Goal: Obtain resource: Obtain resource

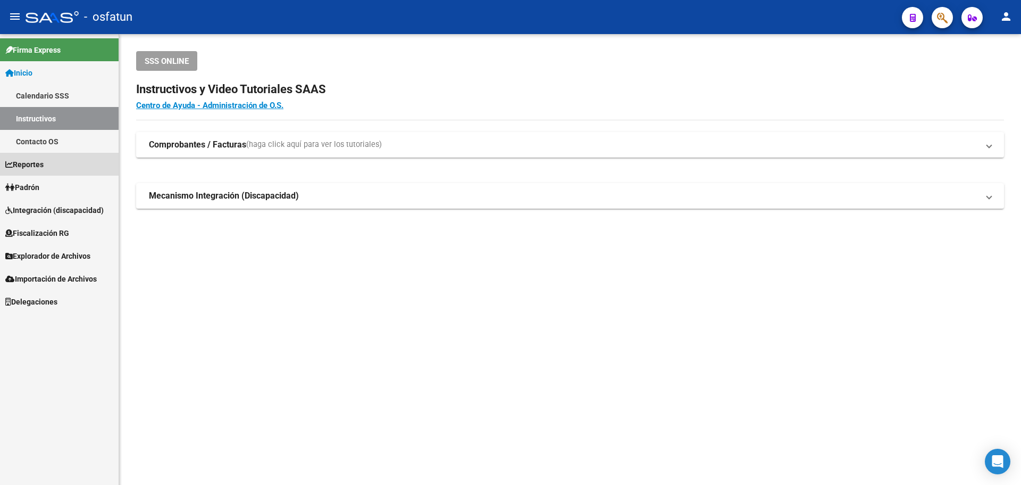
click at [52, 164] on link "Reportes" at bounding box center [59, 164] width 119 height 23
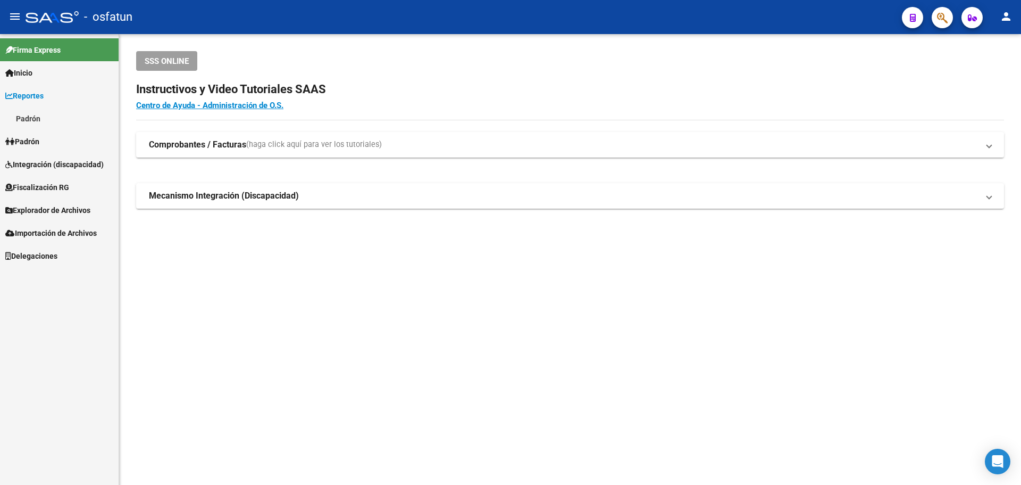
click at [29, 118] on link "Padrón" at bounding box center [59, 118] width 119 height 23
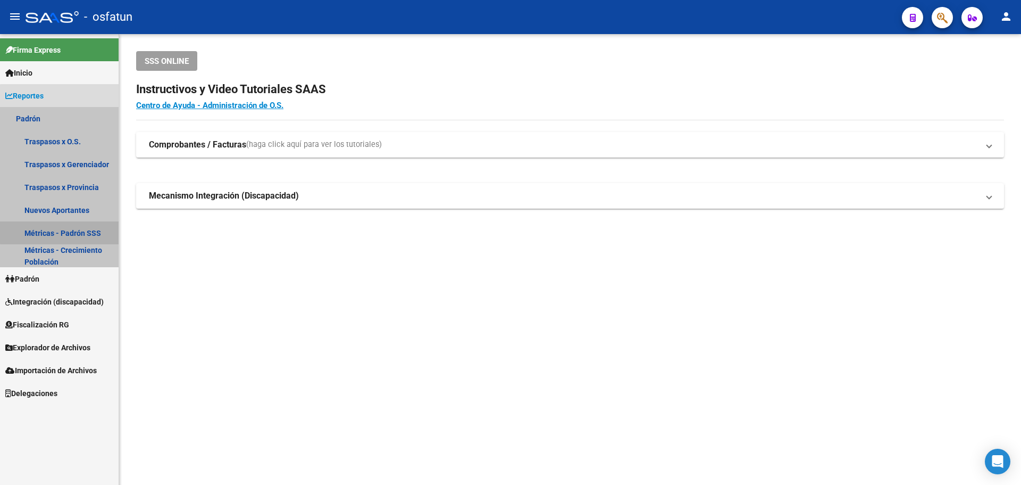
click at [65, 229] on link "Métricas - Padrón SSS" at bounding box center [59, 232] width 119 height 23
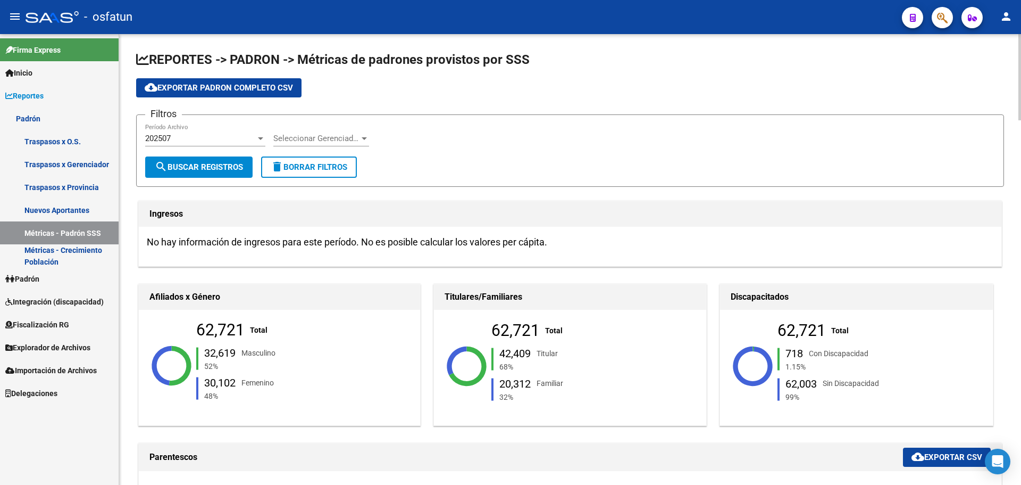
click at [348, 133] on div "Seleccionar Gerenciador Seleccionar Gerenciador" at bounding box center [321, 134] width 96 height 23
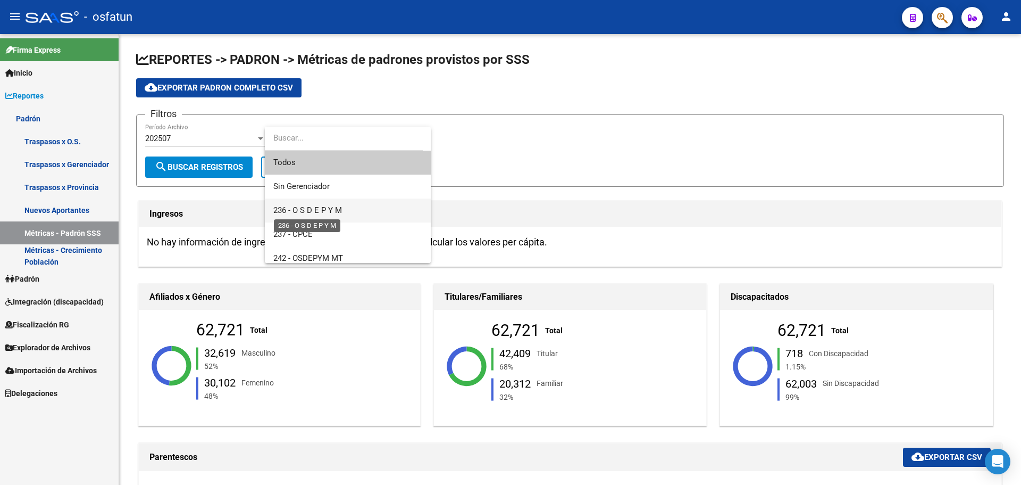
click at [315, 206] on span "236 - O S D E P Y M" at bounding box center [307, 210] width 69 height 10
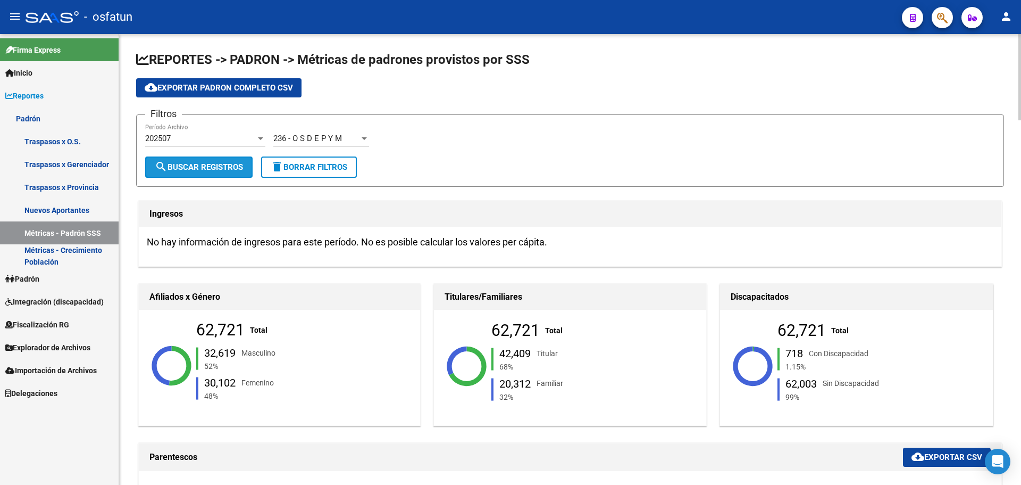
click at [195, 171] on span "search Buscar Registros" at bounding box center [199, 167] width 88 height 10
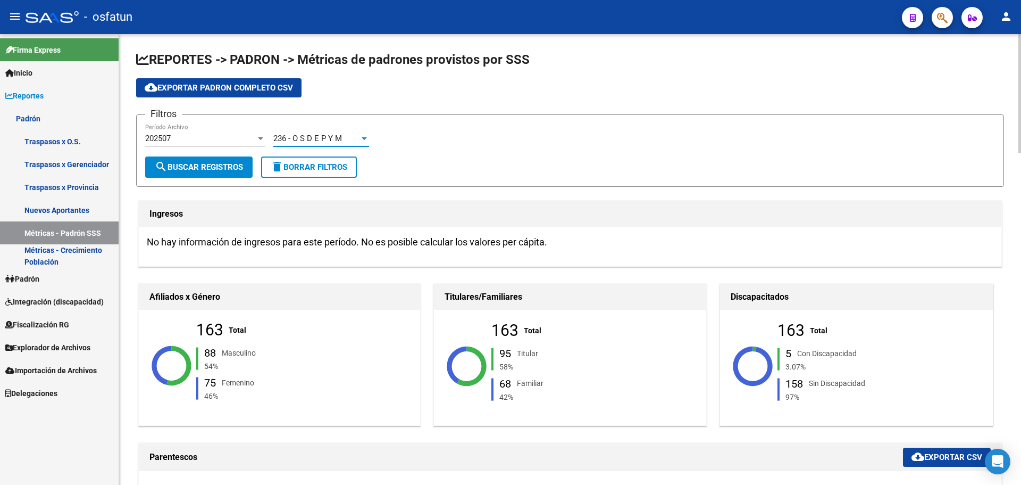
click at [328, 137] on span "236 - O S D E P Y M" at bounding box center [307, 139] width 69 height 10
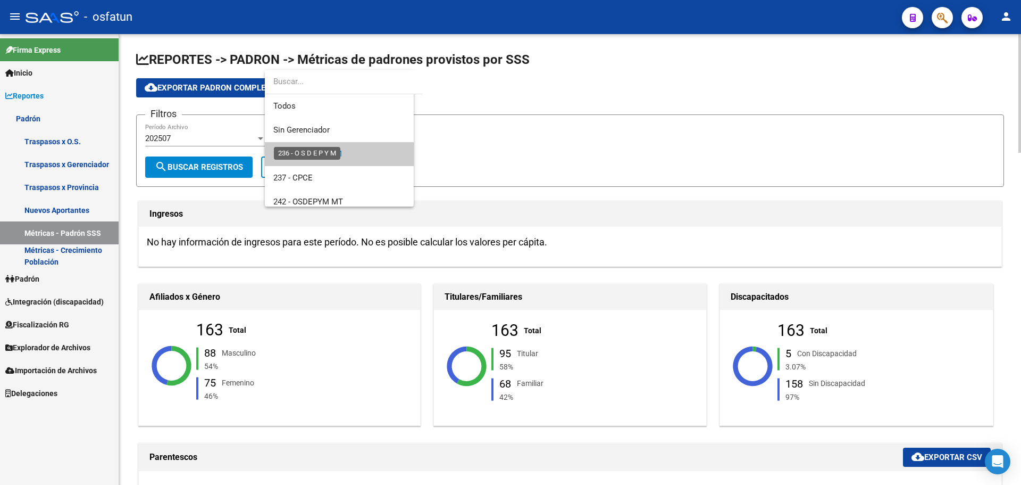
scroll to position [16, 0]
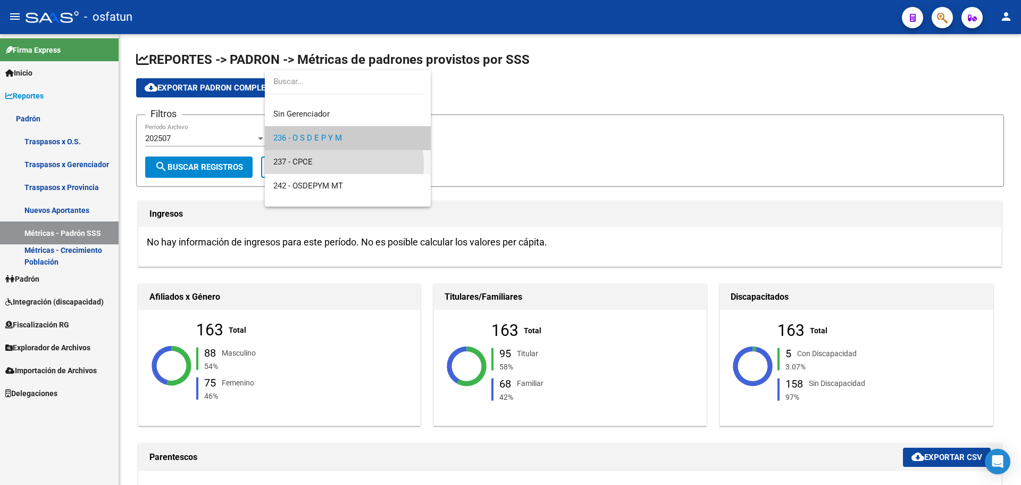
click at [317, 165] on span "237 - CPCE" at bounding box center [347, 162] width 149 height 24
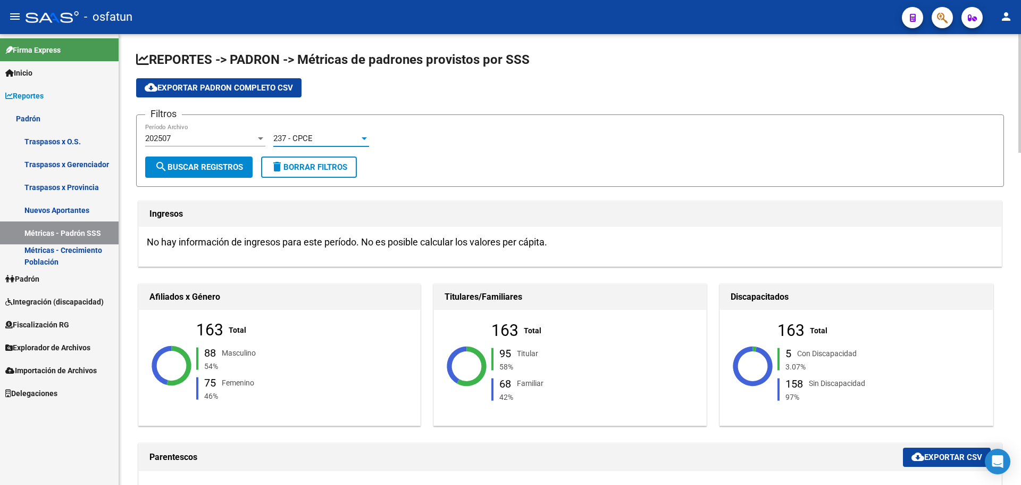
click at [203, 165] on span "search Buscar Registros" at bounding box center [199, 167] width 88 height 10
click at [333, 134] on div "237 - CPCE" at bounding box center [316, 139] width 86 height 10
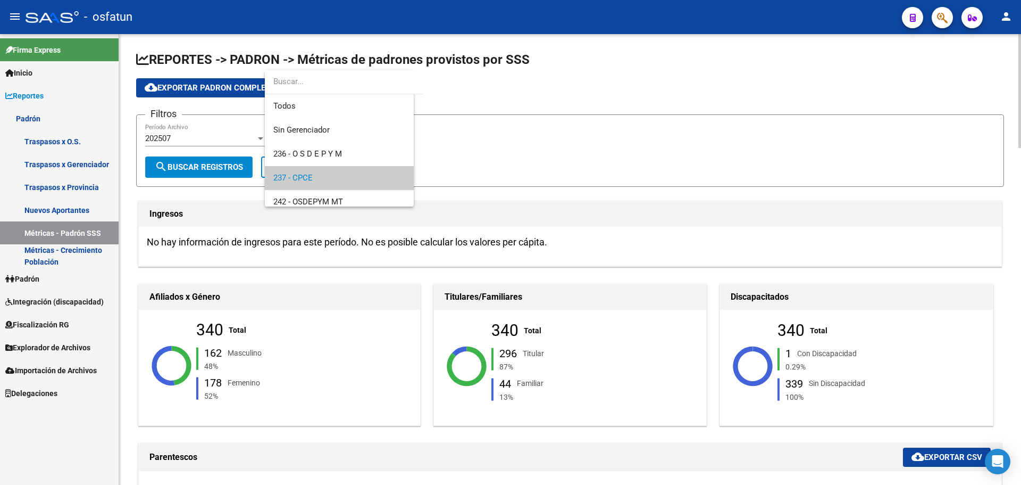
scroll to position [40, 0]
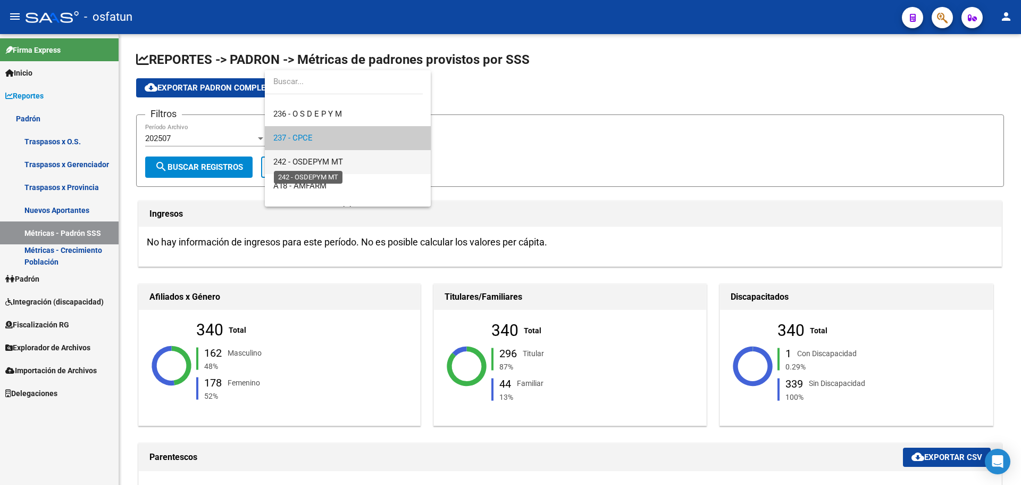
click at [332, 160] on span "242 - OSDEPYM MT" at bounding box center [308, 162] width 70 height 10
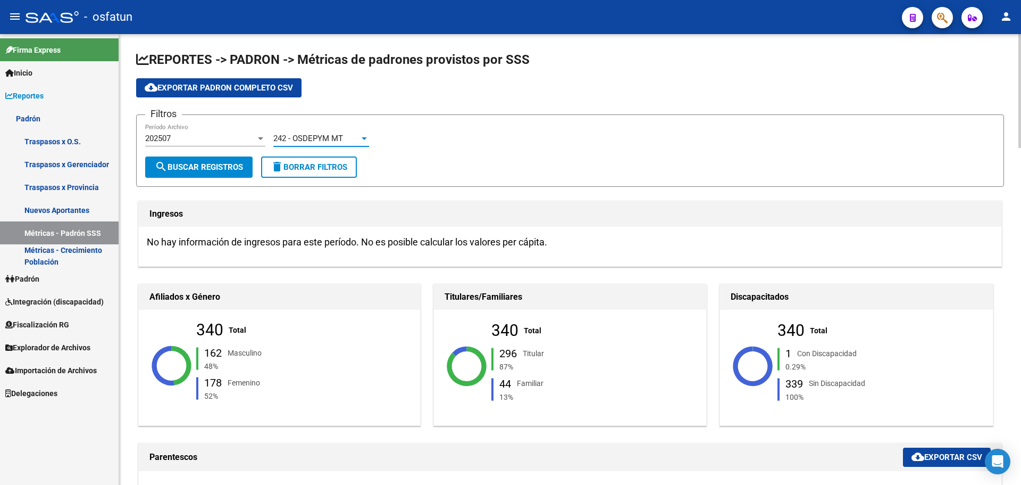
click at [213, 168] on span "search Buscar Registros" at bounding box center [199, 167] width 88 height 10
click at [298, 138] on span "242 - OSDEPYM MT" at bounding box center [308, 139] width 70 height 10
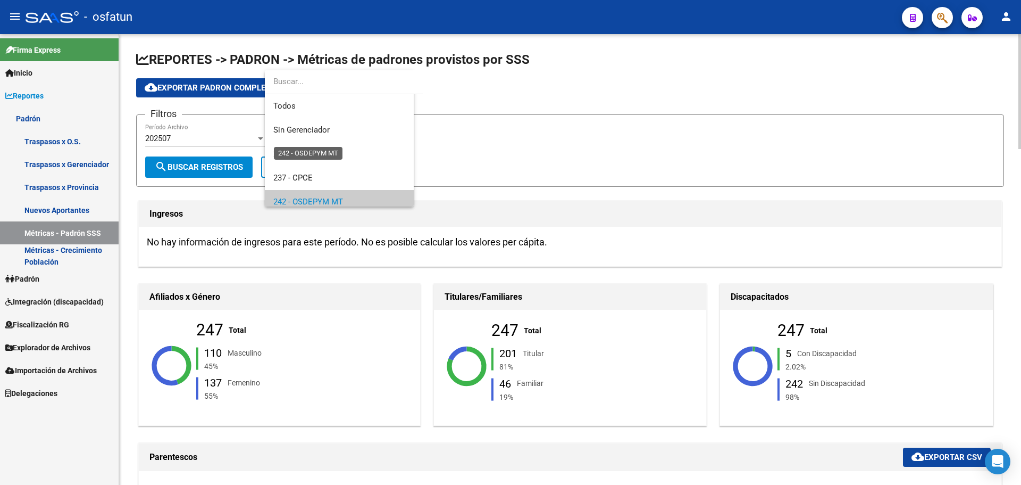
scroll to position [64, 0]
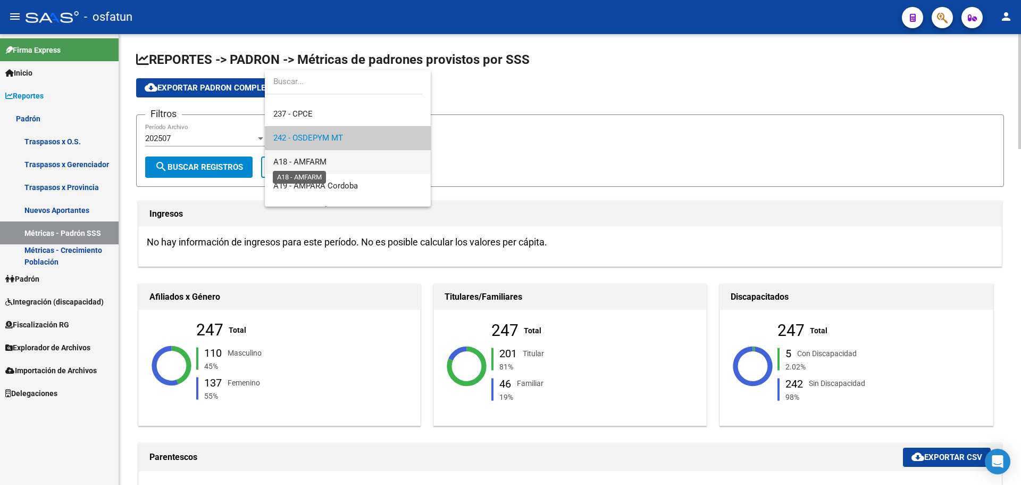
click at [315, 161] on span "A18 - AMFARM" at bounding box center [299, 162] width 53 height 10
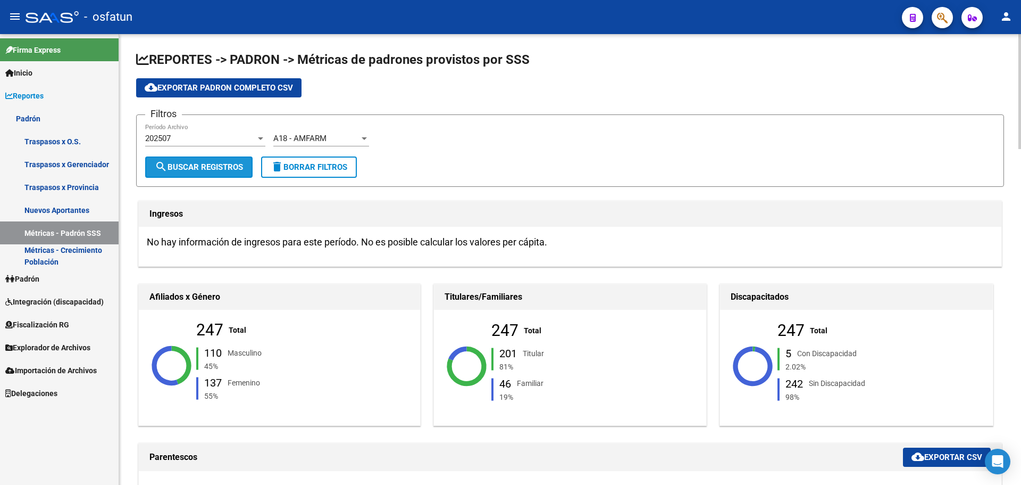
click at [202, 171] on button "search Buscar Registros" at bounding box center [198, 166] width 107 height 21
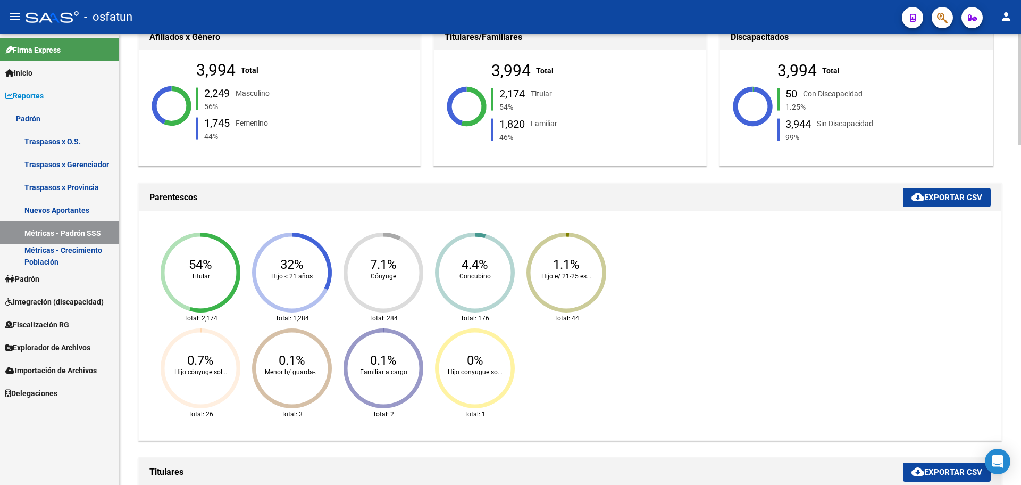
scroll to position [0, 0]
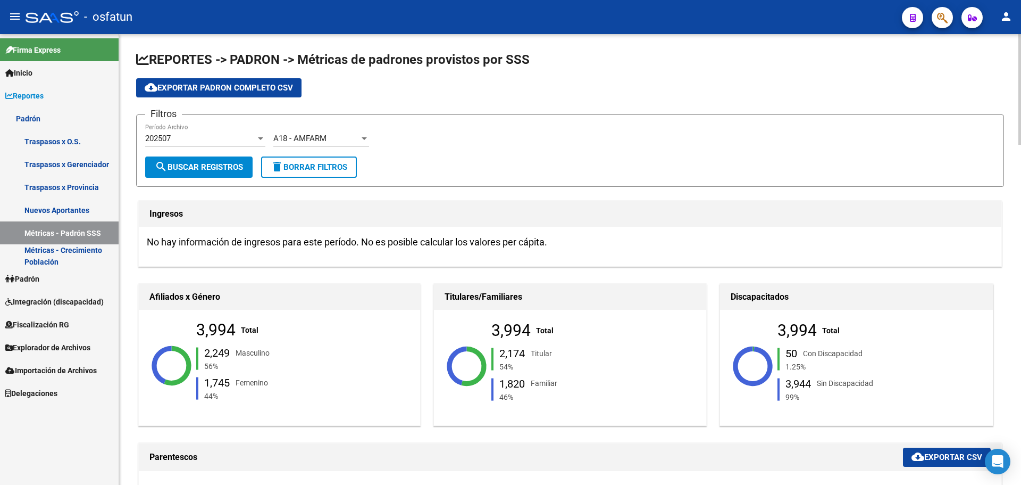
click at [337, 138] on div "A18 - AMFARM" at bounding box center [316, 139] width 86 height 10
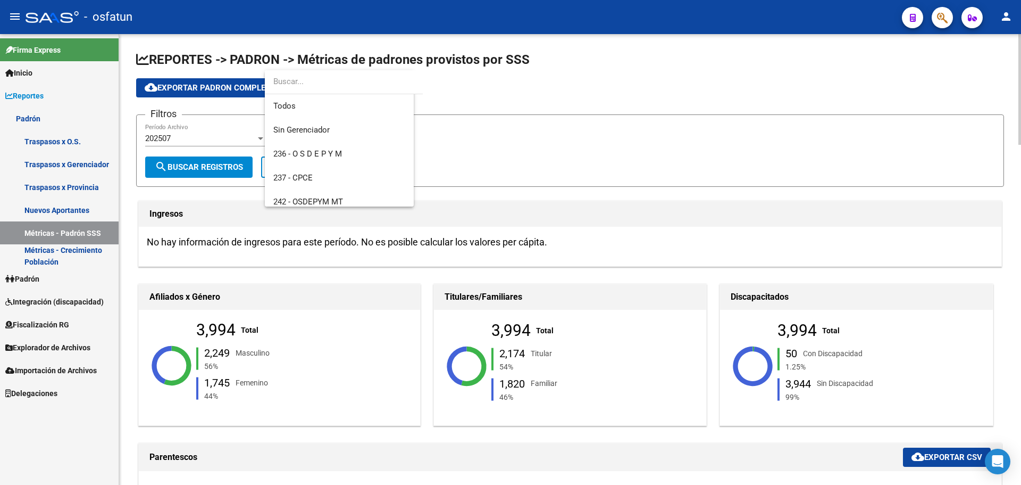
scroll to position [88, 0]
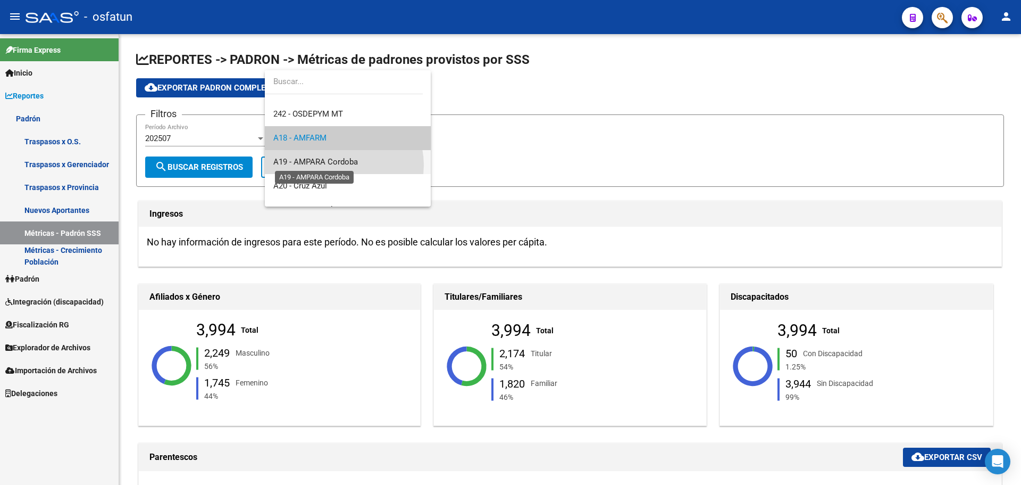
click at [337, 165] on span "A19 - AMPARA Cordoba" at bounding box center [315, 162] width 85 height 10
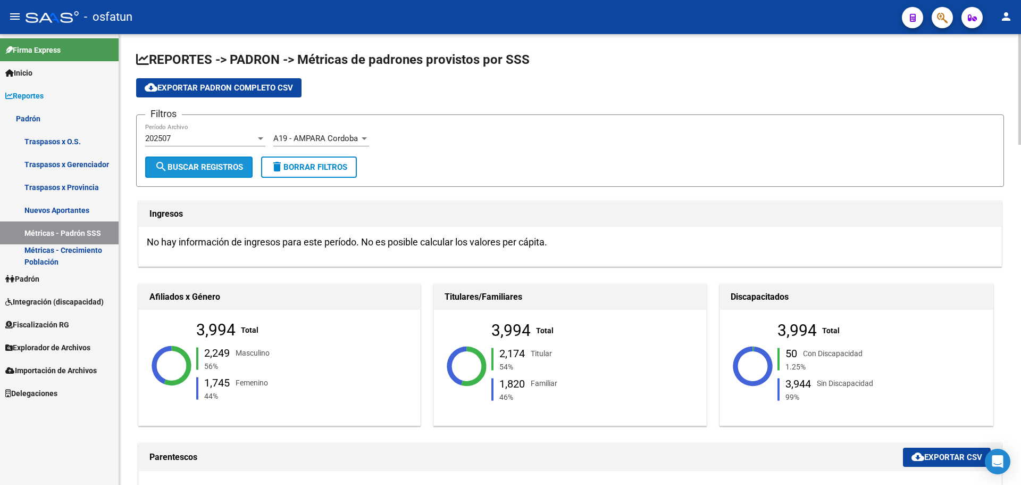
click at [223, 164] on span "search Buscar Registros" at bounding box center [199, 167] width 88 height 10
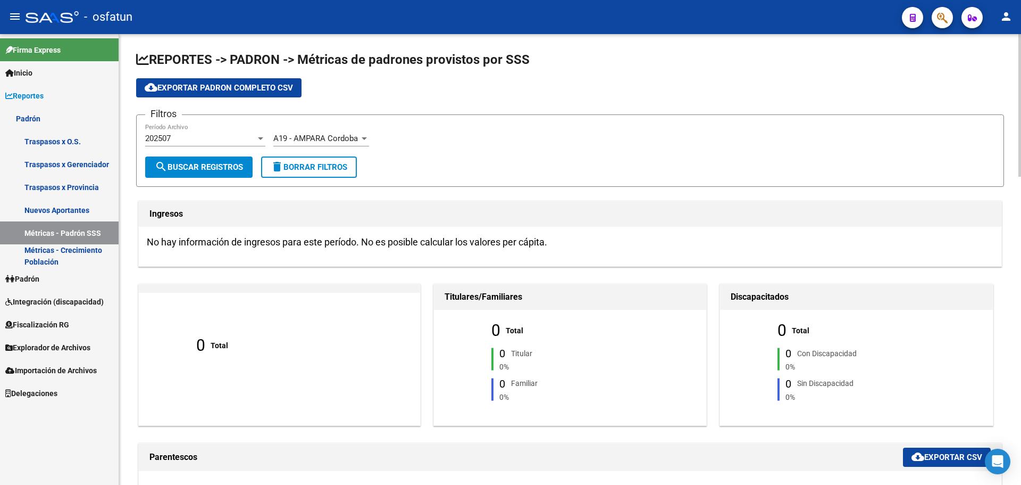
click at [343, 139] on span "A19 - AMPARA Cordoba" at bounding box center [315, 139] width 85 height 10
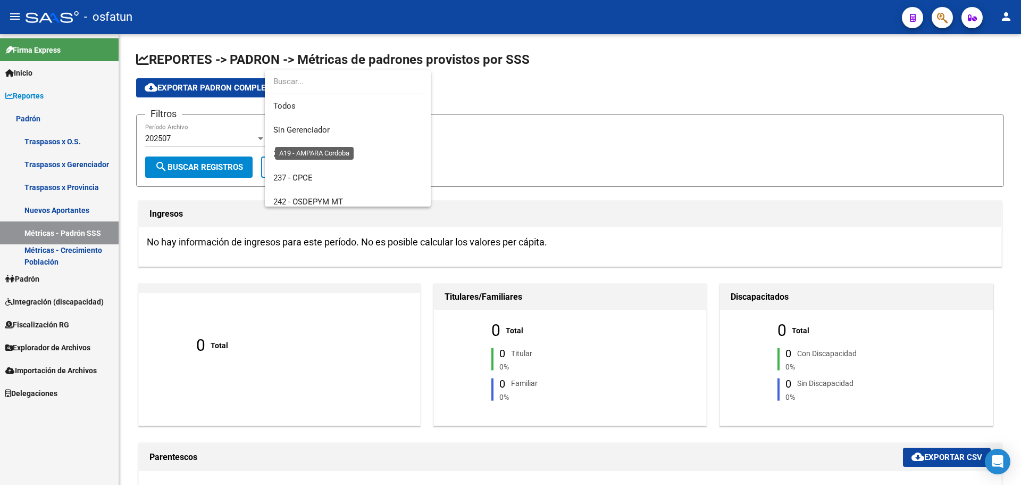
scroll to position [112, 0]
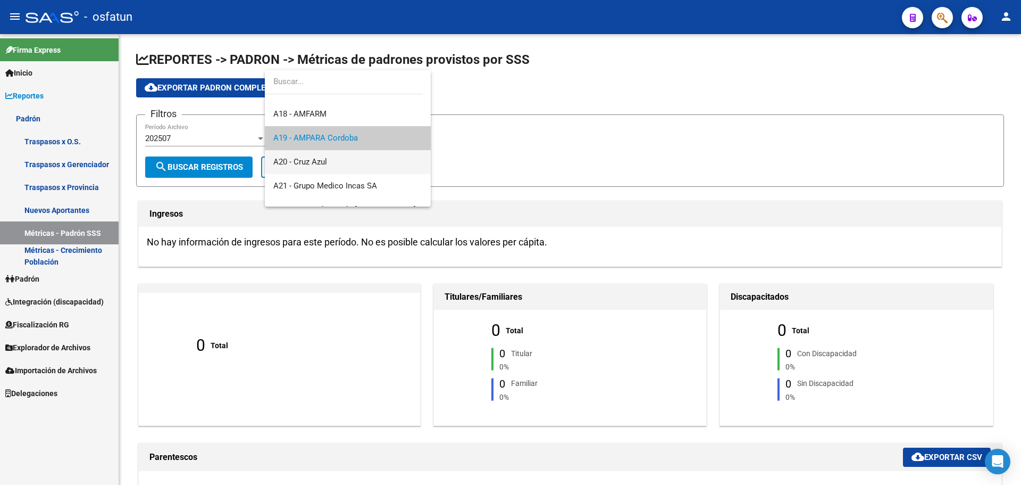
click at [345, 162] on span "A20 - Cruz Azul" at bounding box center [347, 162] width 149 height 24
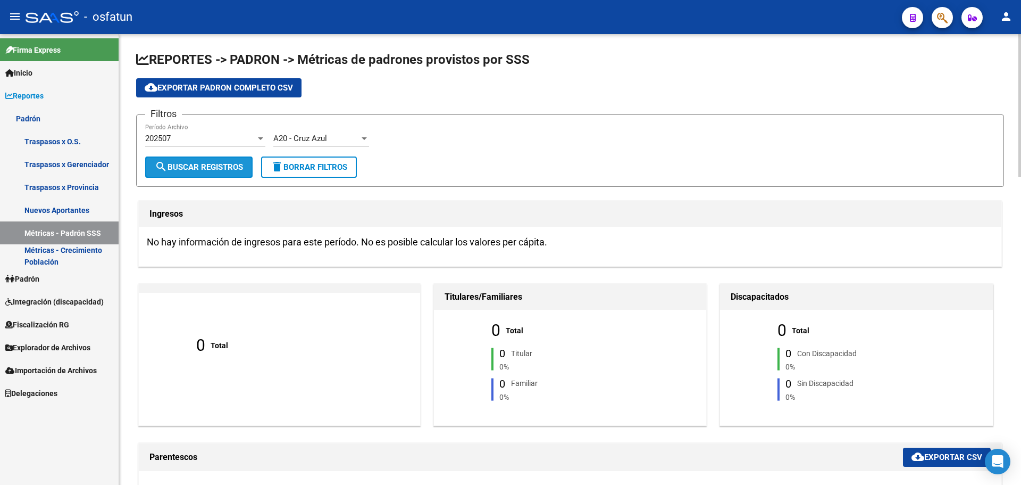
click at [240, 165] on span "search Buscar Registros" at bounding box center [199, 167] width 88 height 10
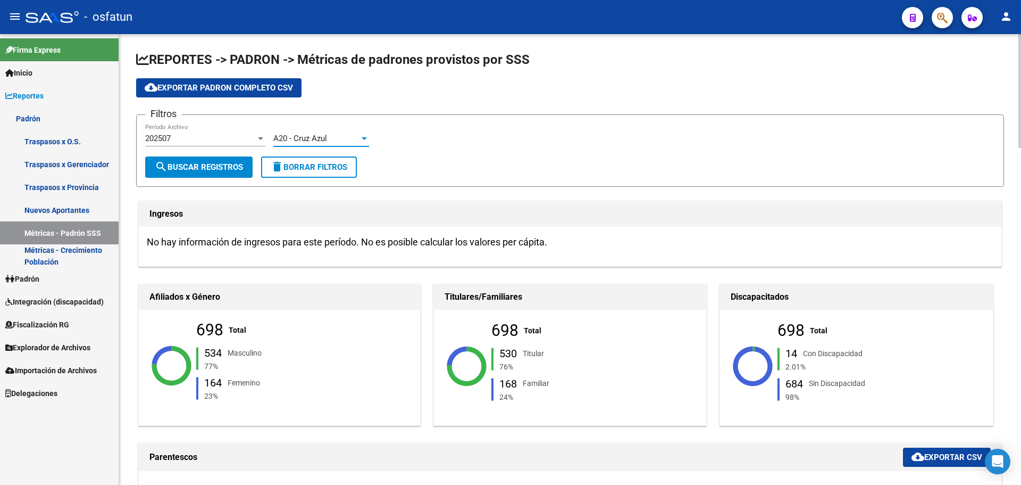
click at [305, 136] on span "A20 - Cruz Azul" at bounding box center [300, 139] width 54 height 10
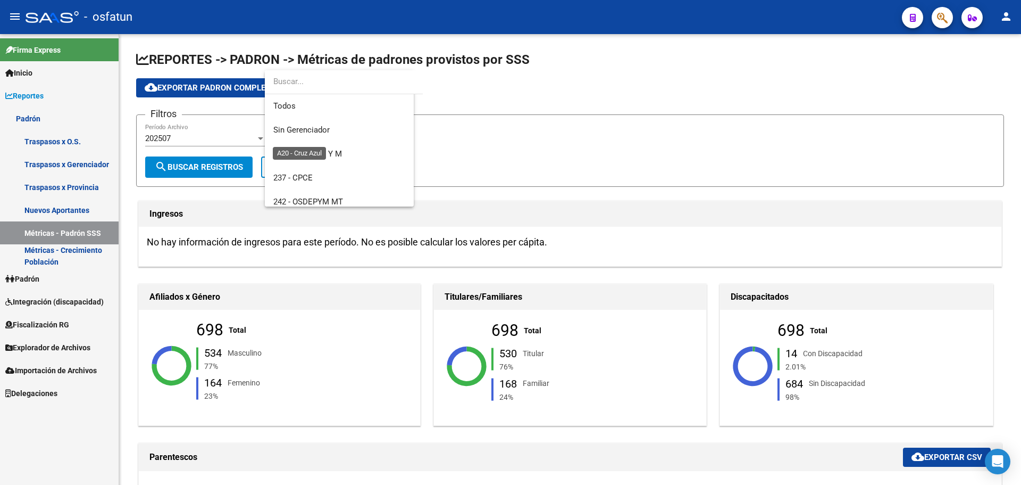
scroll to position [136, 0]
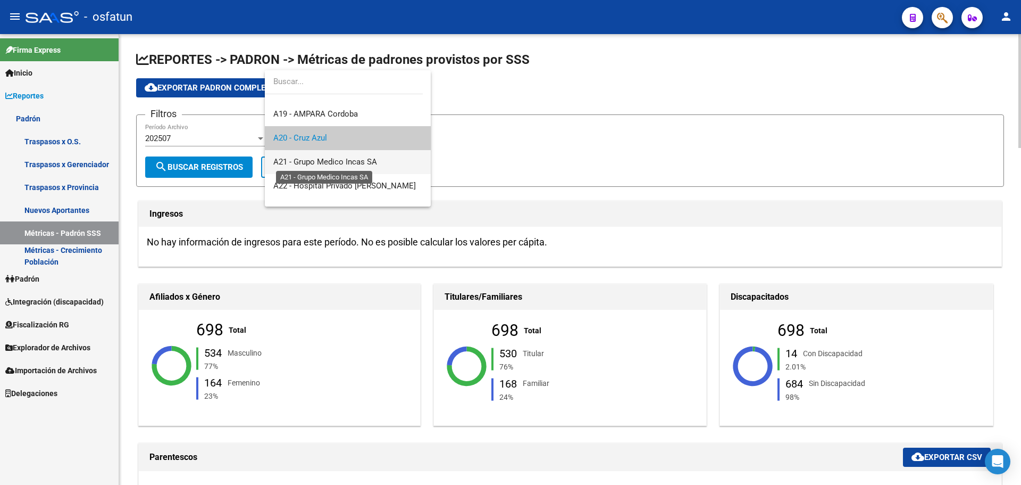
click at [319, 161] on span "A21 - Grupo Medico Incas SA" at bounding box center [325, 162] width 104 height 10
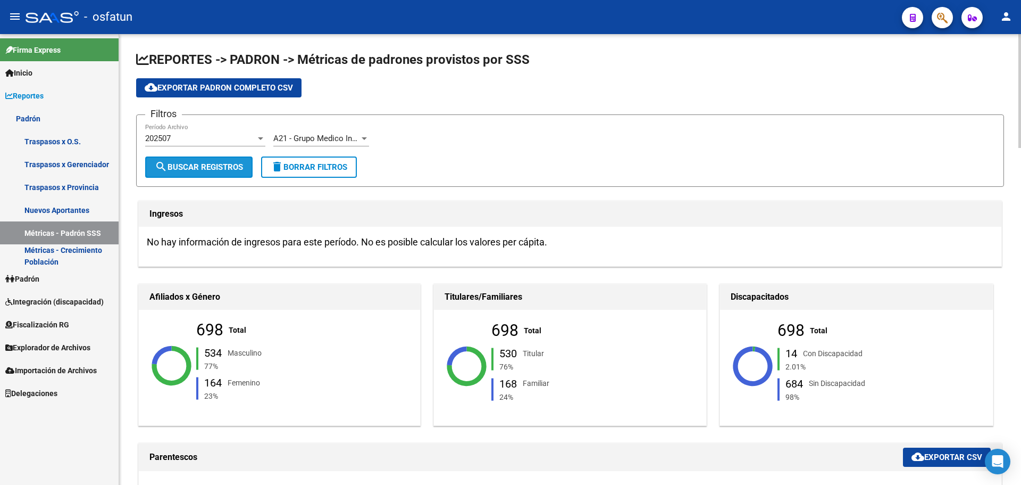
click at [229, 167] on span "search Buscar Registros" at bounding box center [199, 167] width 88 height 10
click at [338, 138] on span "A21 - Grupo Medico Incas SA" at bounding box center [325, 139] width 104 height 10
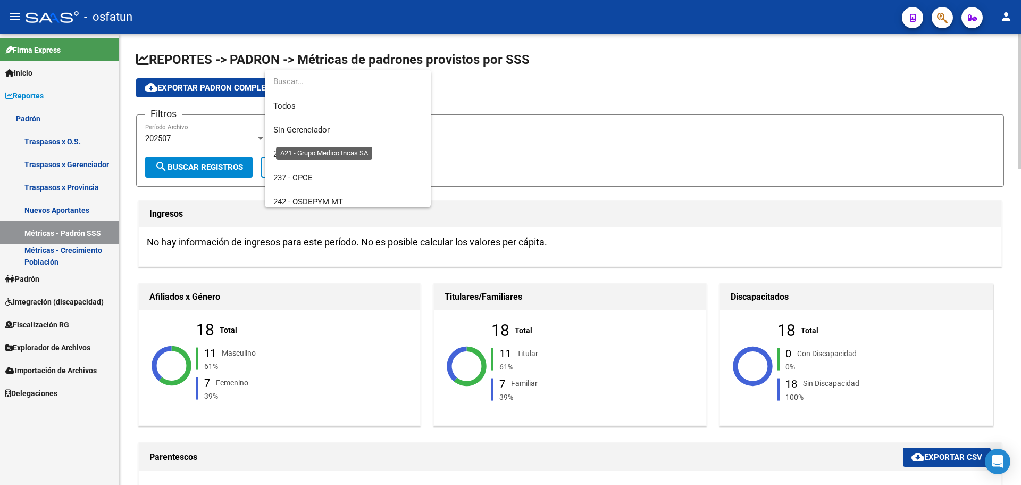
scroll to position [160, 0]
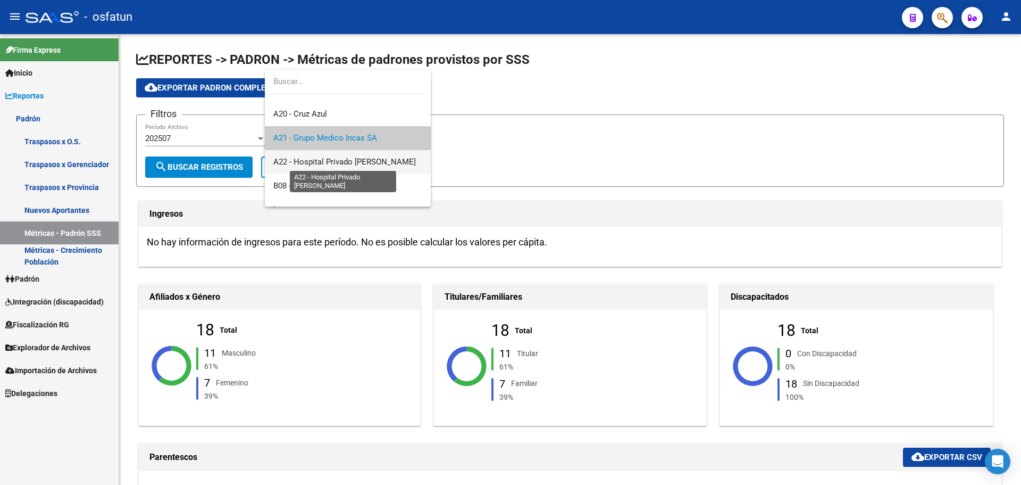
click at [351, 159] on span "A22 - Hospital Privado [PERSON_NAME]" at bounding box center [344, 162] width 143 height 10
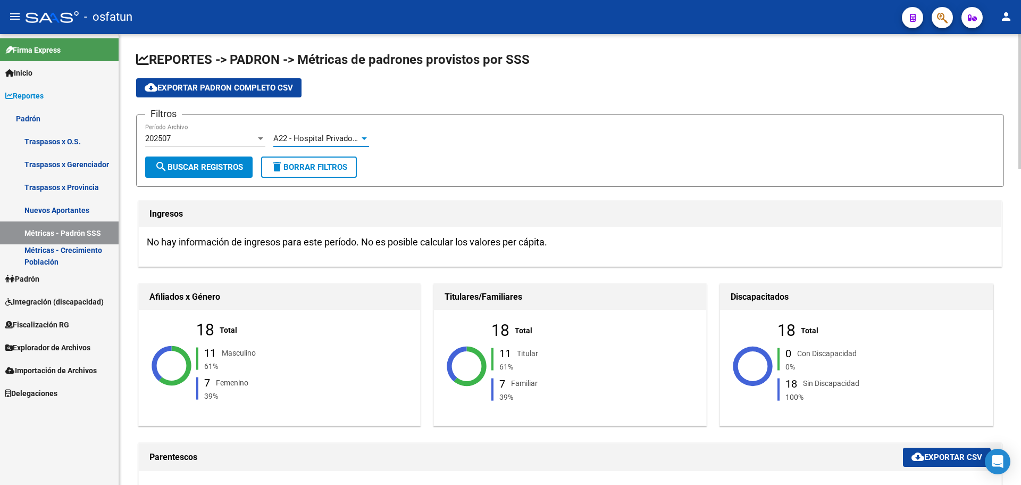
click at [213, 169] on span "search Buscar Registros" at bounding box center [199, 167] width 88 height 10
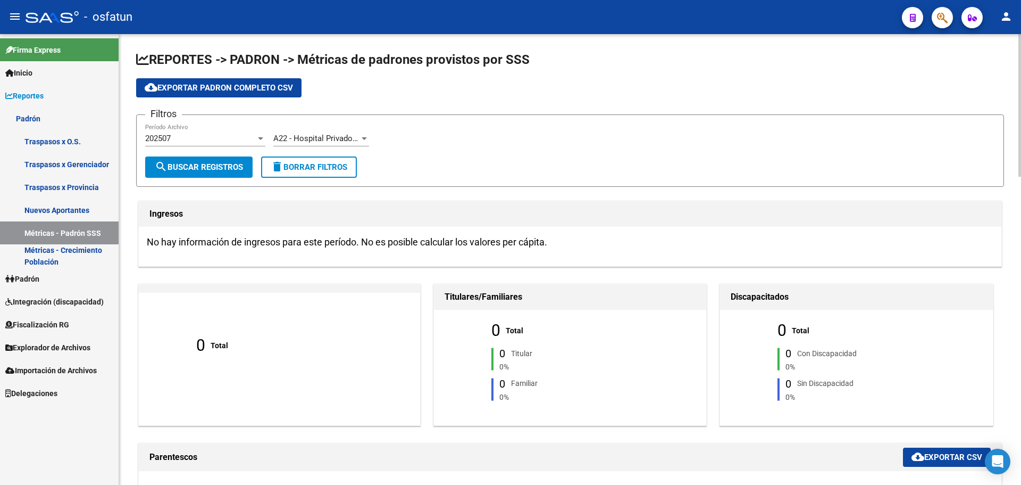
click at [347, 138] on span "A22 - Hospital Privado [PERSON_NAME]" at bounding box center [344, 139] width 143 height 10
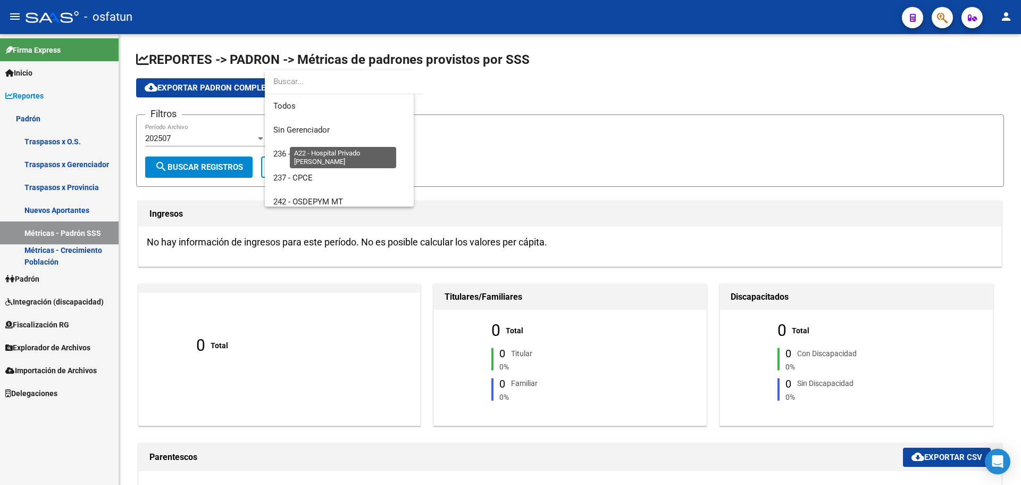
scroll to position [184, 0]
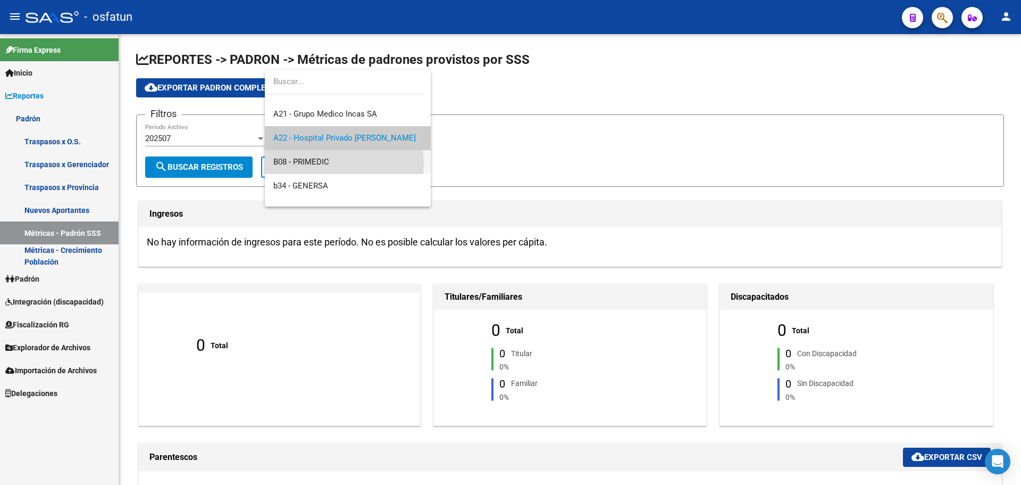
click at [340, 163] on span "B08 - PRIMEDIC" at bounding box center [347, 162] width 149 height 24
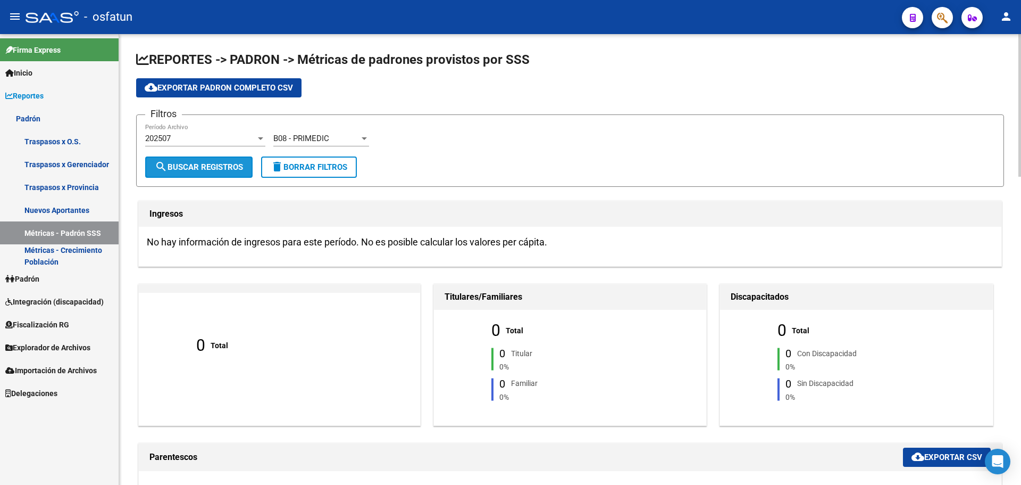
click at [221, 166] on span "search Buscar Registros" at bounding box center [199, 167] width 88 height 10
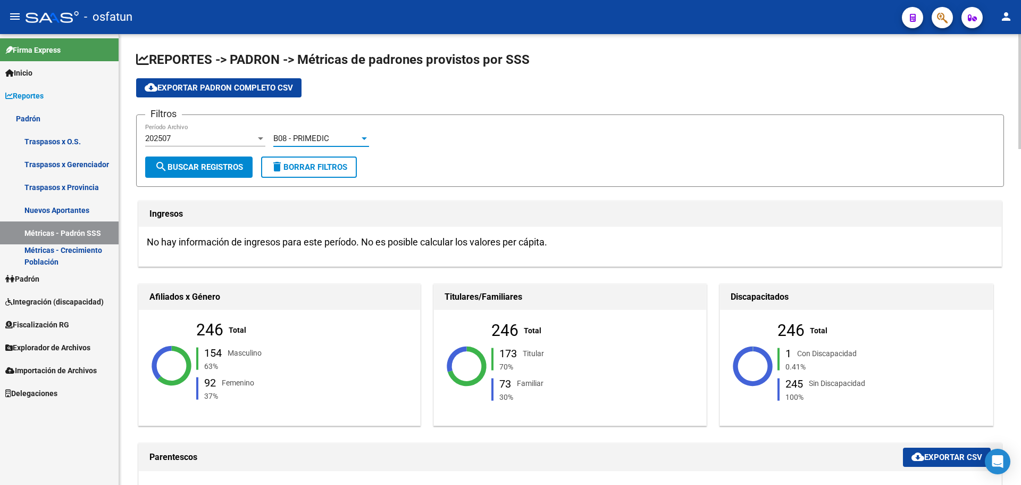
click at [323, 138] on span "B08 - PRIMEDIC" at bounding box center [301, 139] width 56 height 10
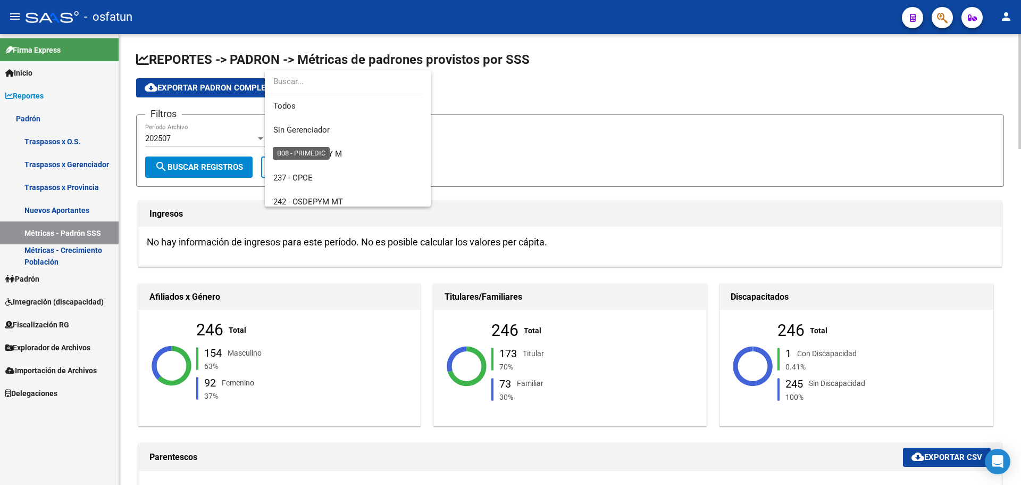
scroll to position [207, 0]
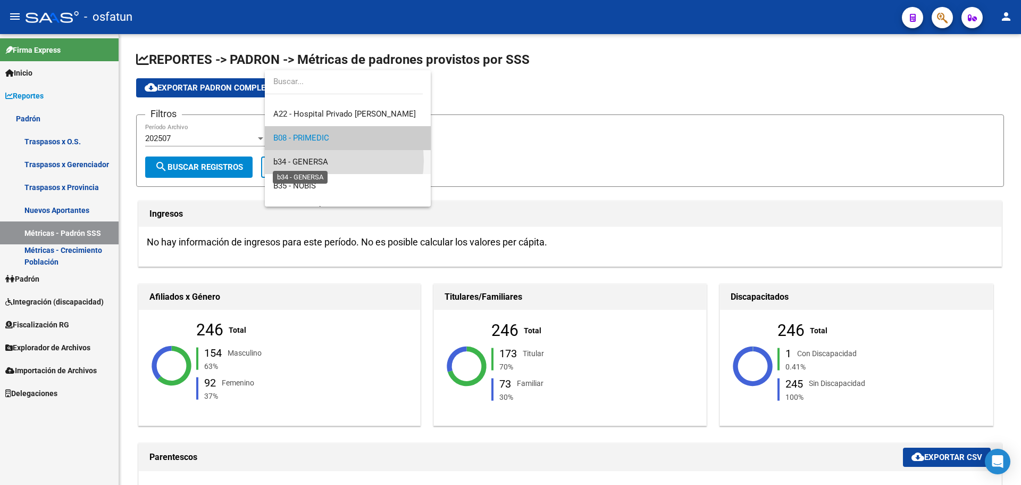
click at [325, 161] on span "b34 - GENERSA" at bounding box center [300, 162] width 55 height 10
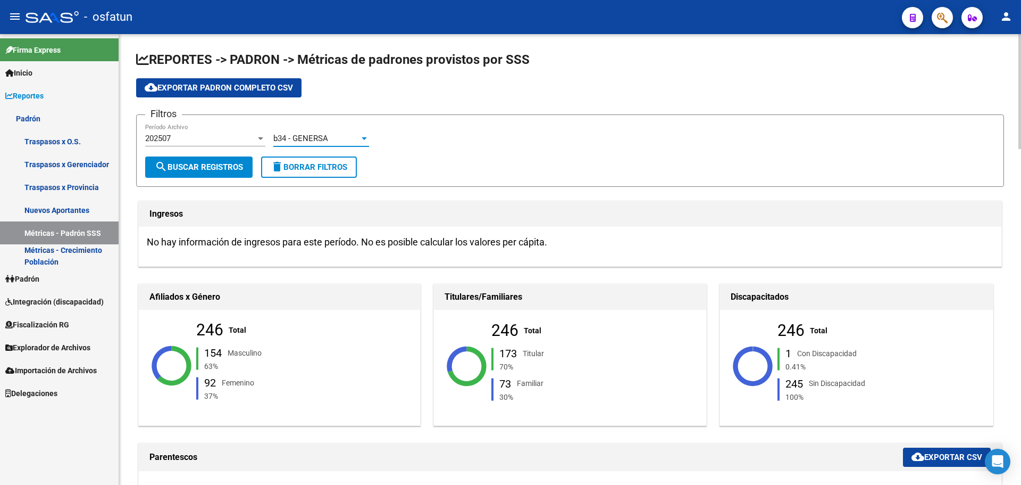
click at [210, 171] on span "search Buscar Registros" at bounding box center [199, 167] width 88 height 10
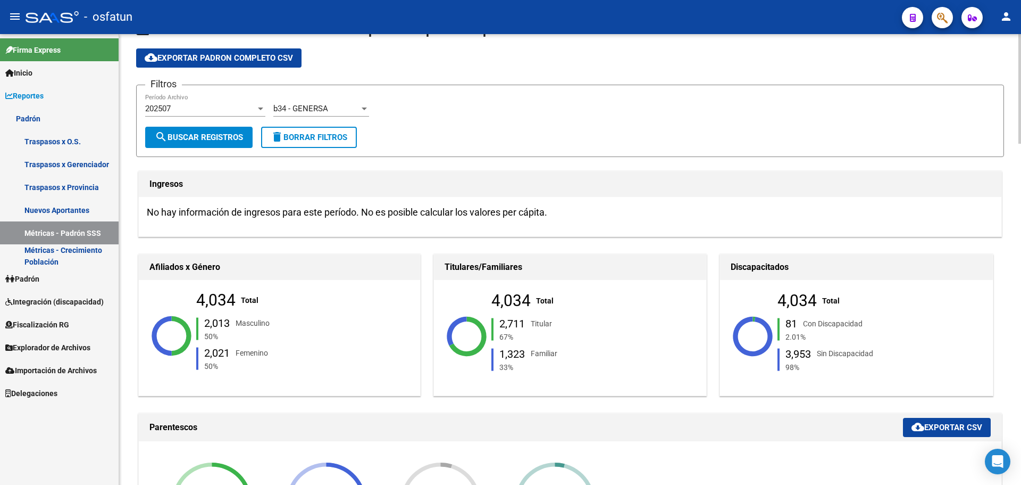
scroll to position [53, 0]
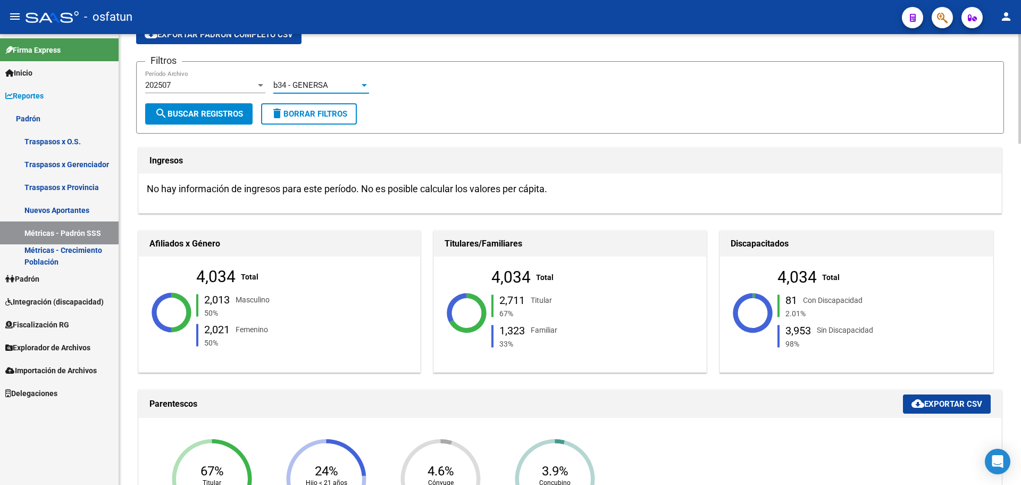
click at [346, 81] on div "b34 - GENERSA" at bounding box center [316, 85] width 86 height 10
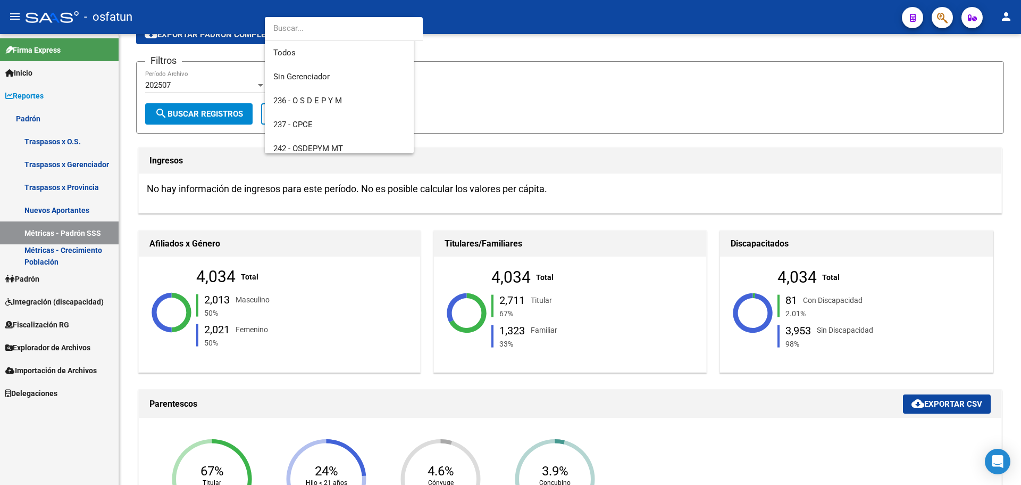
scroll to position [231, 0]
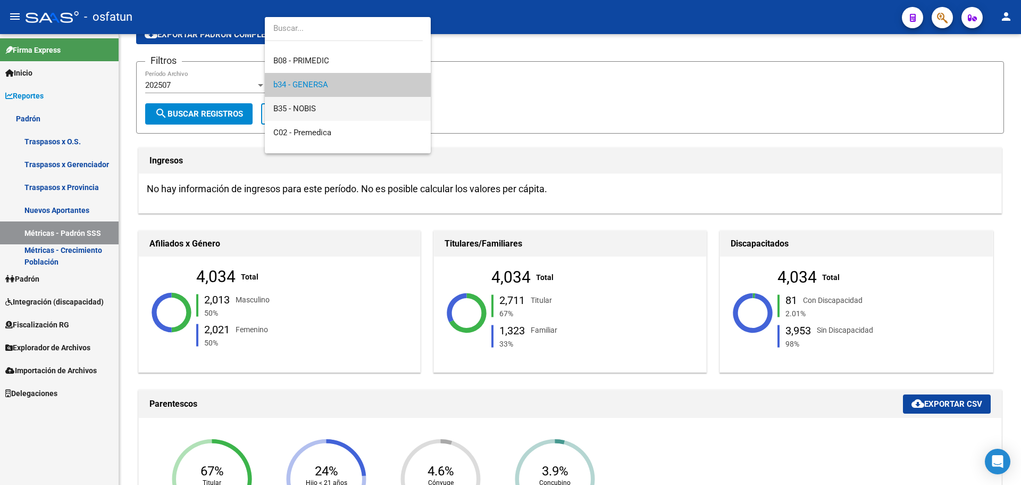
click at [333, 102] on span "B35 - NOBIS" at bounding box center [347, 109] width 149 height 24
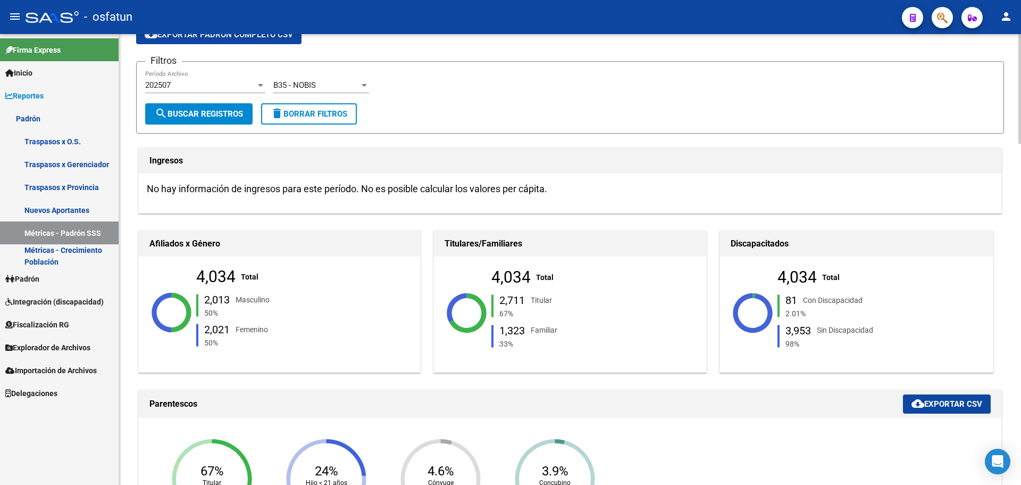
click at [228, 101] on div "202507 Período Archivo" at bounding box center [205, 86] width 120 height 33
click at [228, 107] on button "search Buscar Registros" at bounding box center [198, 113] width 107 height 21
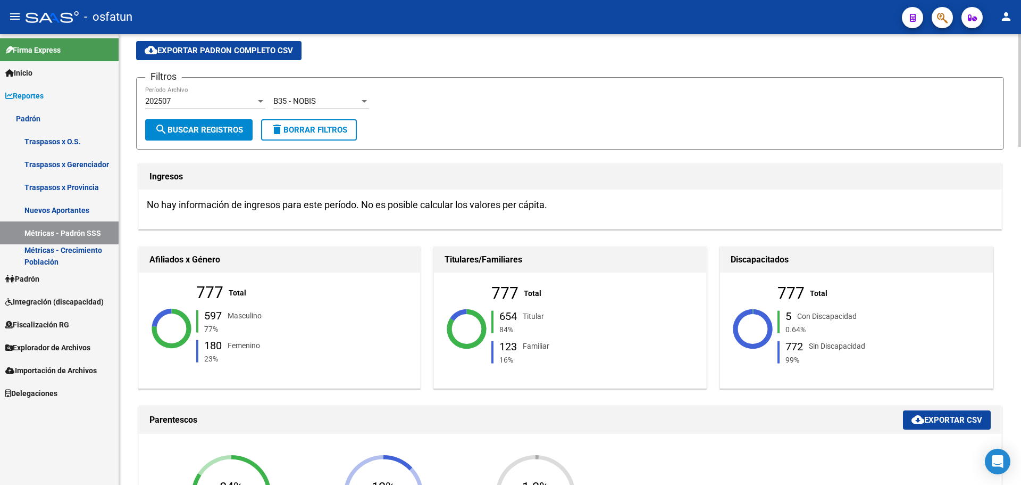
scroll to position [53, 0]
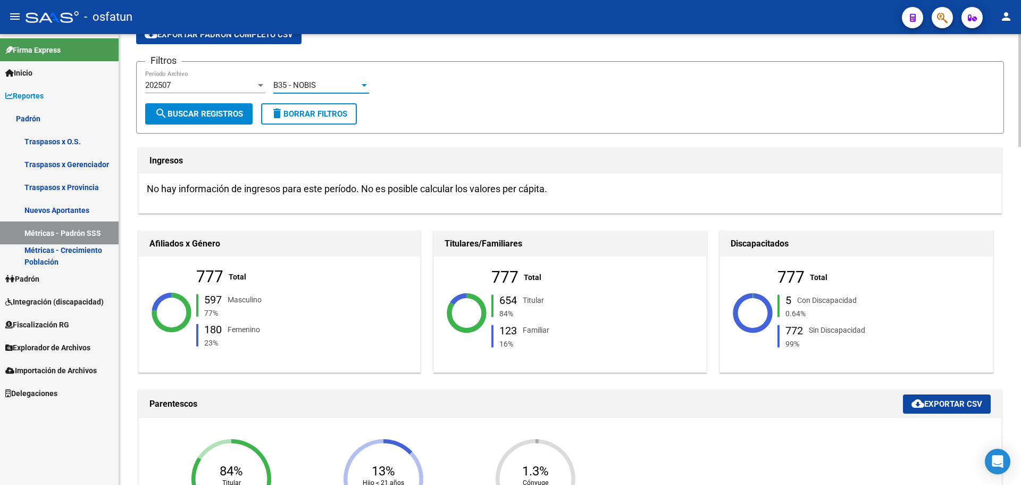
click at [339, 84] on div "B35 - NOBIS" at bounding box center [316, 85] width 86 height 10
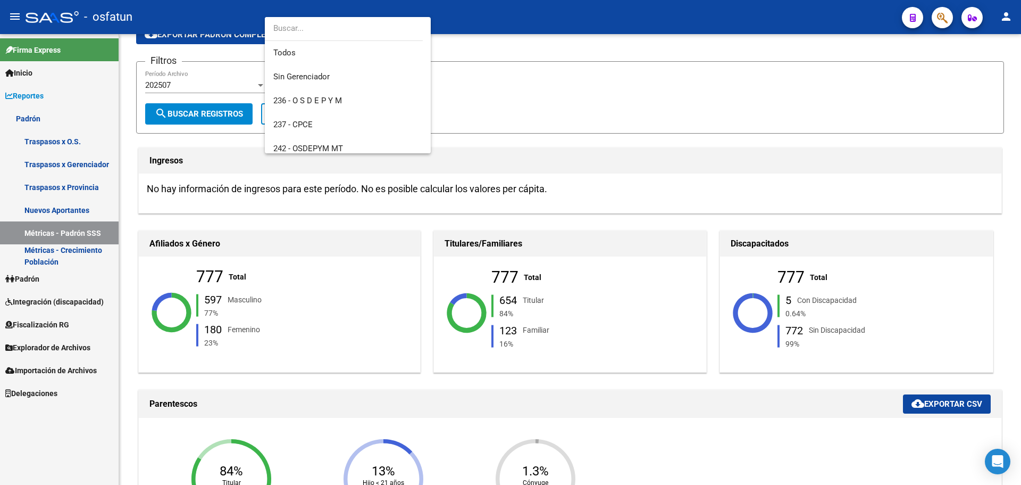
scroll to position [255, 0]
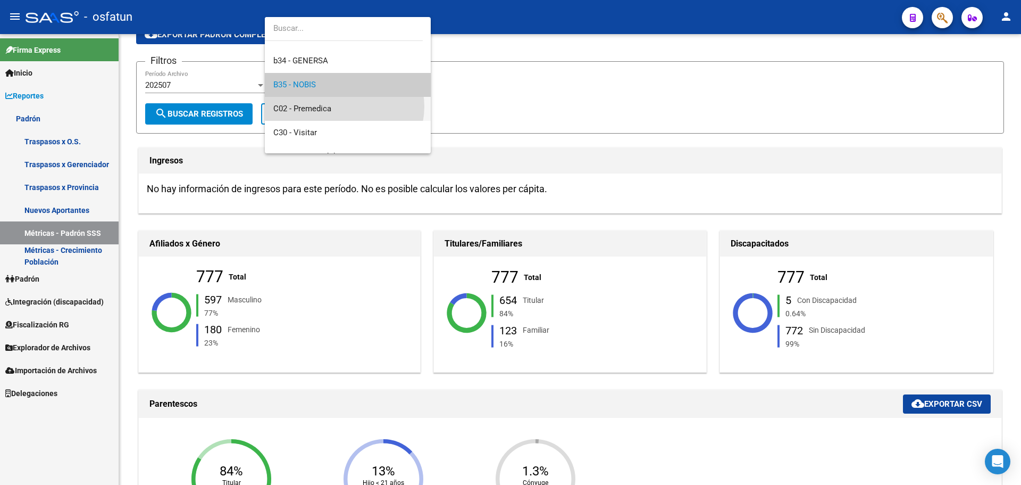
click at [344, 106] on span "C02 - Premedica" at bounding box center [347, 109] width 149 height 24
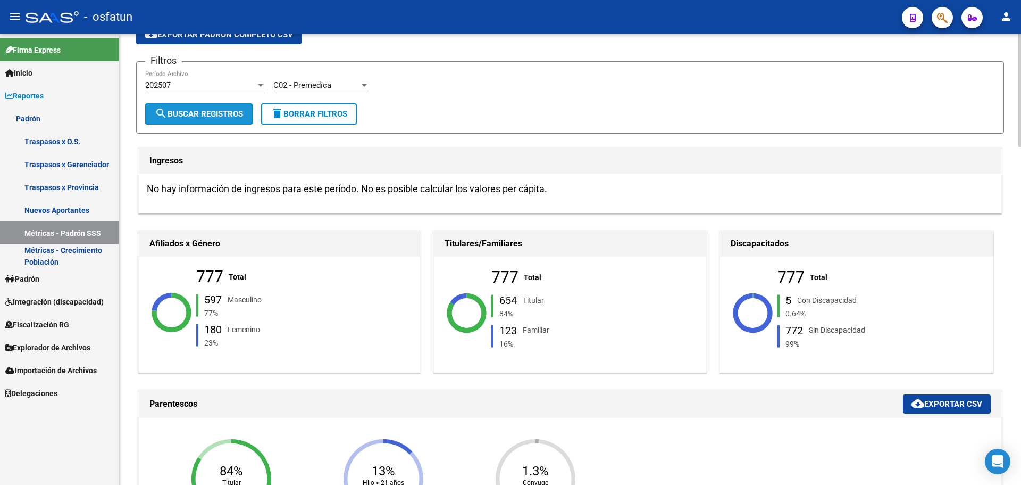
click at [229, 108] on button "search Buscar Registros" at bounding box center [198, 113] width 107 height 21
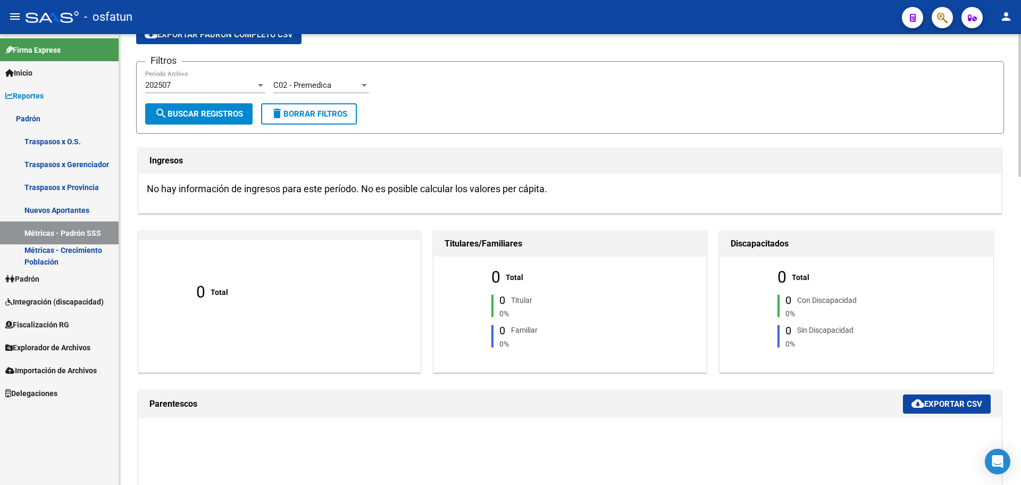
click at [343, 85] on div "C02 - Premedica" at bounding box center [316, 85] width 86 height 10
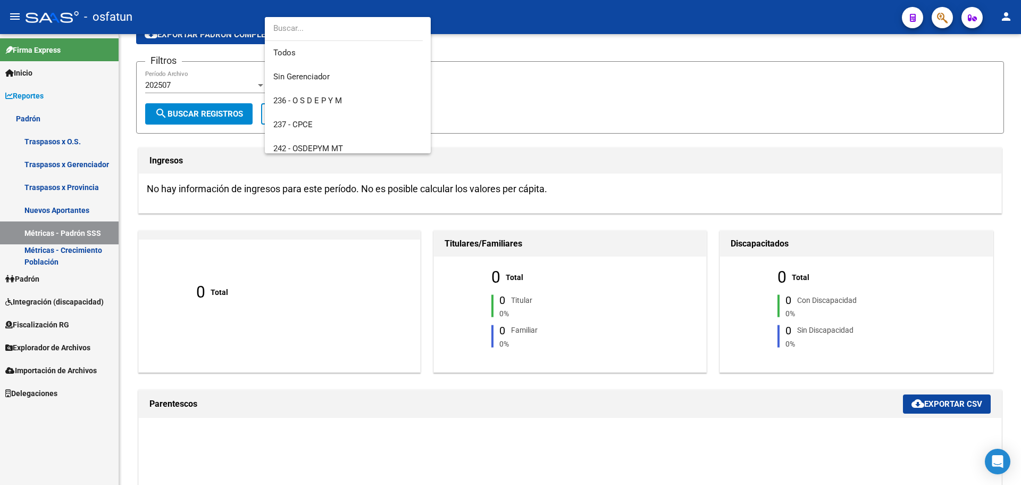
scroll to position [279, 0]
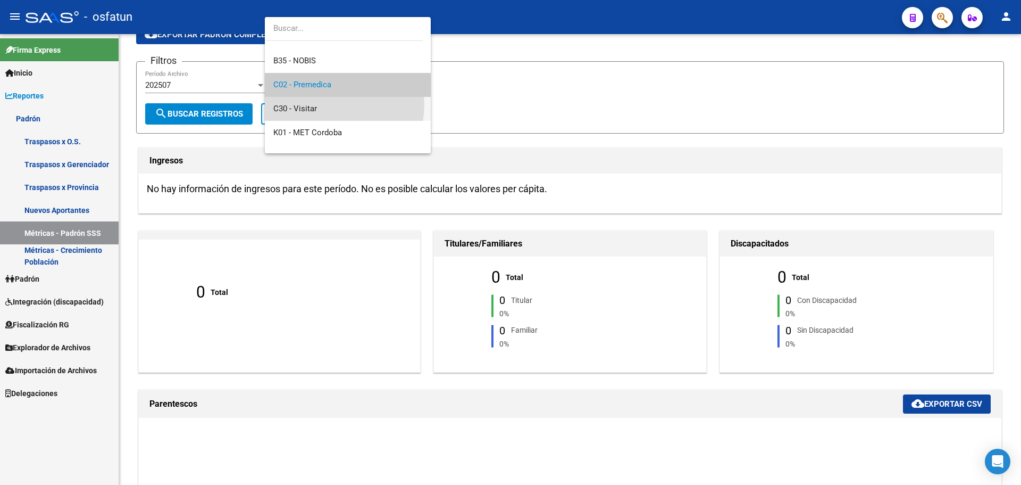
click at [328, 104] on span "C30 - Visitar" at bounding box center [347, 109] width 149 height 24
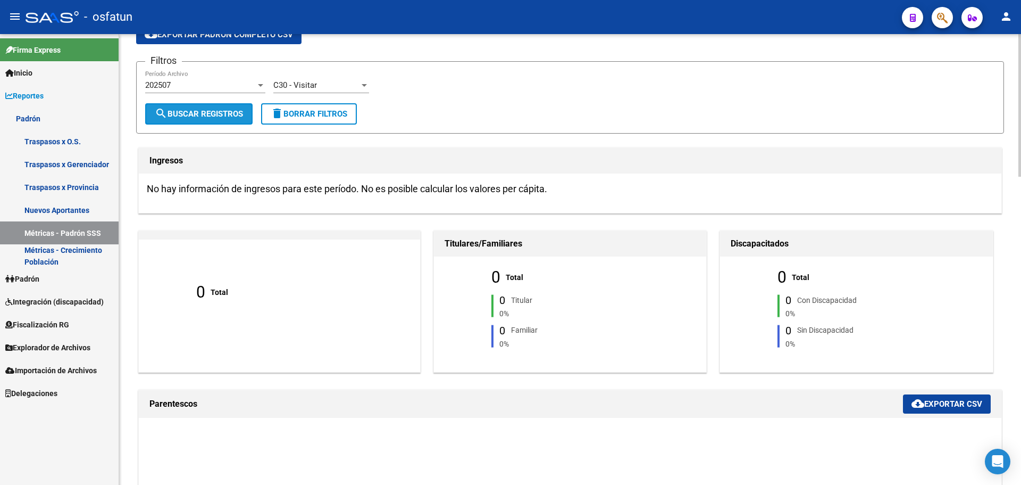
click at [243, 109] on button "search Buscar Registros" at bounding box center [198, 113] width 107 height 21
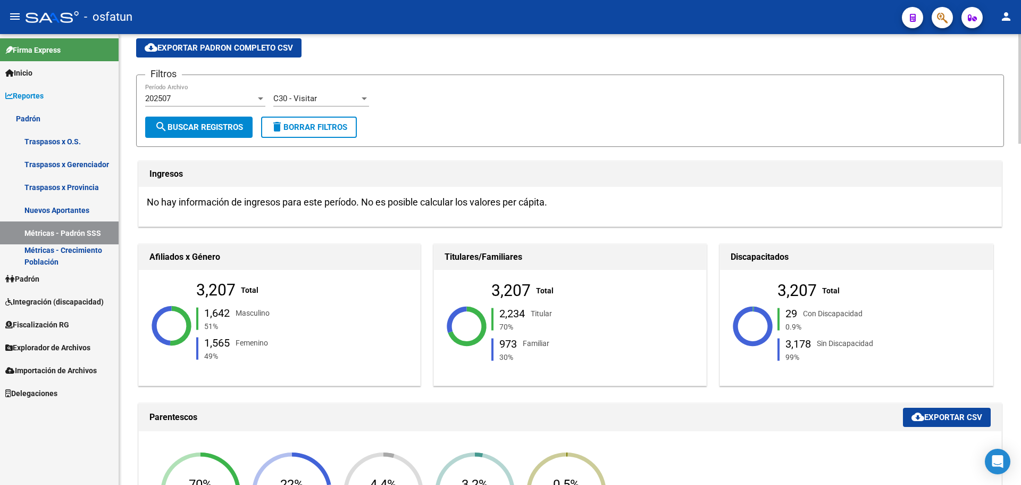
scroll to position [0, 0]
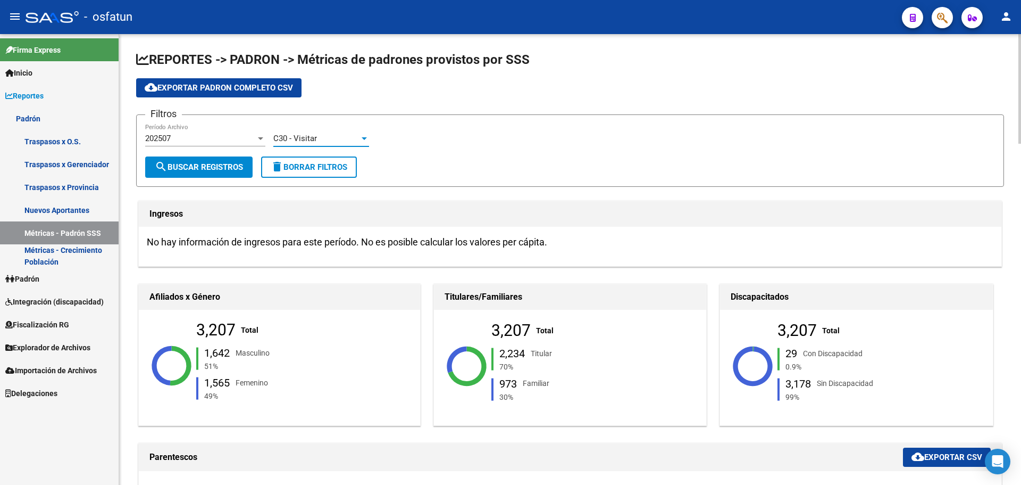
click at [331, 138] on div "C30 - Visitar" at bounding box center [316, 139] width 86 height 10
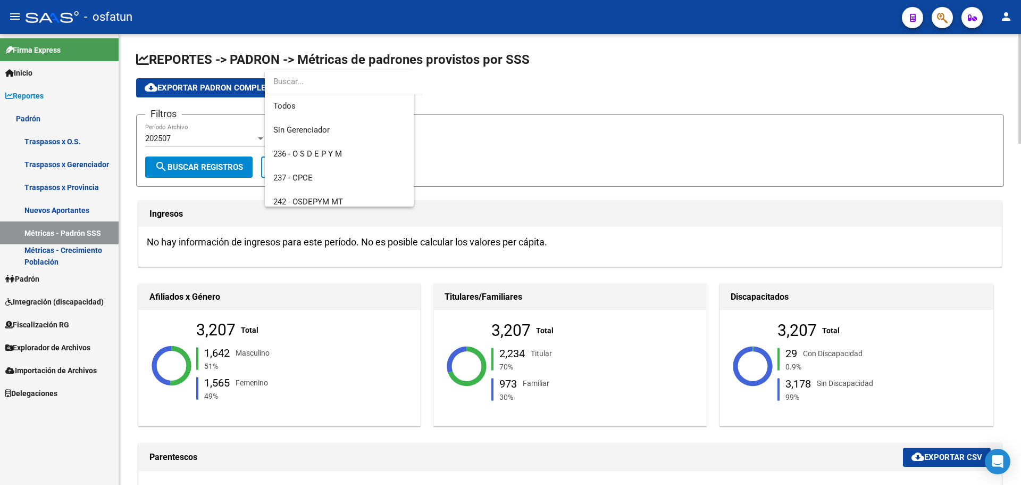
scroll to position [303, 0]
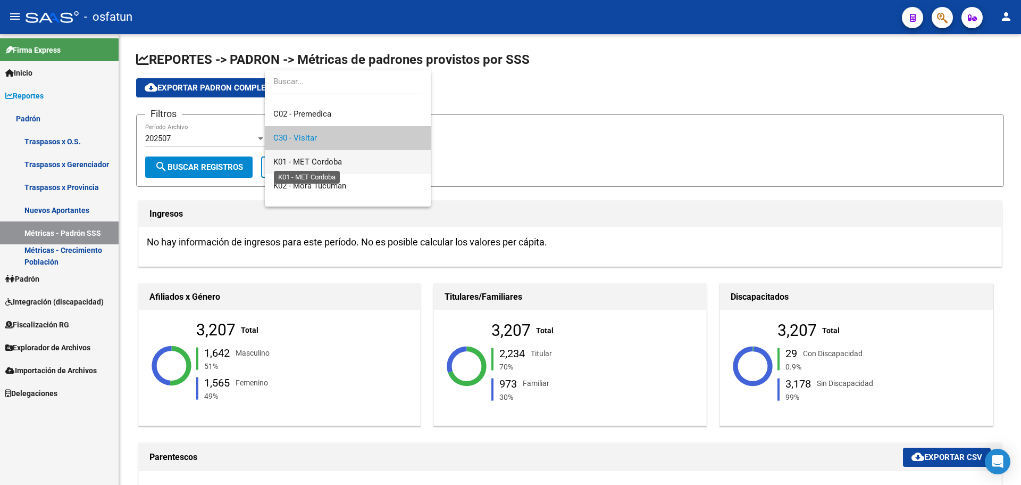
click at [331, 161] on span "K01 - MET Cordoba" at bounding box center [307, 162] width 69 height 10
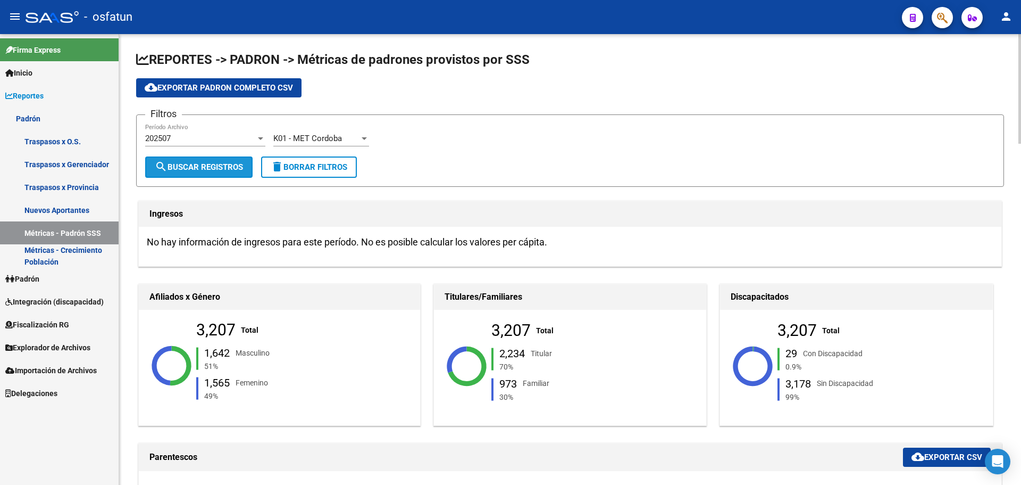
click at [214, 163] on span "search Buscar Registros" at bounding box center [199, 167] width 88 height 10
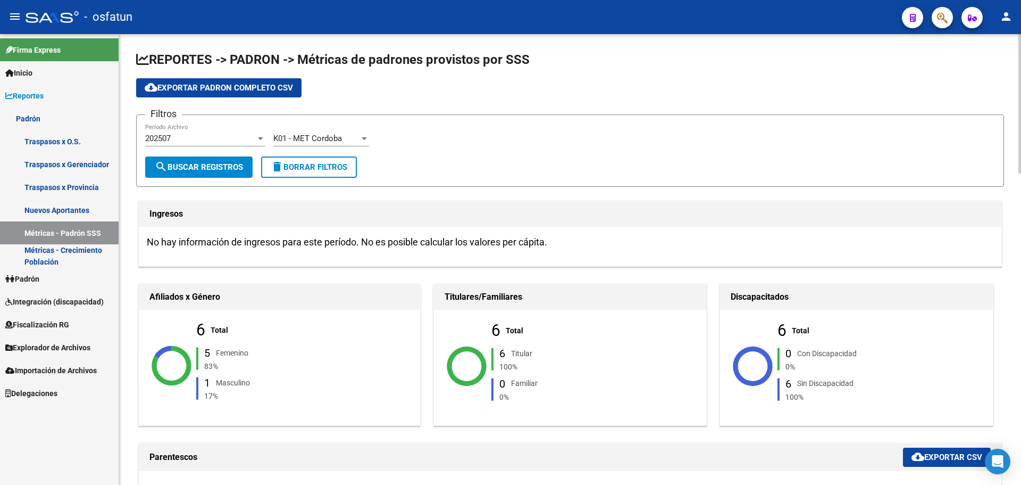
click at [344, 135] on div "K01 - MET Cordoba" at bounding box center [316, 139] width 86 height 10
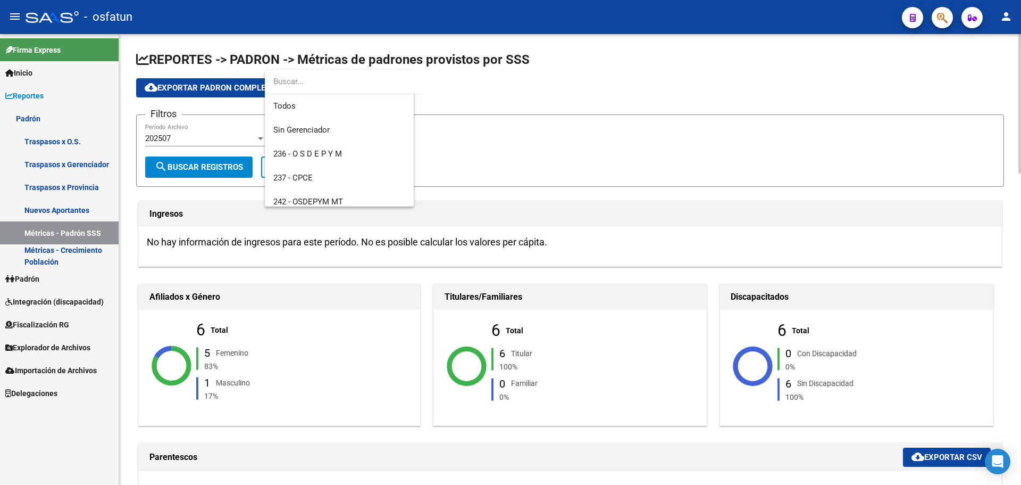
scroll to position [327, 0]
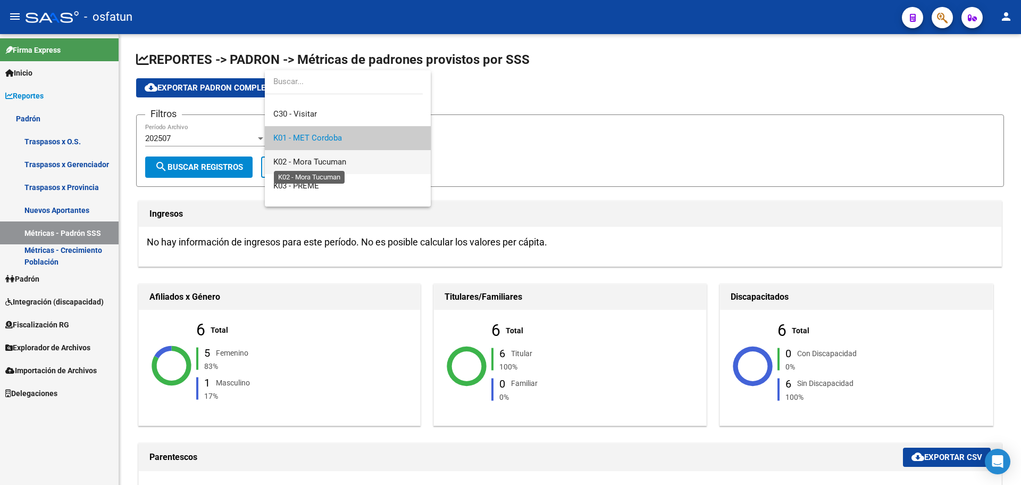
click at [334, 164] on span "K02 - Mora Tucuman" at bounding box center [309, 162] width 73 height 10
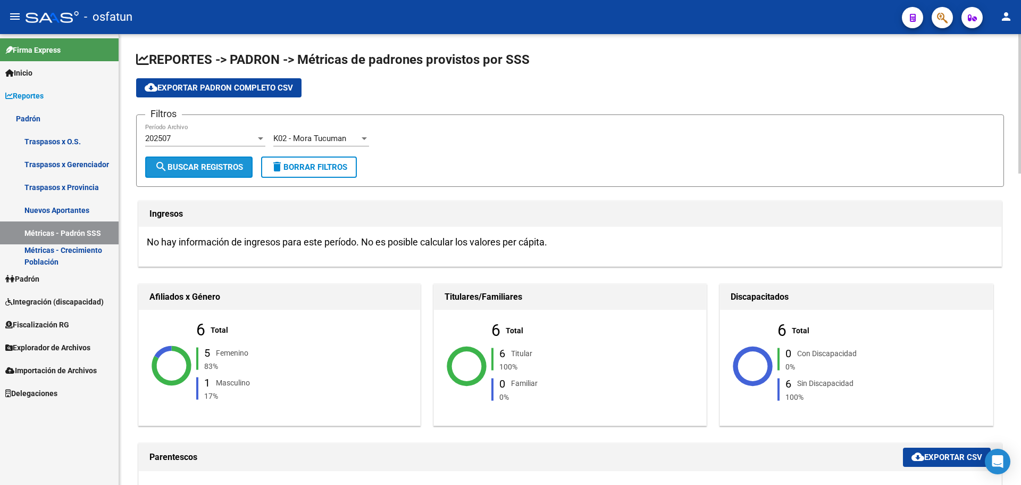
click at [157, 167] on mat-icon "search" at bounding box center [161, 166] width 13 height 13
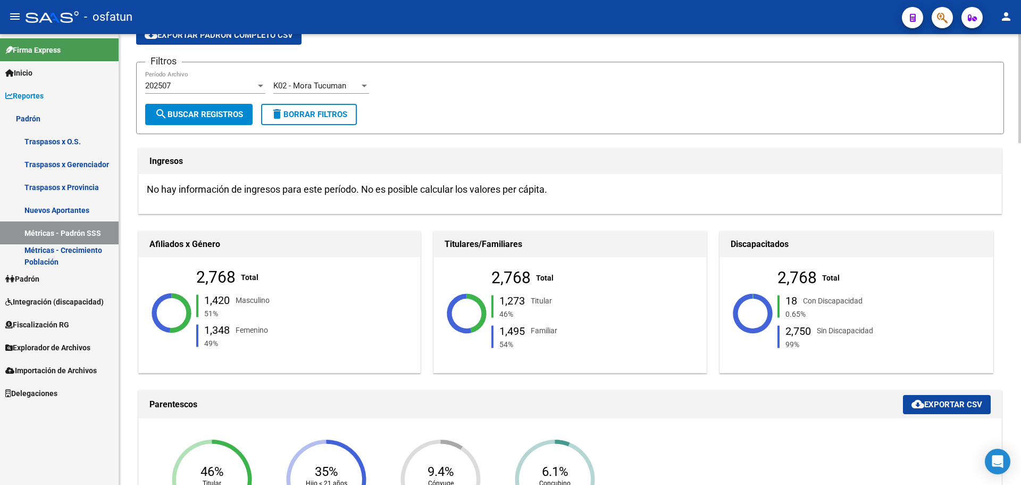
scroll to position [0, 0]
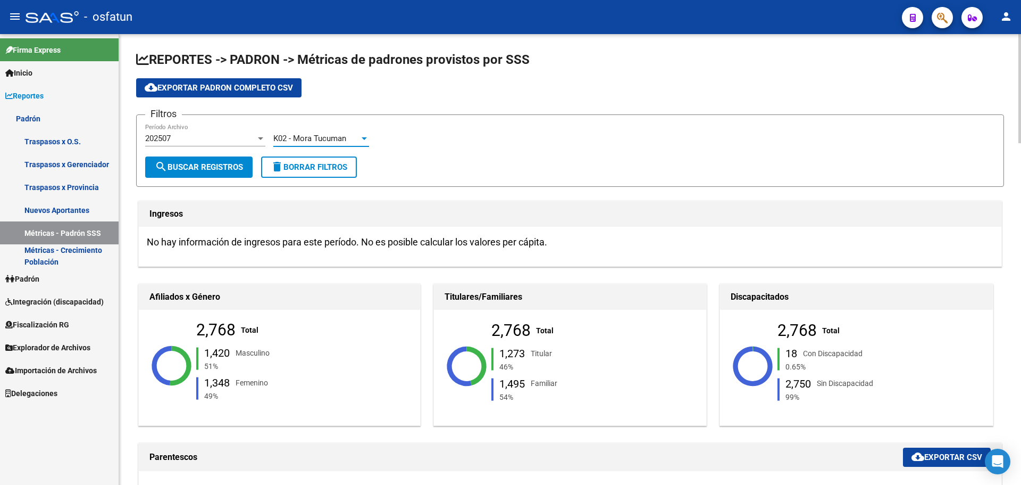
click at [337, 135] on span "K02 - Mora Tucuman" at bounding box center [309, 139] width 73 height 10
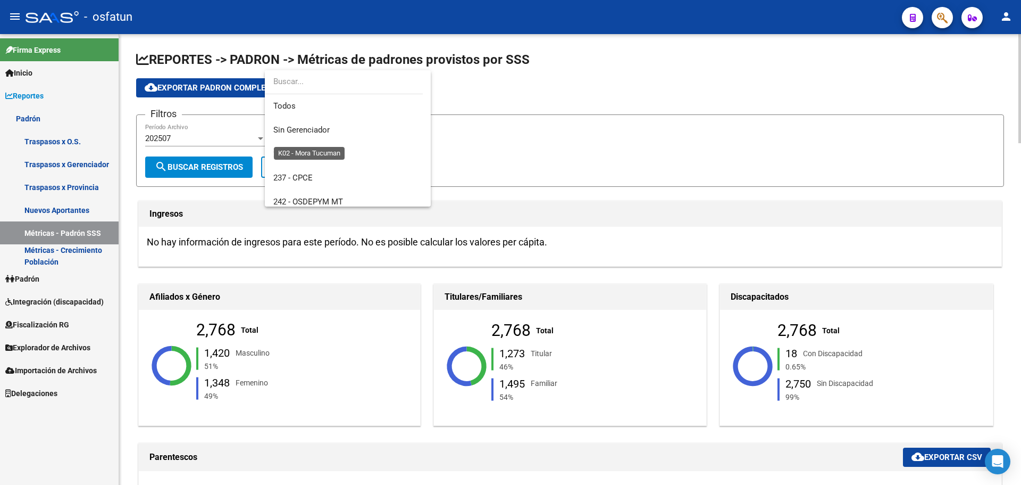
scroll to position [351, 0]
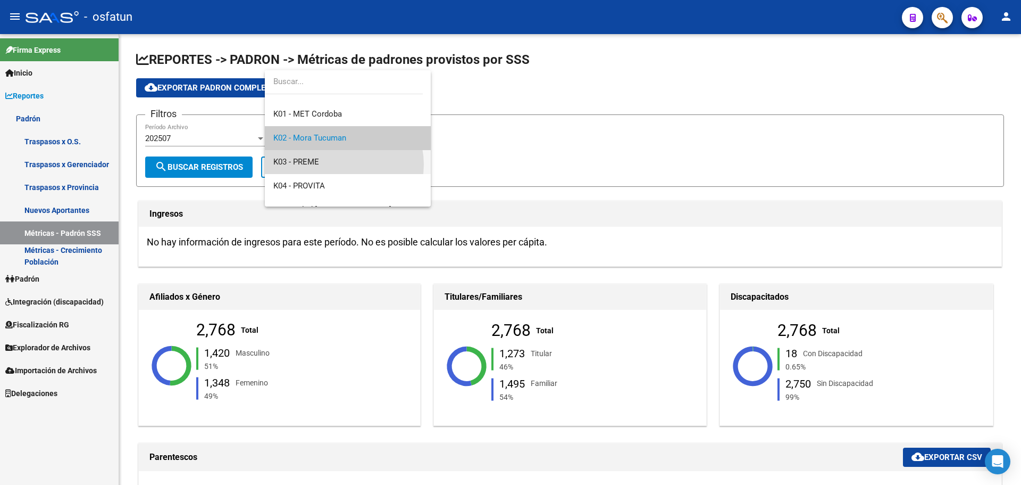
click at [337, 164] on span "K03 - PREME" at bounding box center [347, 162] width 149 height 24
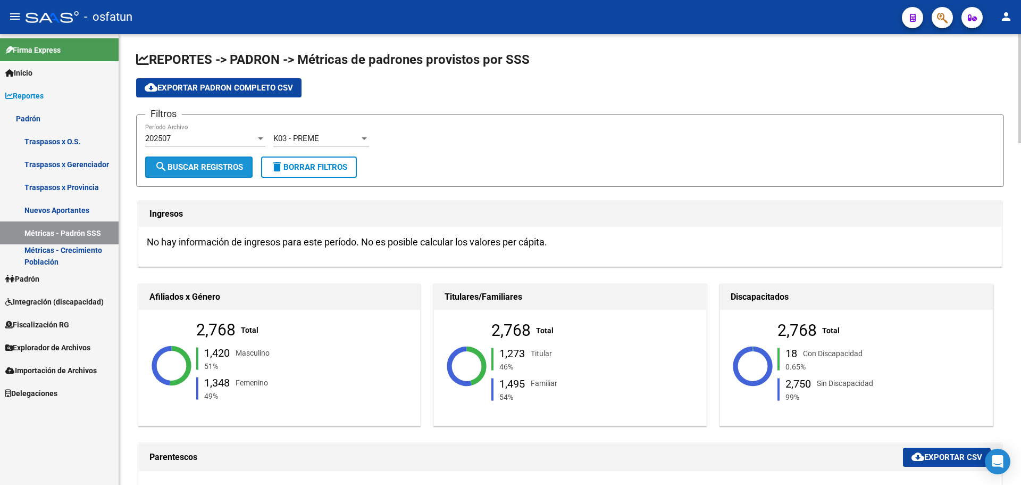
drag, startPoint x: 221, startPoint y: 163, endPoint x: 228, endPoint y: 163, distance: 6.9
click at [221, 163] on span "search Buscar Registros" at bounding box center [199, 167] width 88 height 10
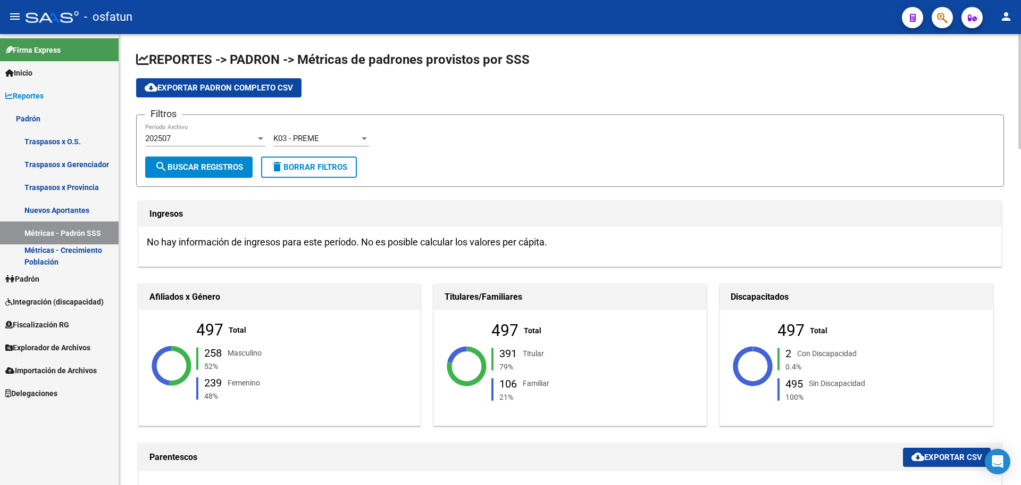
click at [345, 138] on div "K03 - PREME" at bounding box center [316, 139] width 86 height 10
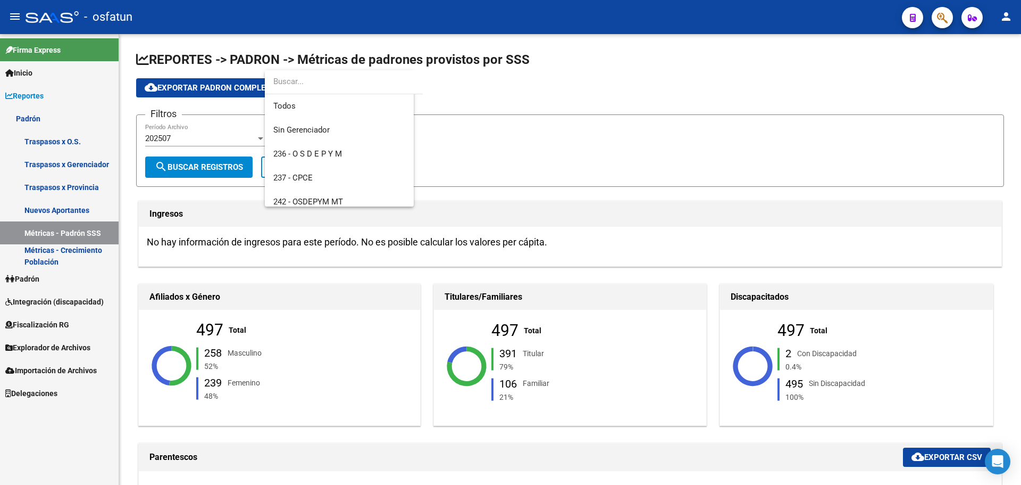
scroll to position [375, 0]
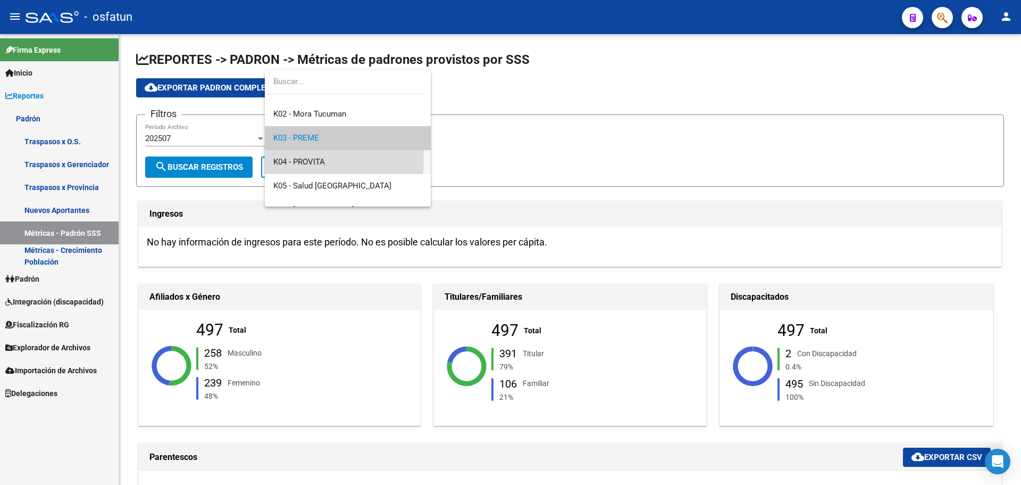
click at [335, 160] on span "K04 - PROVITA" at bounding box center [347, 162] width 149 height 24
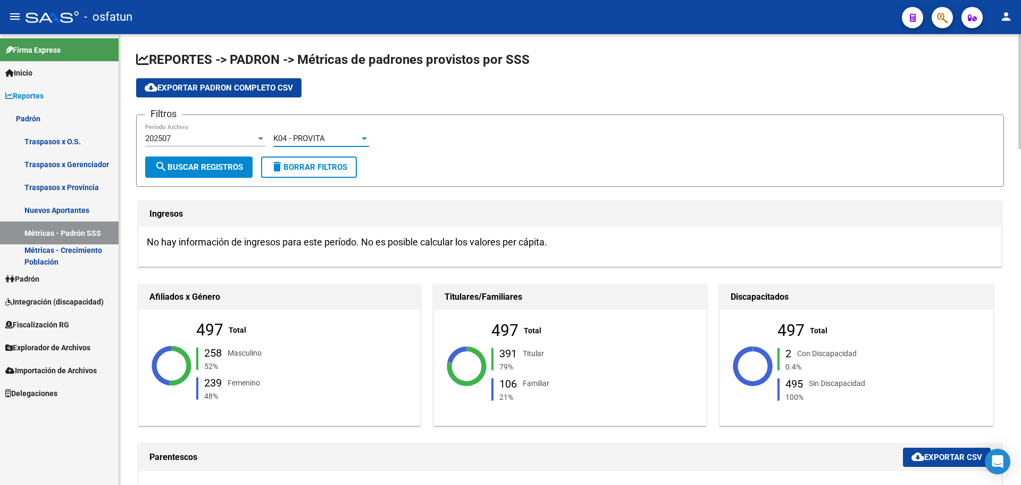
click at [192, 165] on span "search Buscar Registros" at bounding box center [199, 167] width 88 height 10
click at [290, 133] on div "K04 - PROVITA Seleccionar Gerenciador" at bounding box center [321, 134] width 96 height 23
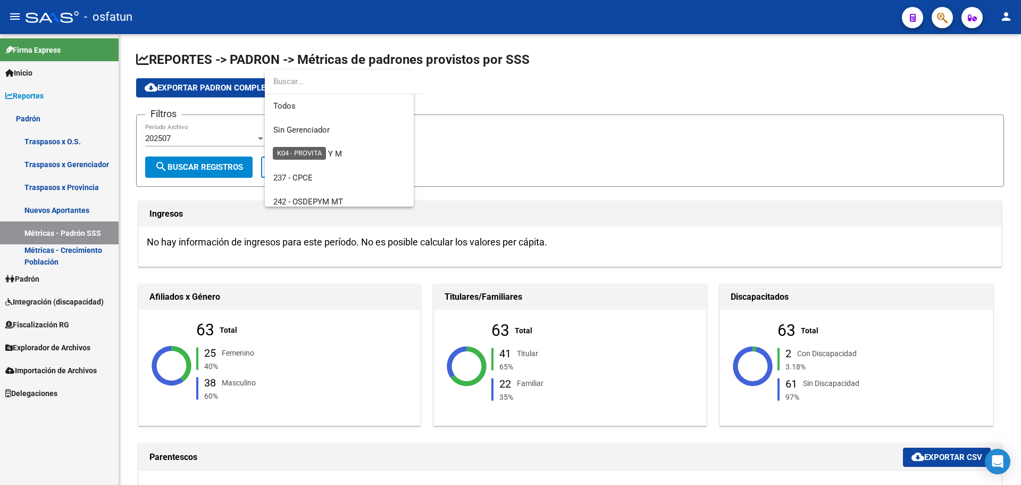
scroll to position [399, 0]
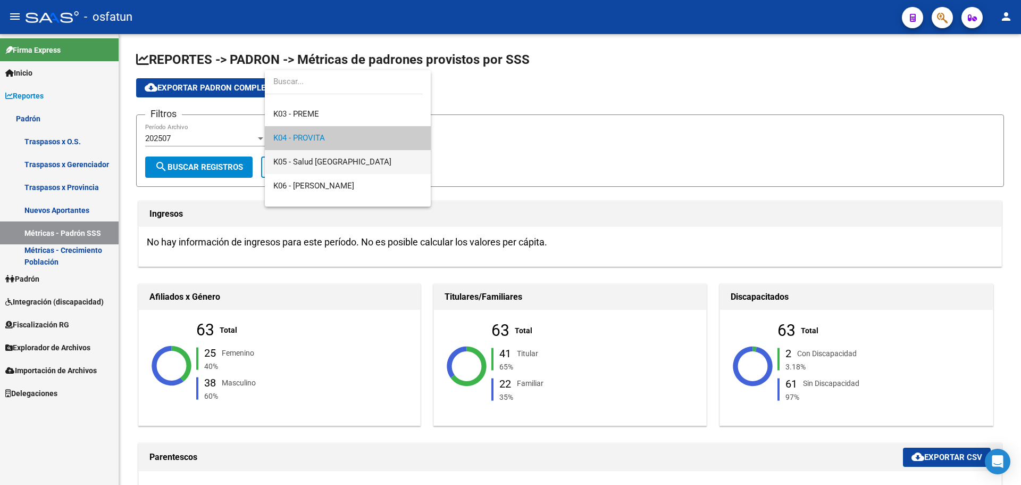
click at [303, 161] on span "K05 - Salud [GEOGRAPHIC_DATA]" at bounding box center [332, 162] width 118 height 10
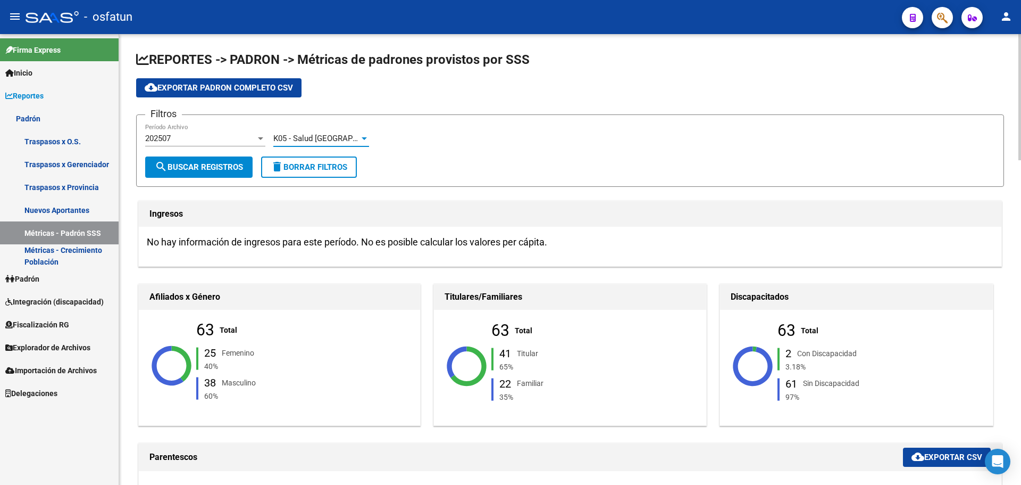
click at [203, 162] on span "search Buscar Registros" at bounding box center [199, 167] width 88 height 10
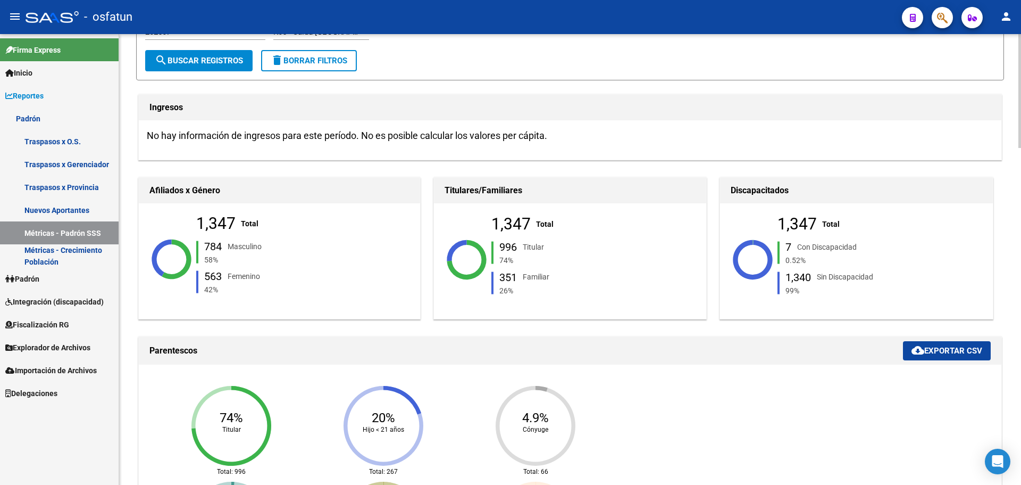
scroll to position [0, 0]
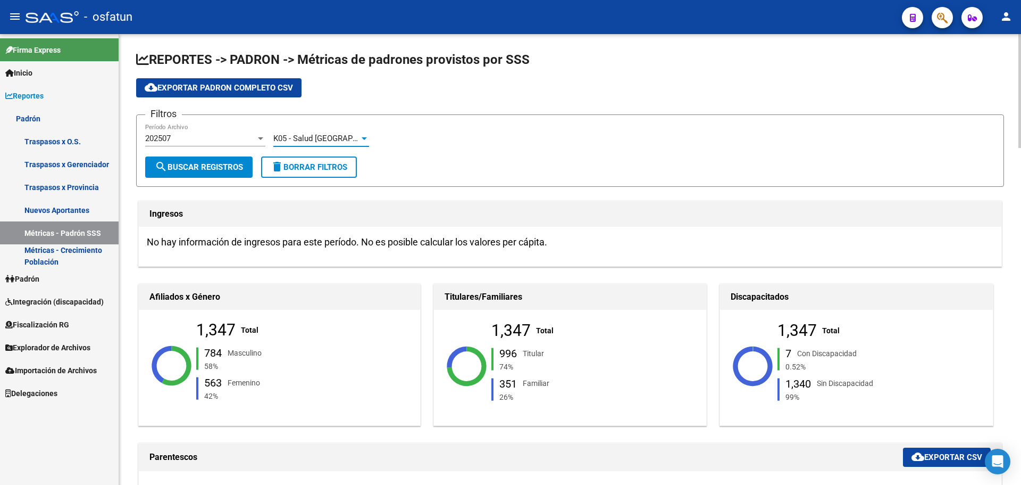
click at [342, 141] on div "K05 - Salud [GEOGRAPHIC_DATA]" at bounding box center [316, 139] width 86 height 10
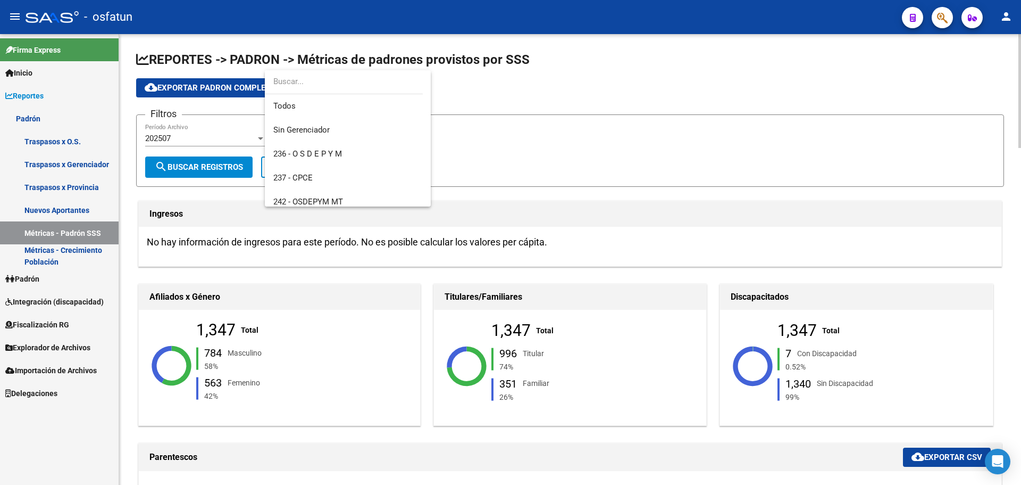
scroll to position [423, 0]
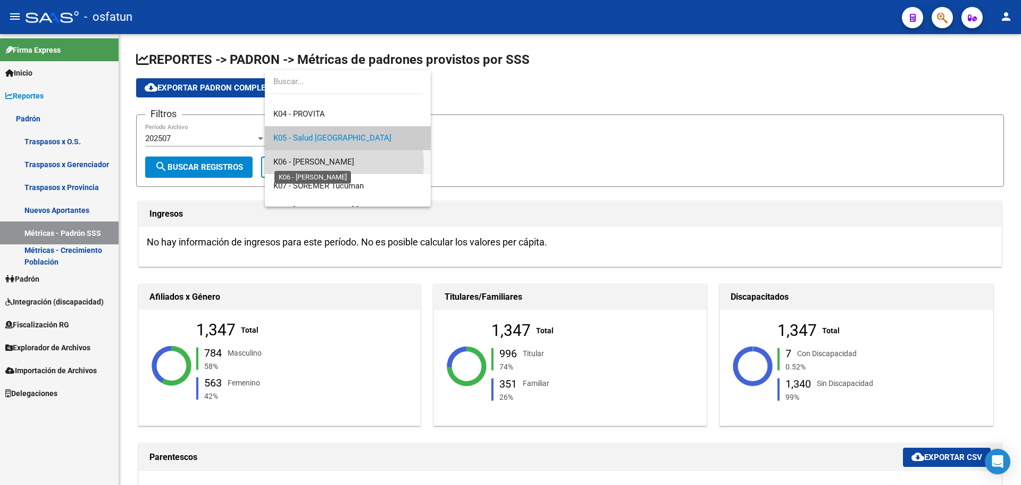
click at [337, 163] on span "K06 - [PERSON_NAME]" at bounding box center [313, 162] width 81 height 10
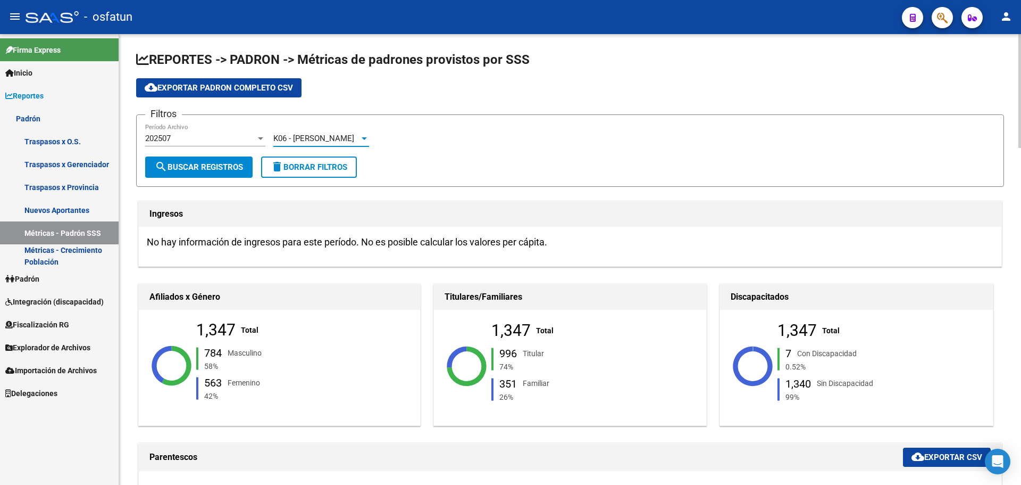
click at [225, 166] on span "search Buscar Registros" at bounding box center [199, 167] width 88 height 10
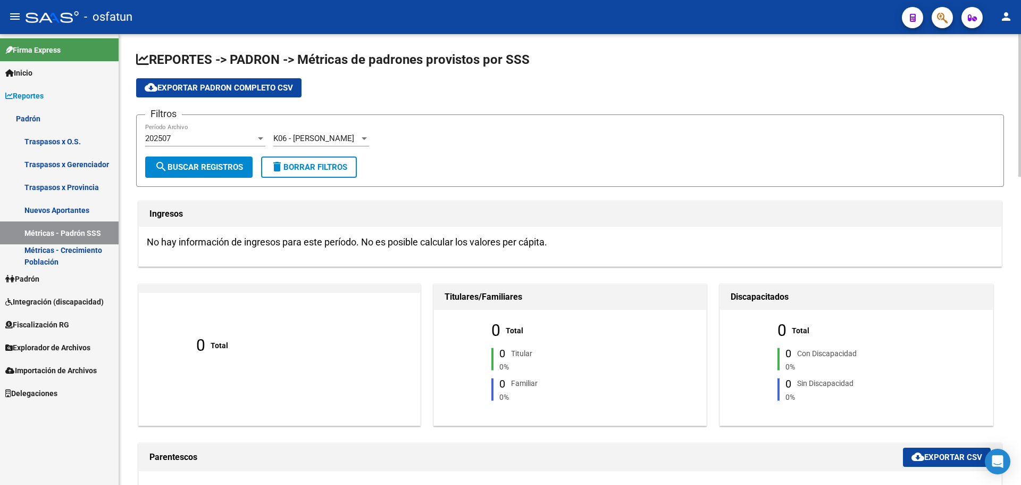
click at [354, 139] on div "K06 - [PERSON_NAME]" at bounding box center [316, 139] width 86 height 10
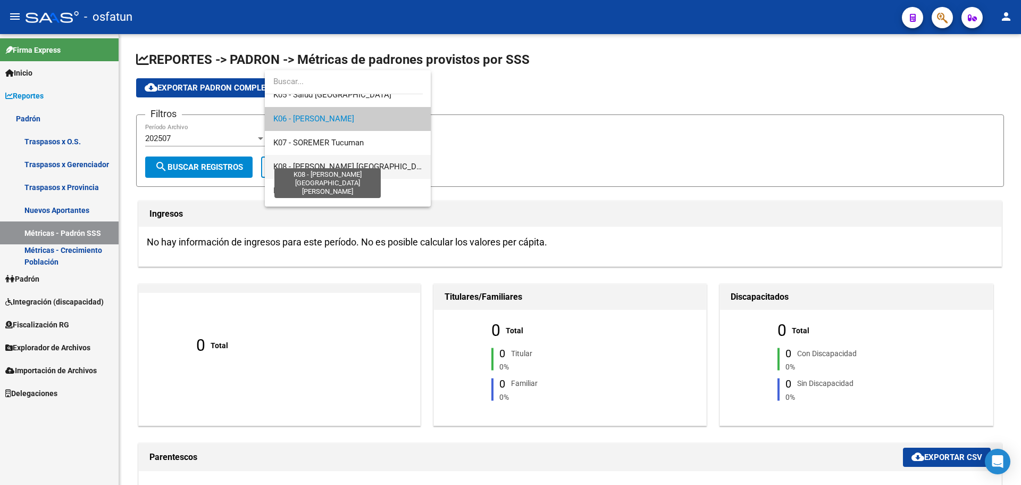
scroll to position [447, 0]
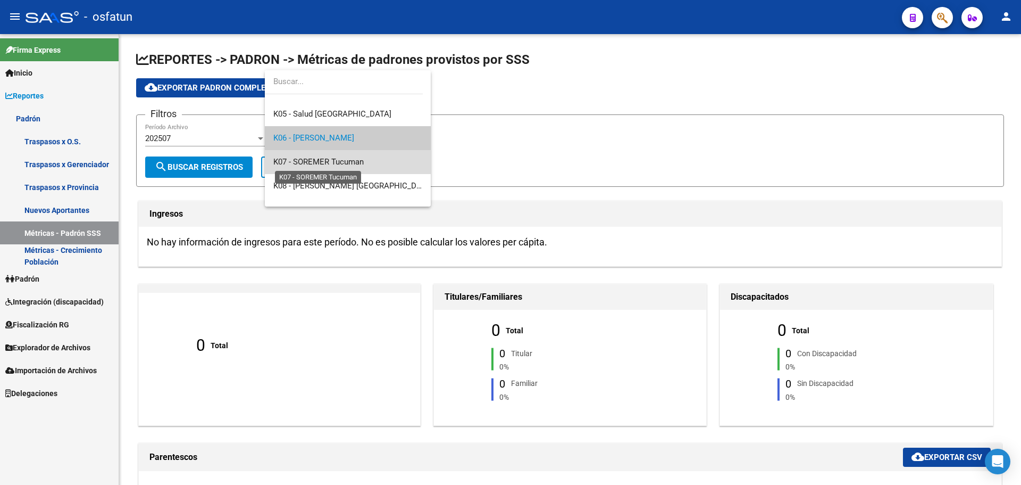
click at [353, 164] on span "K07 - SOREMER Tucuman" at bounding box center [318, 162] width 90 height 10
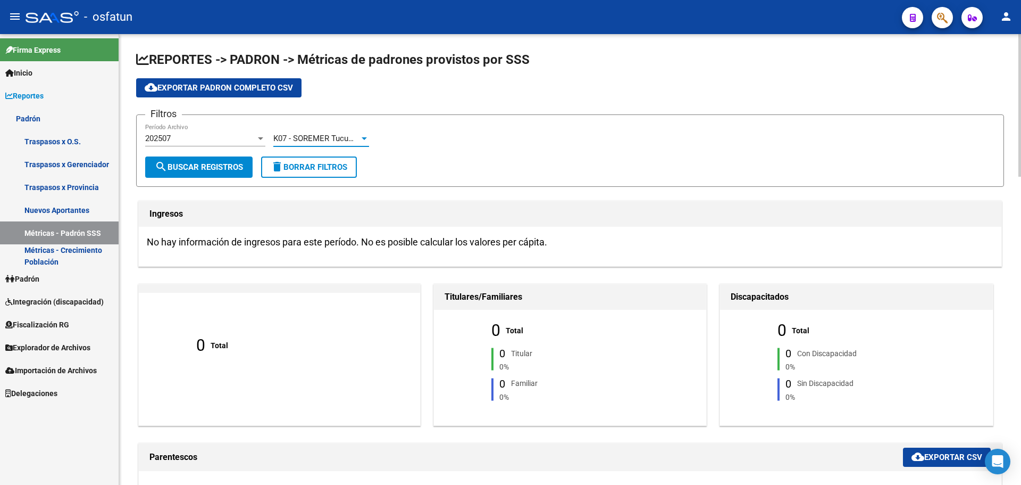
click at [219, 166] on span "search Buscar Registros" at bounding box center [199, 167] width 88 height 10
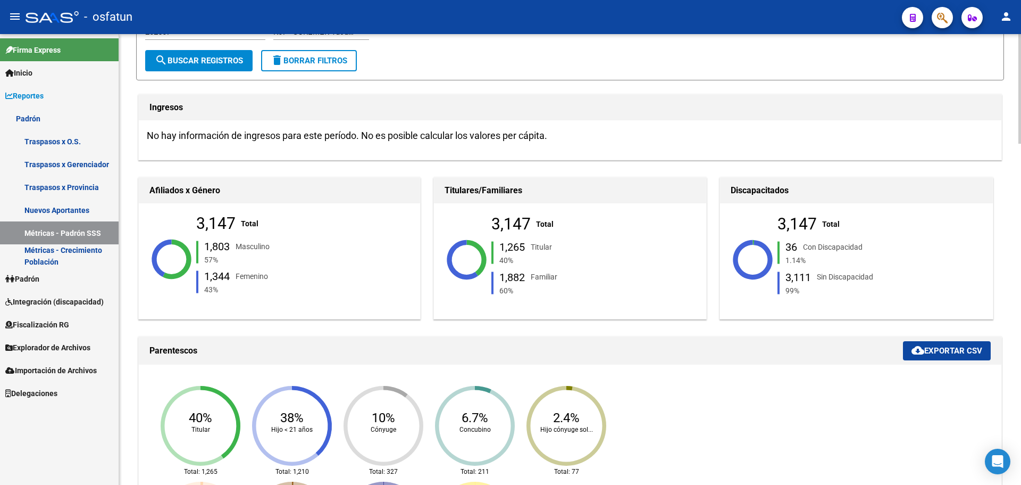
scroll to position [0, 0]
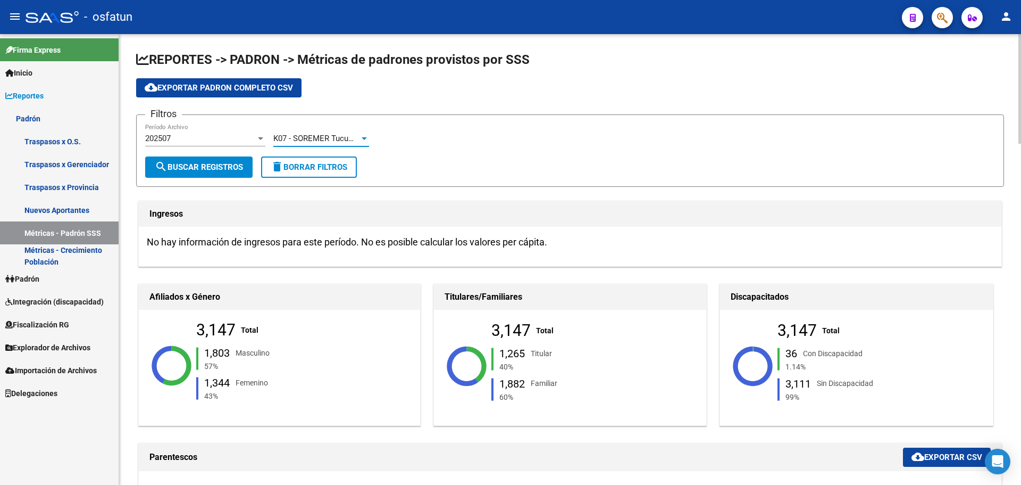
click at [336, 139] on span "K07 - SOREMER Tucuman" at bounding box center [318, 139] width 90 height 10
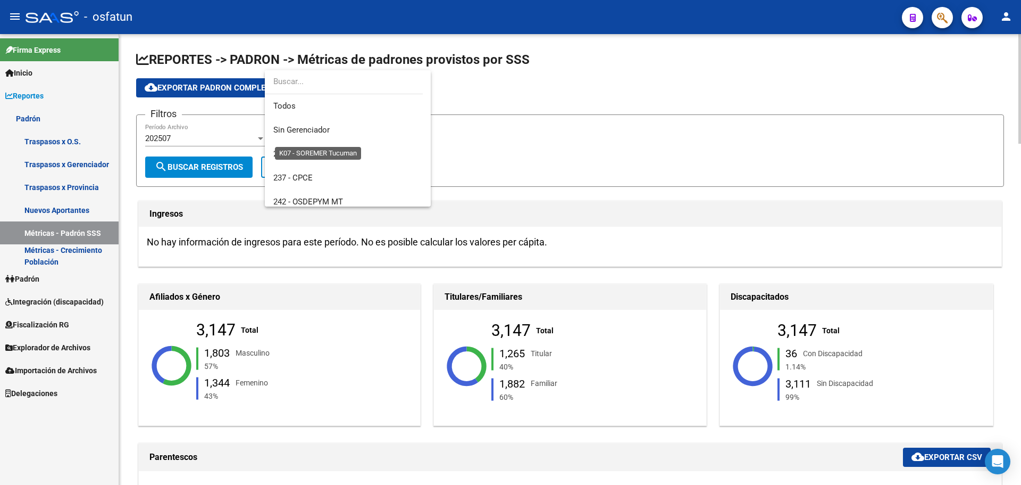
scroll to position [471, 0]
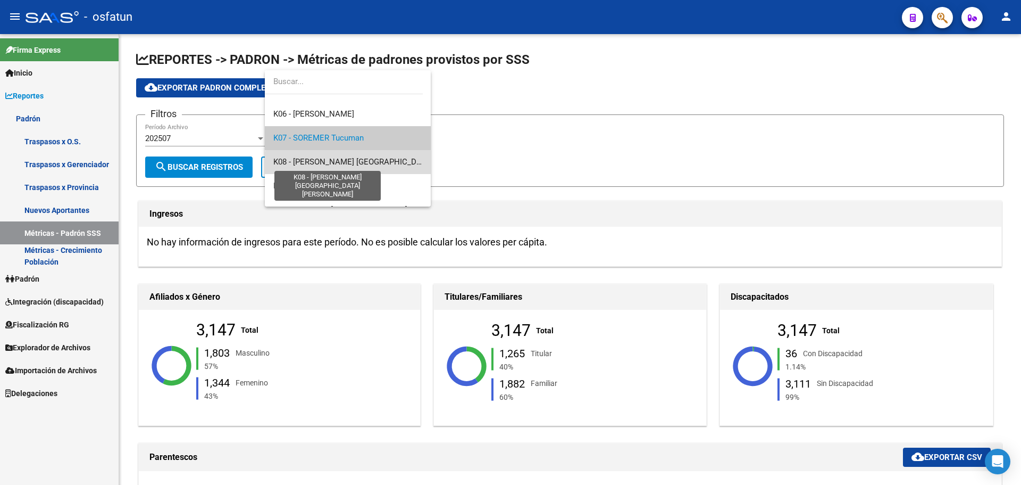
click at [353, 165] on span "K08 - [PERSON_NAME] [GEOGRAPHIC_DATA][PERSON_NAME]" at bounding box center [383, 162] width 221 height 10
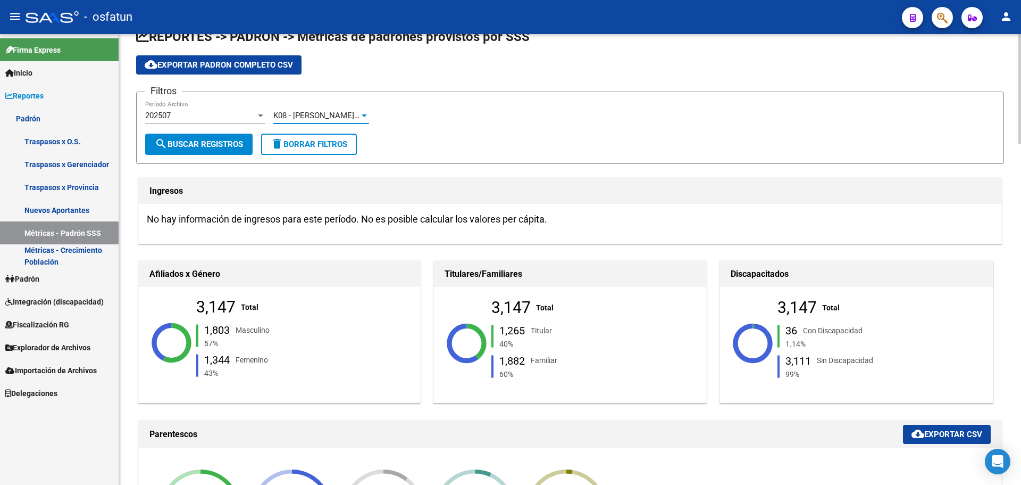
scroll to position [0, 0]
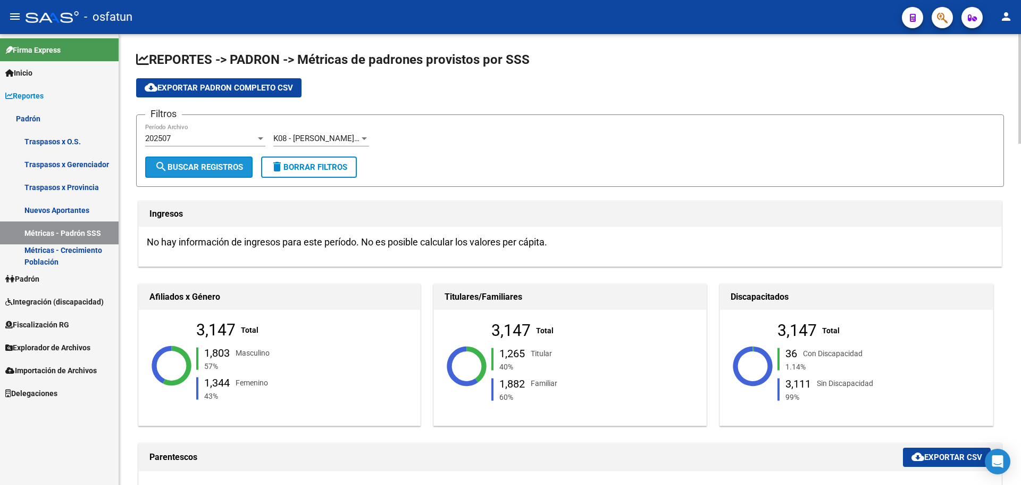
click at [205, 172] on button "search Buscar Registros" at bounding box center [198, 166] width 107 height 21
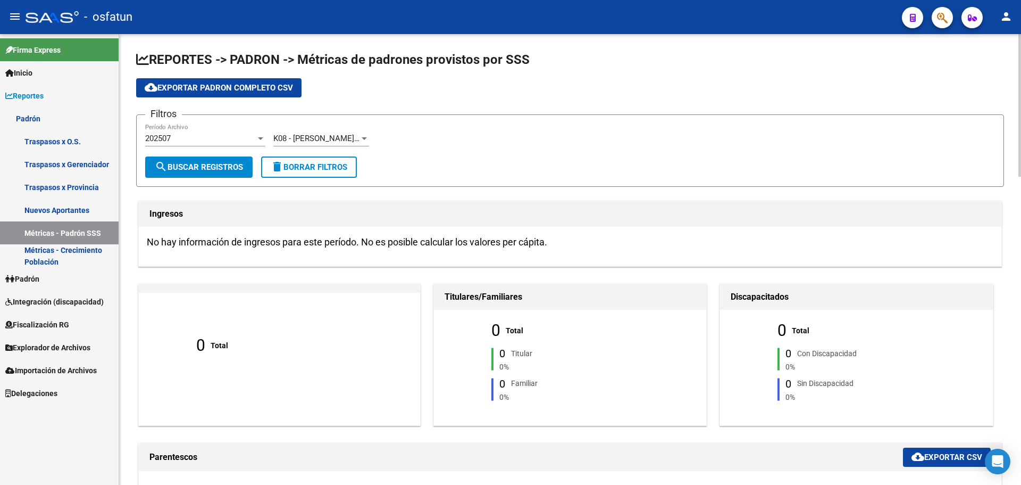
click at [341, 144] on div "K08 - [PERSON_NAME] San [PERSON_NAME] Seleccionar Gerenciador" at bounding box center [321, 134] width 96 height 23
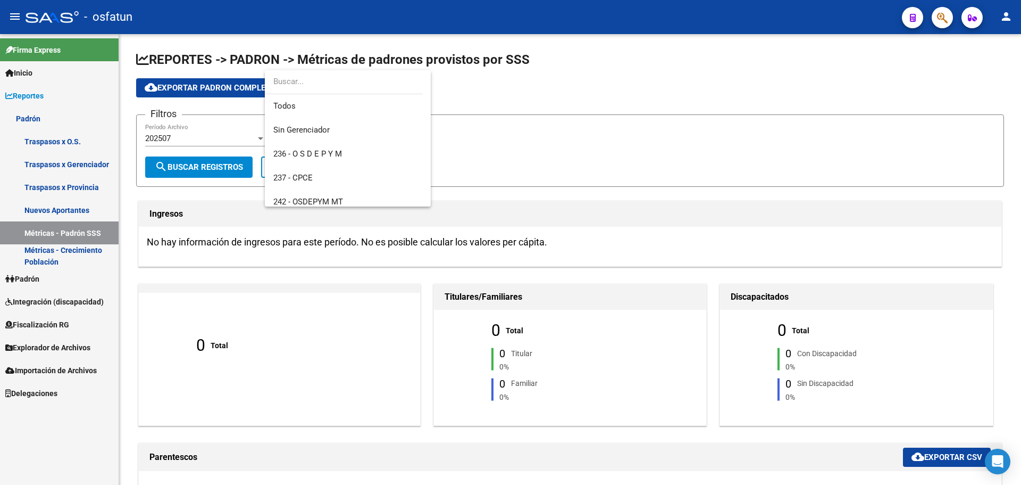
scroll to position [495, 0]
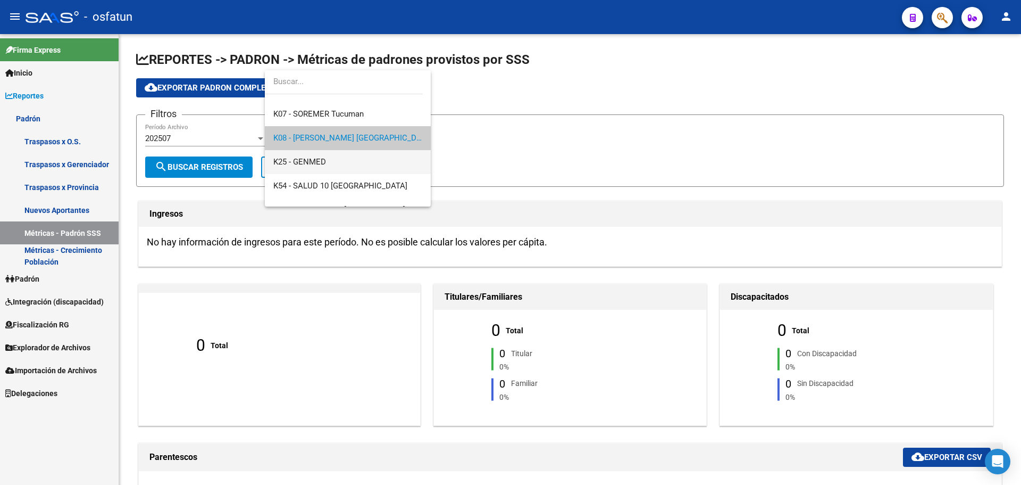
click at [334, 159] on span "K25 - GENMED" at bounding box center [347, 162] width 149 height 24
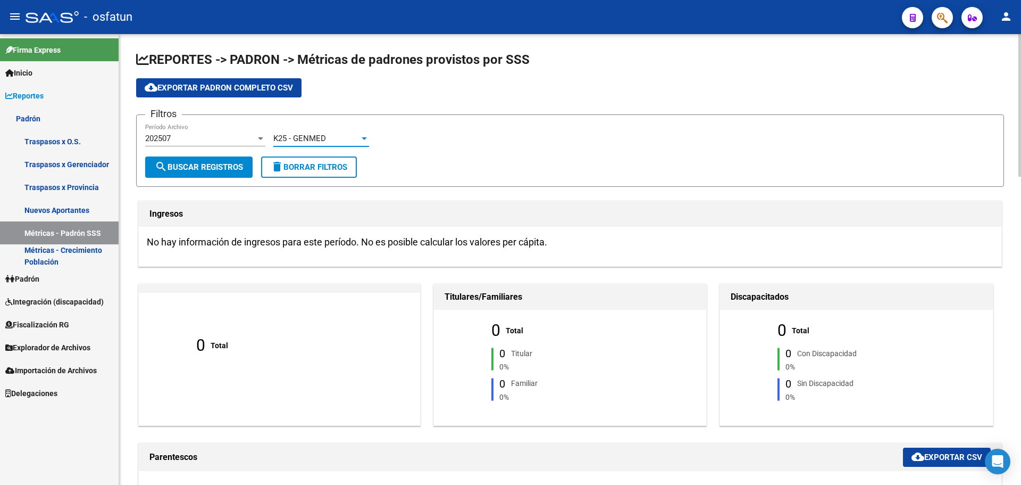
click at [223, 170] on span "search Buscar Registros" at bounding box center [199, 167] width 88 height 10
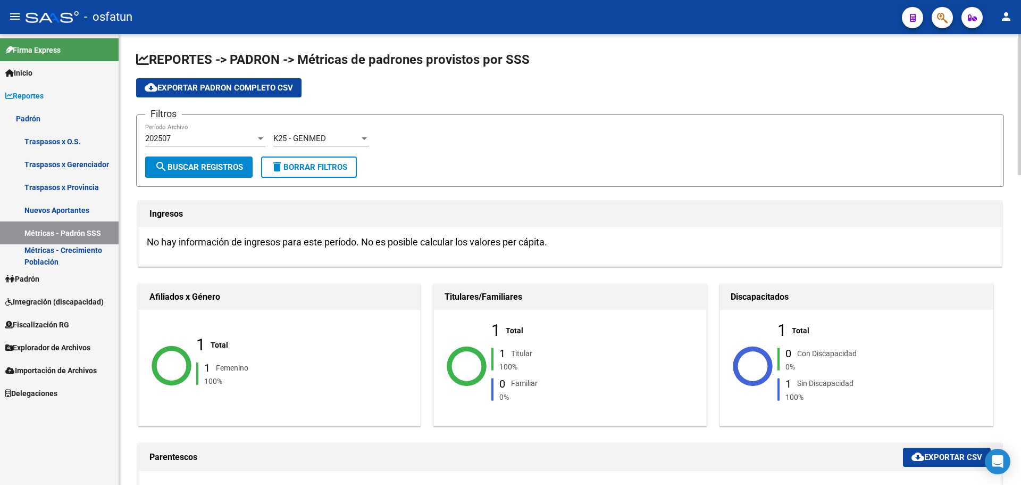
click at [331, 136] on div "K25 - GENMED" at bounding box center [316, 139] width 86 height 10
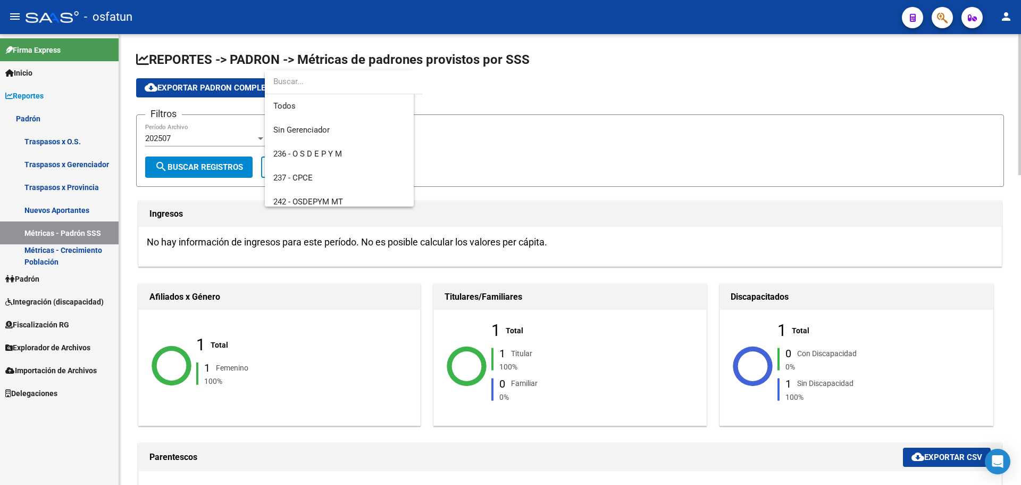
scroll to position [519, 0]
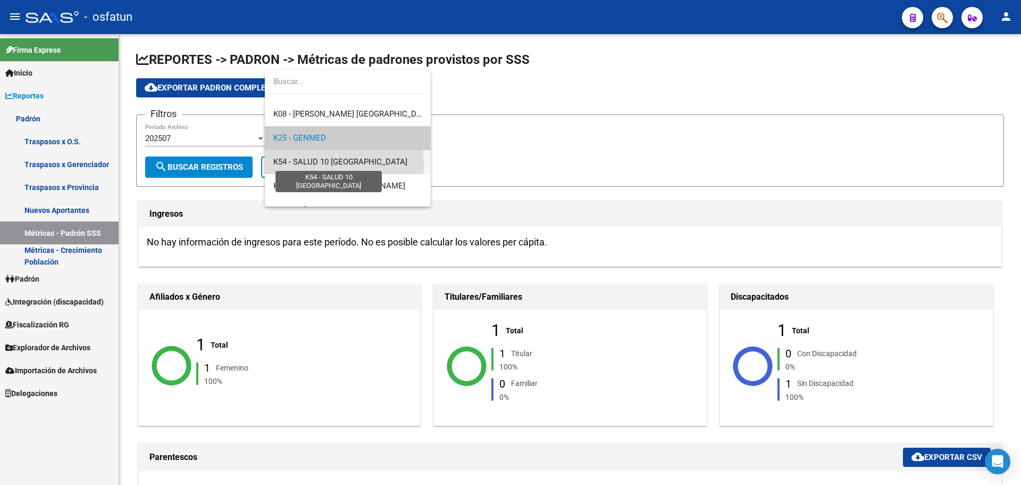
click at [340, 164] on span "K54 - SALUD 10 [GEOGRAPHIC_DATA]" at bounding box center [340, 162] width 134 height 10
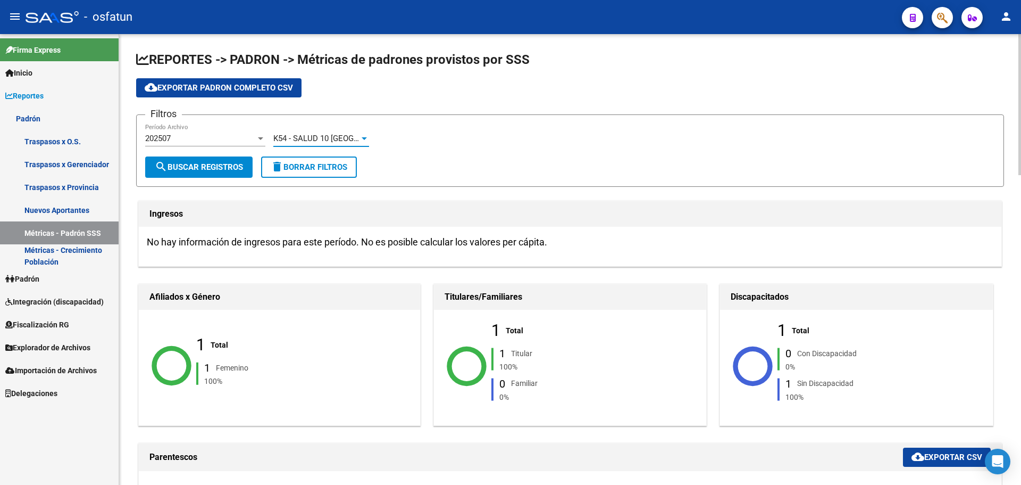
click at [199, 167] on span "search Buscar Registros" at bounding box center [199, 167] width 88 height 10
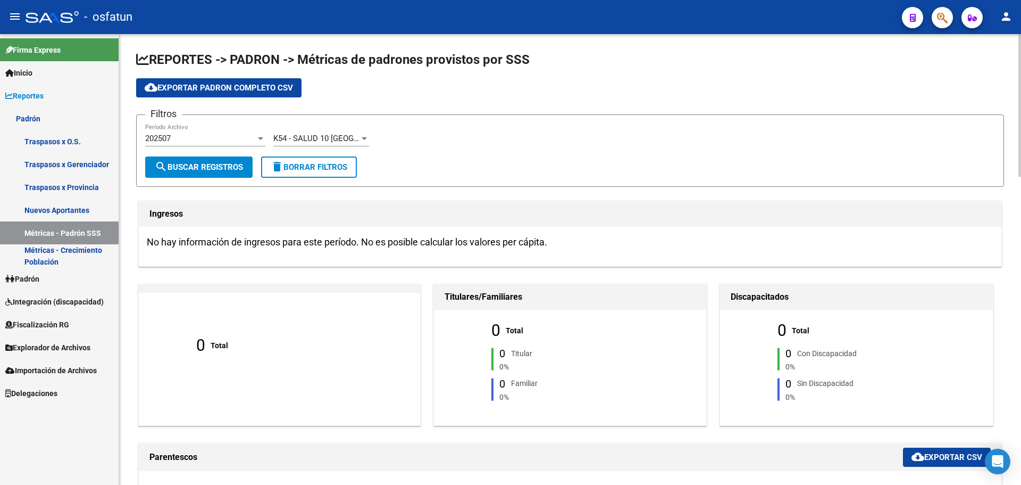
click at [335, 139] on span "K54 - SALUD 10 [GEOGRAPHIC_DATA]" at bounding box center [340, 139] width 134 height 10
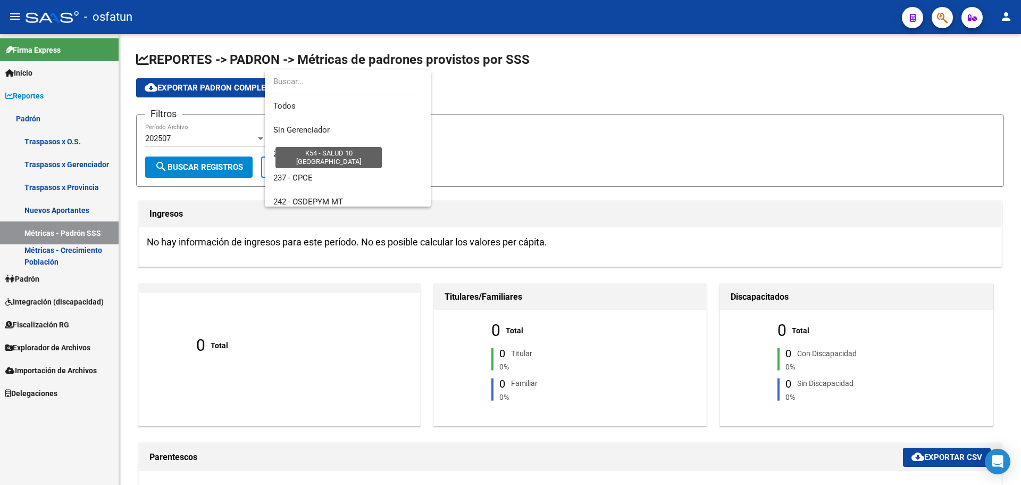
scroll to position [543, 0]
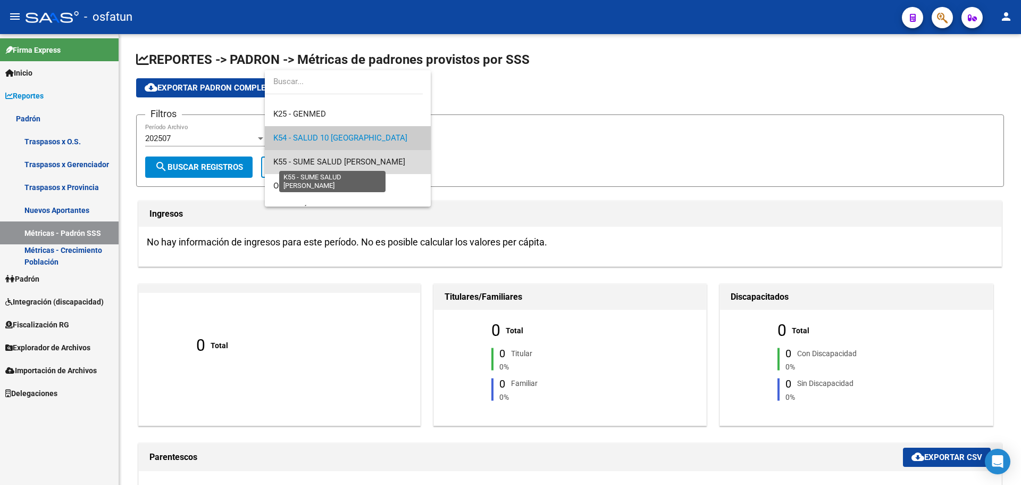
click at [355, 160] on span "K55 - SUME SALUD [PERSON_NAME]" at bounding box center [339, 162] width 132 height 10
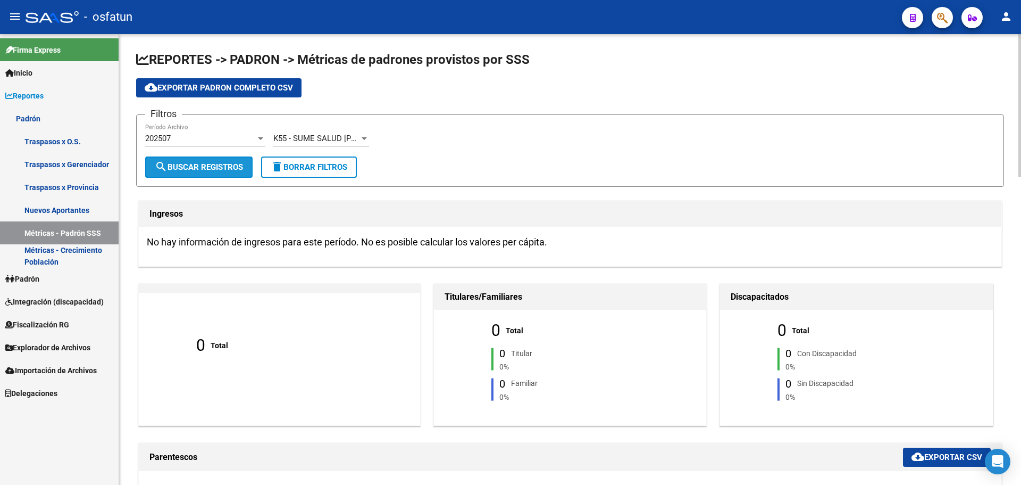
click at [243, 169] on span "search Buscar Registros" at bounding box center [199, 167] width 88 height 10
click at [329, 141] on span "K55 - SUME SALUD [PERSON_NAME]" at bounding box center [339, 139] width 132 height 10
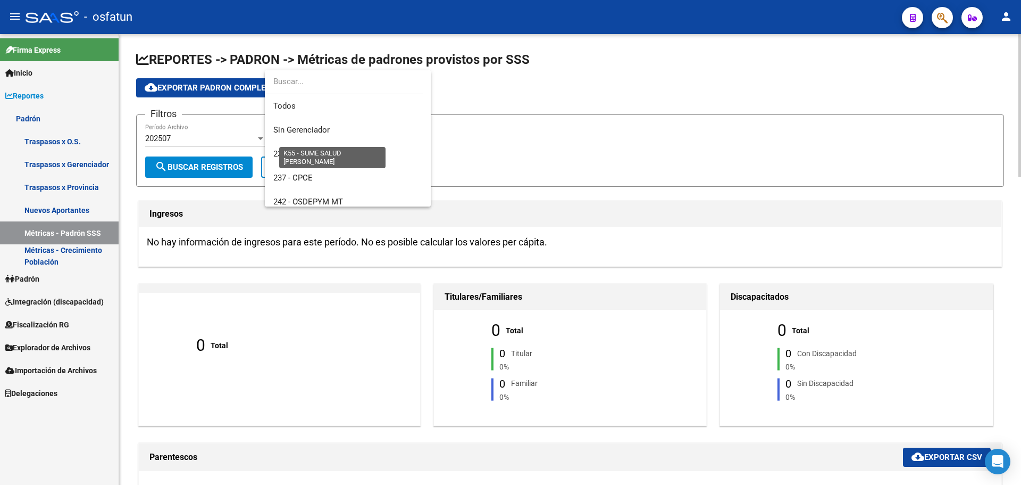
scroll to position [567, 0]
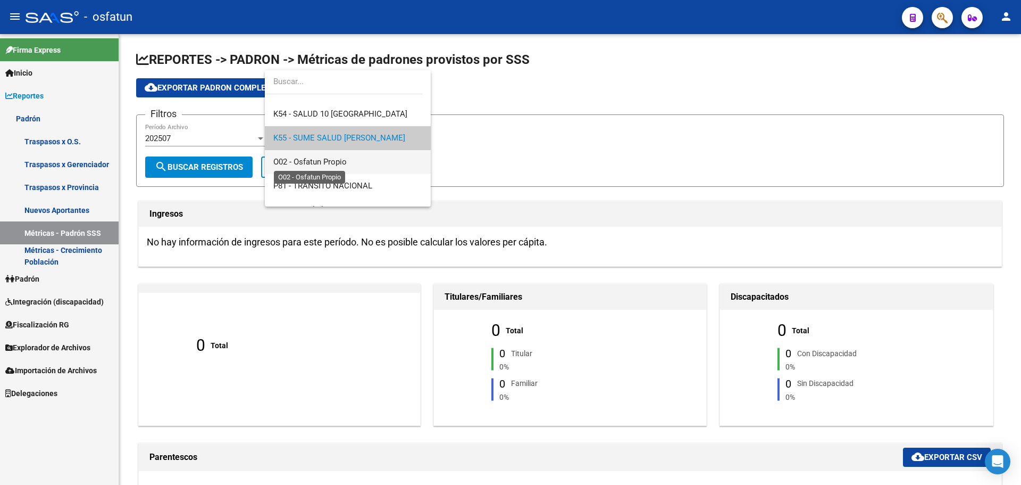
click at [348, 165] on span "O02 - Osfatun Propio" at bounding box center [347, 162] width 149 height 24
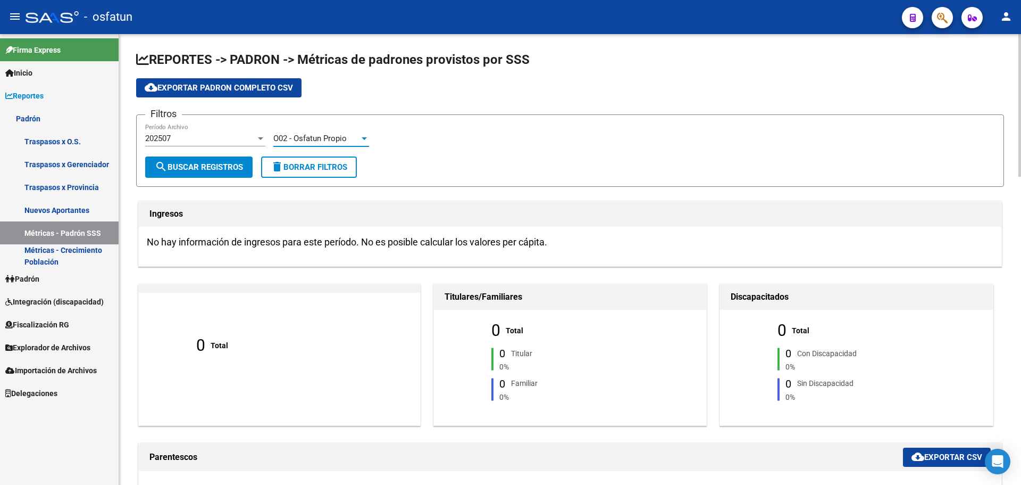
click at [321, 138] on span "O02 - Osfatun Propio" at bounding box center [309, 139] width 73 height 10
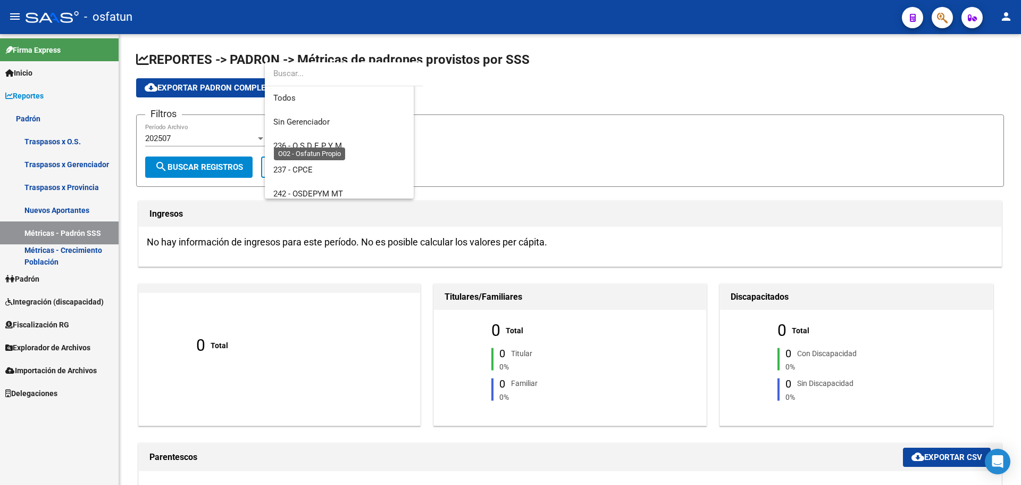
scroll to position [582, 0]
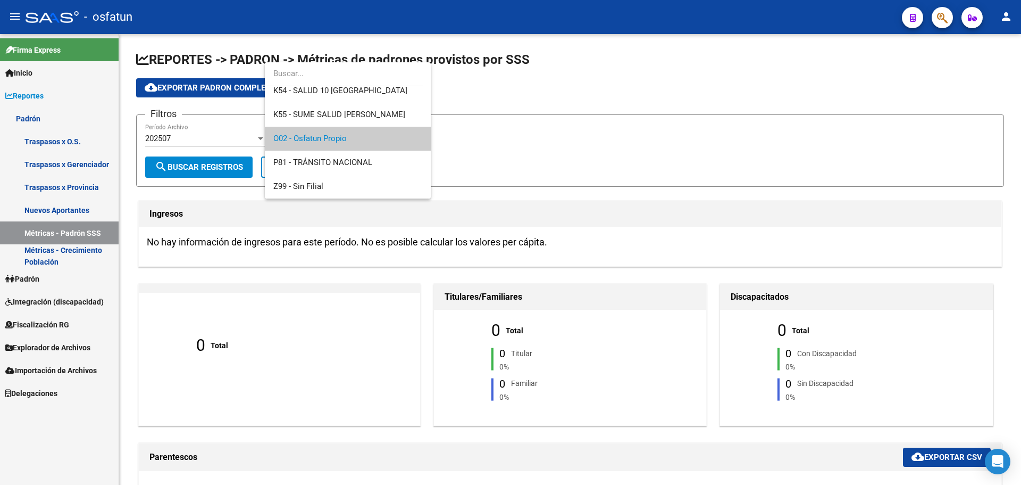
click at [576, 111] on div at bounding box center [510, 242] width 1021 height 485
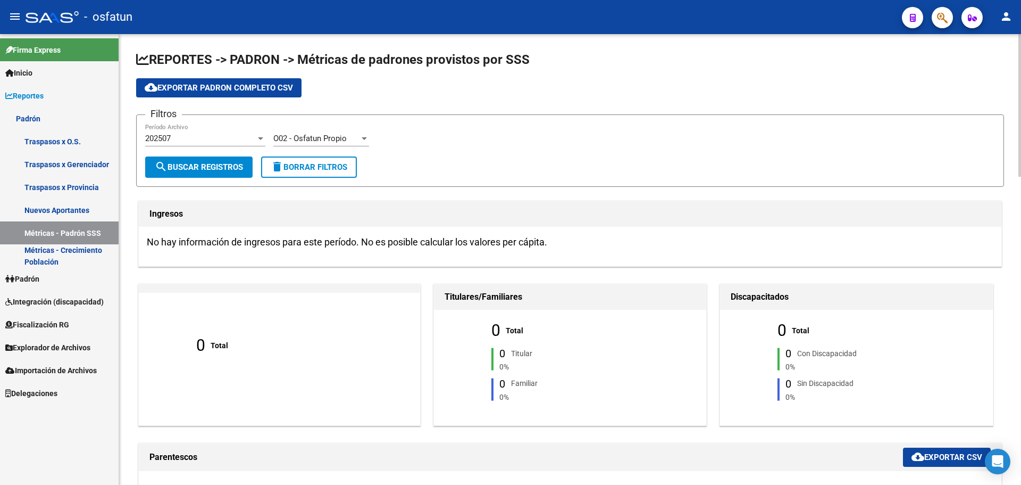
click at [238, 131] on div "202507 Período Archivo" at bounding box center [205, 134] width 120 height 23
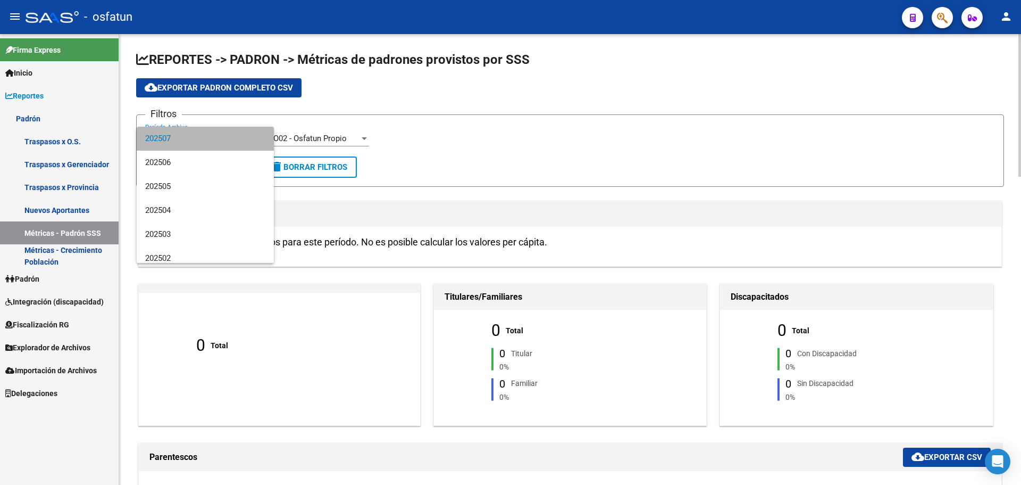
click at [238, 131] on span "202507" at bounding box center [205, 139] width 120 height 24
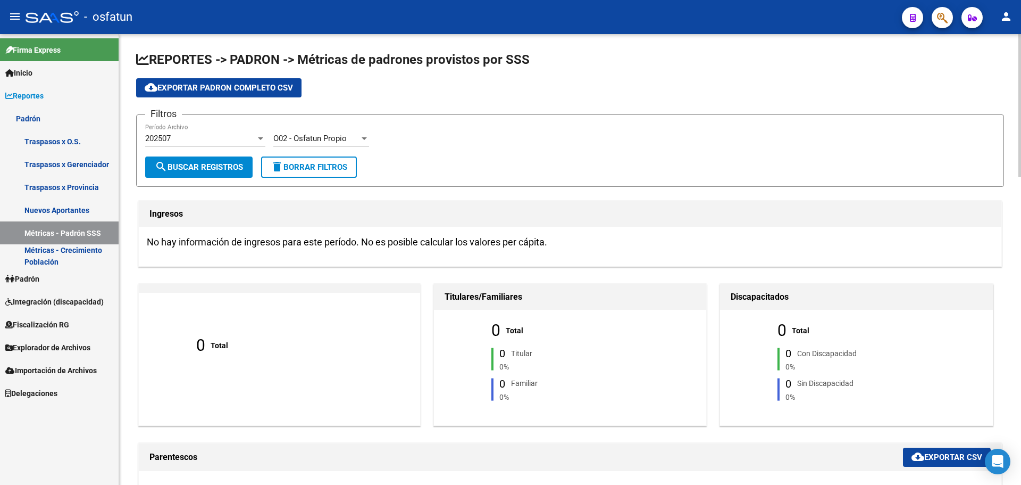
click at [373, 142] on app-drop-down-list "O02 - Osfatun Propio Seleccionar Gerenciador" at bounding box center [325, 139] width 104 height 33
click at [359, 135] on div "O02 - Osfatun Propio" at bounding box center [321, 139] width 96 height 10
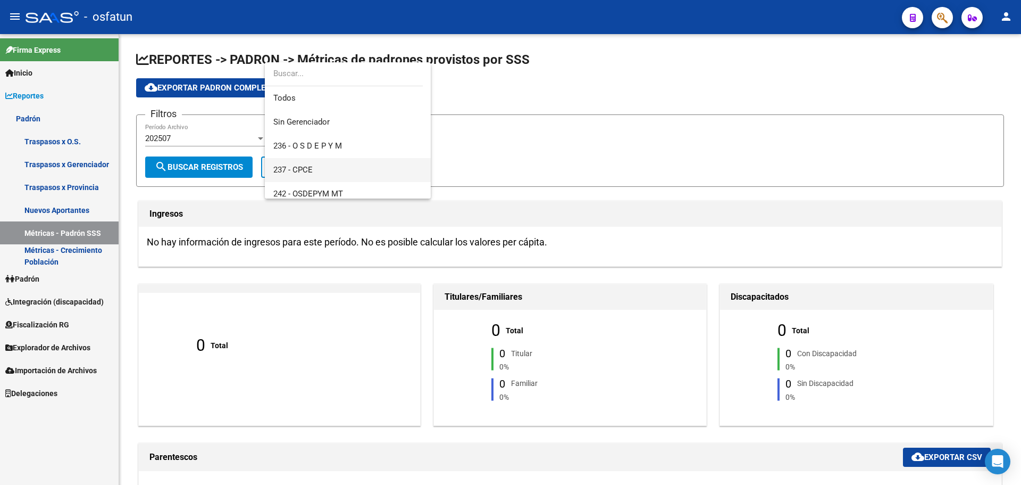
scroll to position [53, 0]
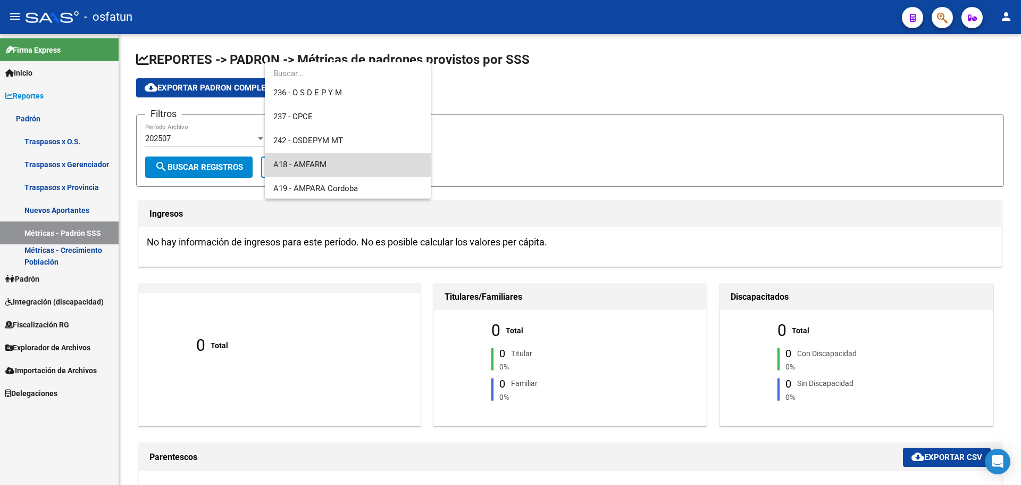
click at [348, 162] on span "A18 - AMFARM" at bounding box center [347, 165] width 149 height 24
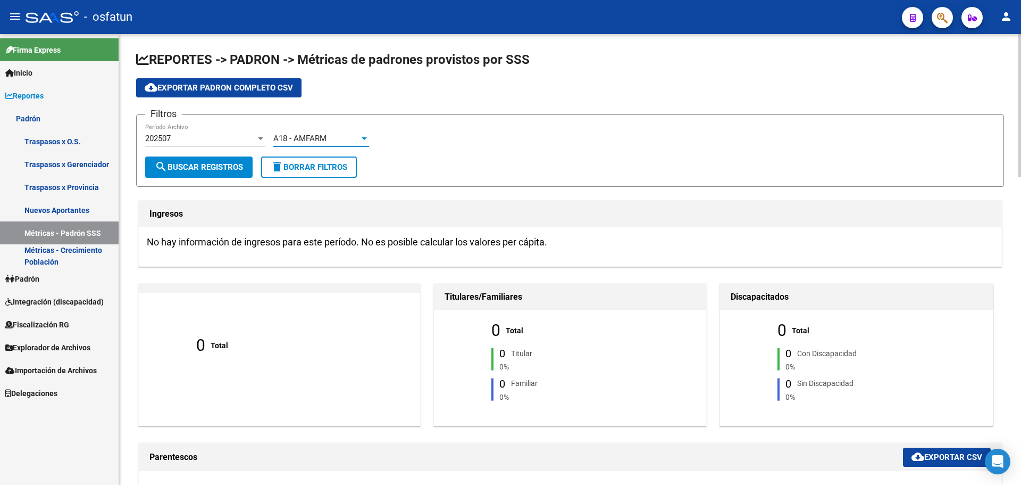
click at [184, 174] on button "search Buscar Registros" at bounding box center [198, 166] width 107 height 21
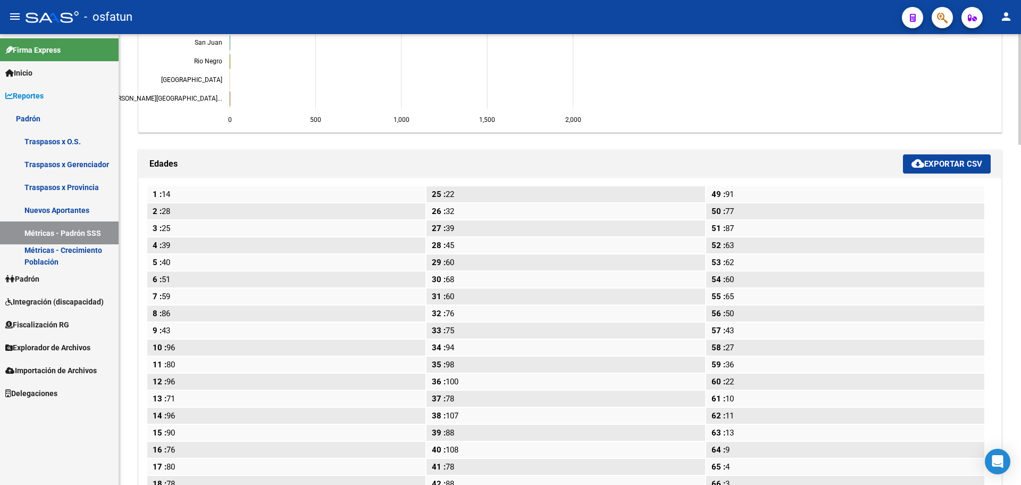
scroll to position [1062, 0]
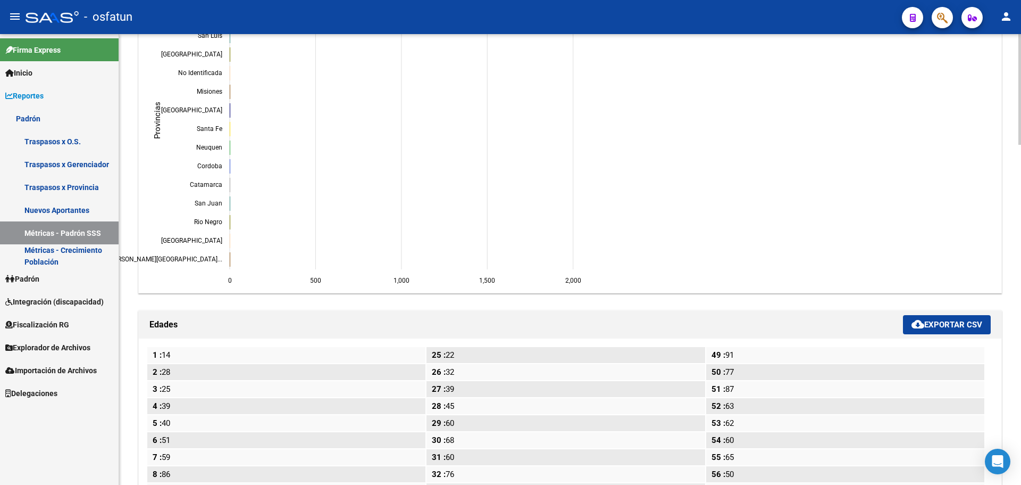
click at [937, 330] on button "cloud_download Exportar CSV" at bounding box center [947, 324] width 88 height 19
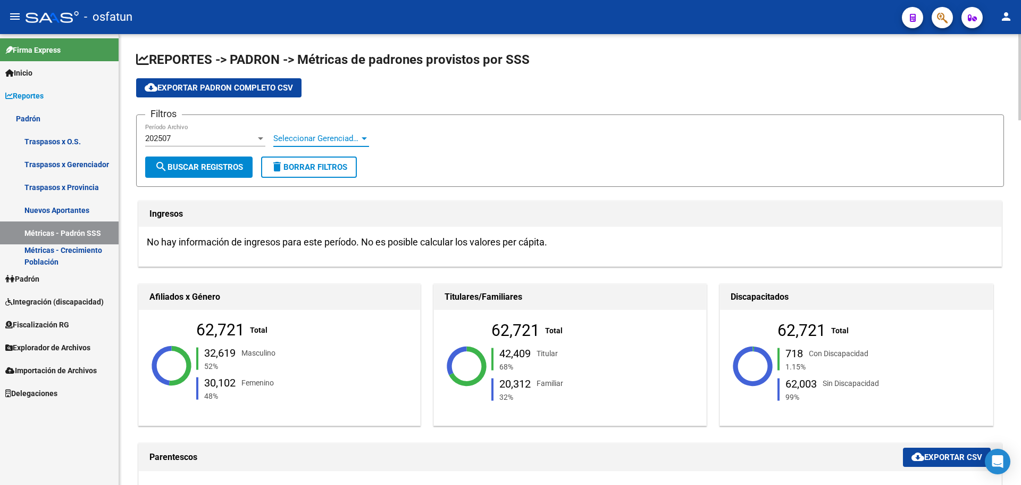
click at [331, 134] on span "Seleccionar Gerenciador" at bounding box center [316, 139] width 86 height 10
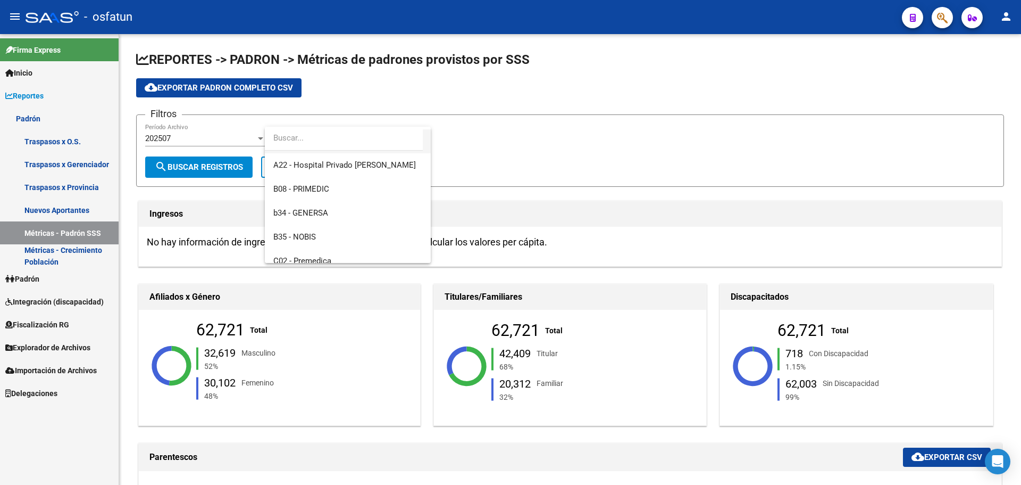
scroll to position [266, 0]
click at [337, 164] on span "b34 - GENERSA" at bounding box center [347, 160] width 149 height 24
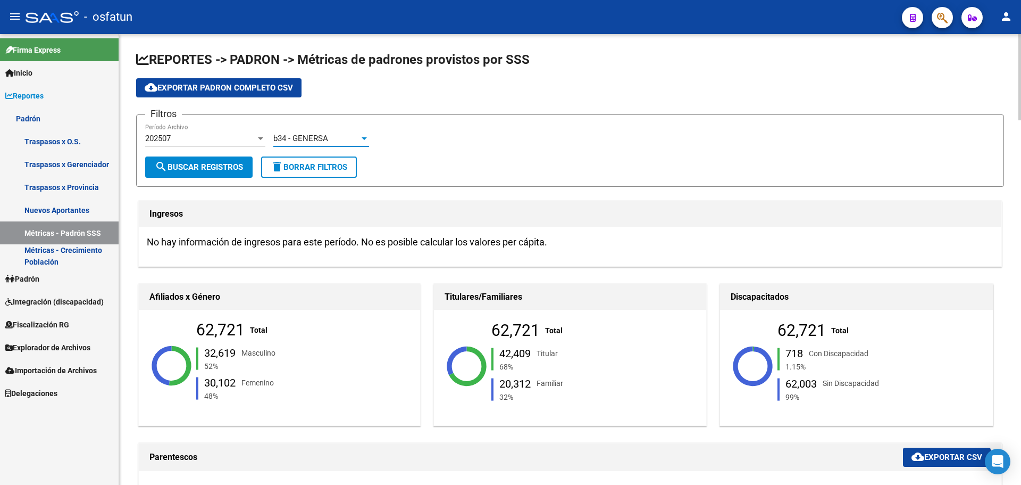
scroll to position [263, 0]
click at [187, 170] on span "search Buscar Registros" at bounding box center [199, 167] width 88 height 10
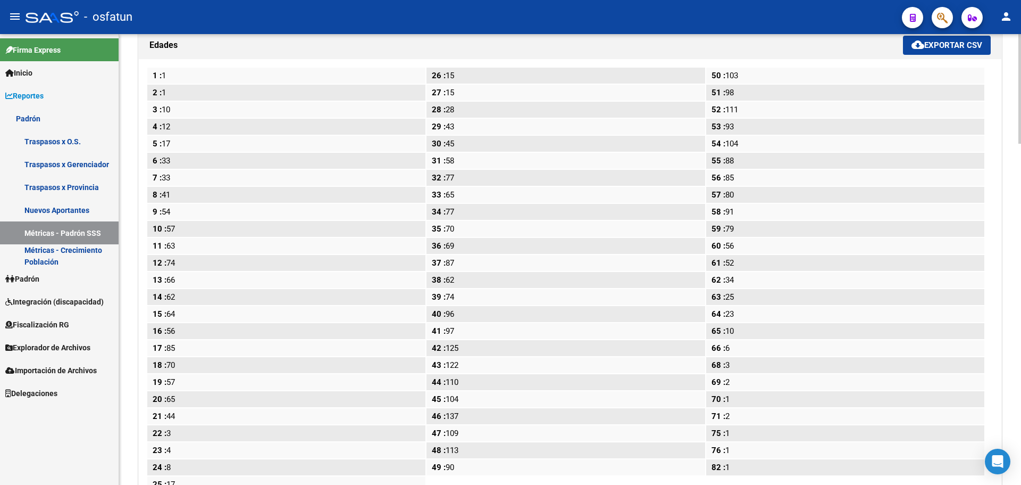
scroll to position [1239, 0]
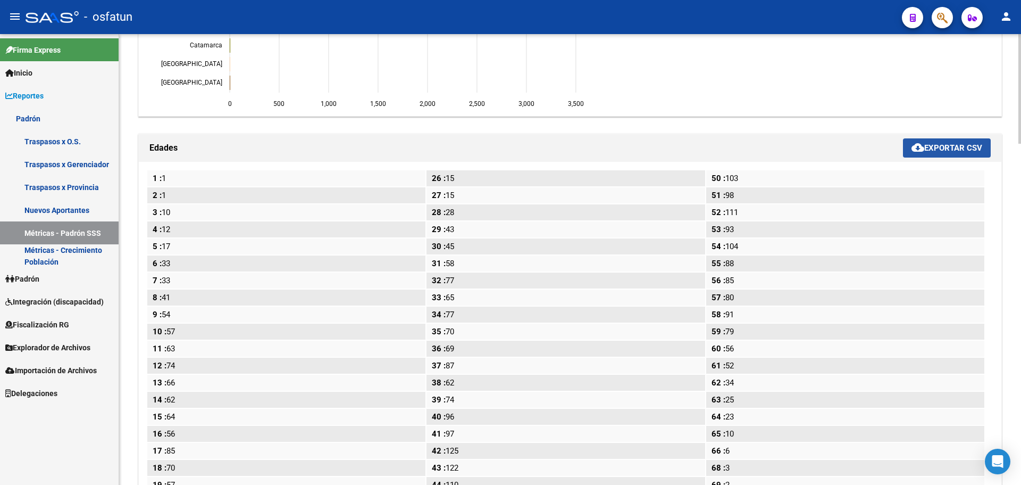
click at [937, 150] on span "cloud_download Exportar CSV" at bounding box center [947, 148] width 71 height 10
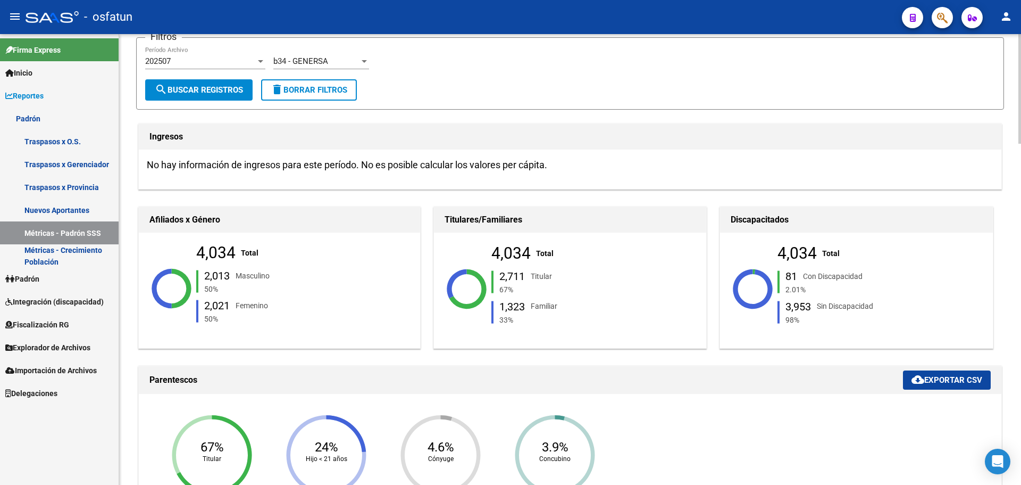
scroll to position [0, 0]
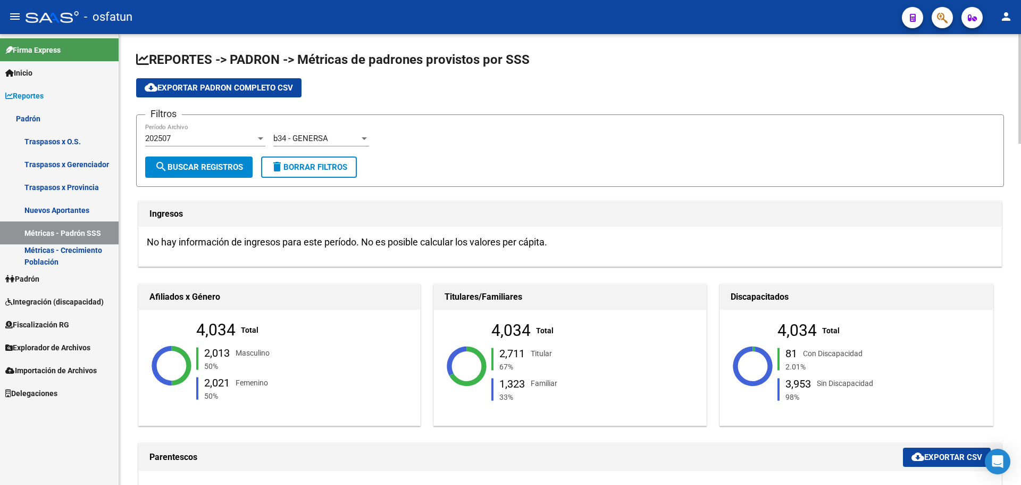
click at [314, 143] on span "b34 - GENERSA" at bounding box center [300, 139] width 55 height 10
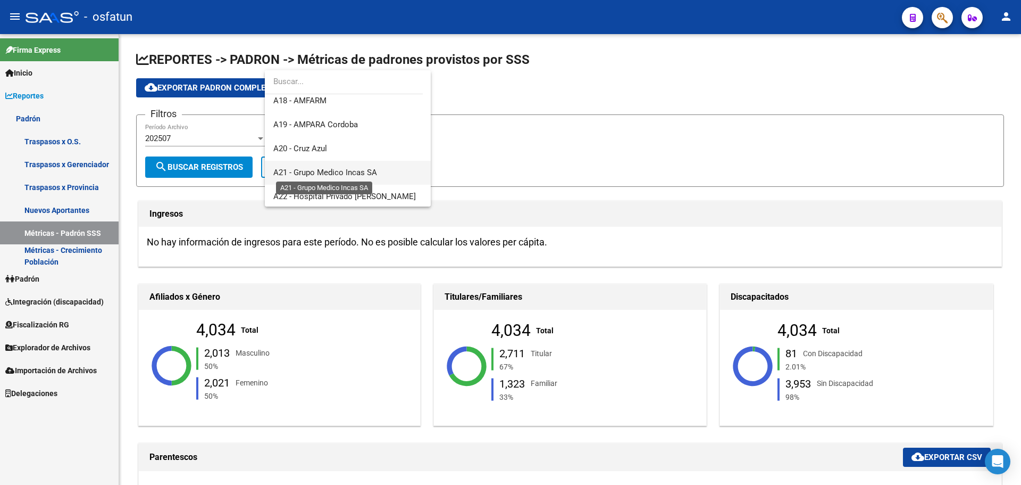
scroll to position [178, 0]
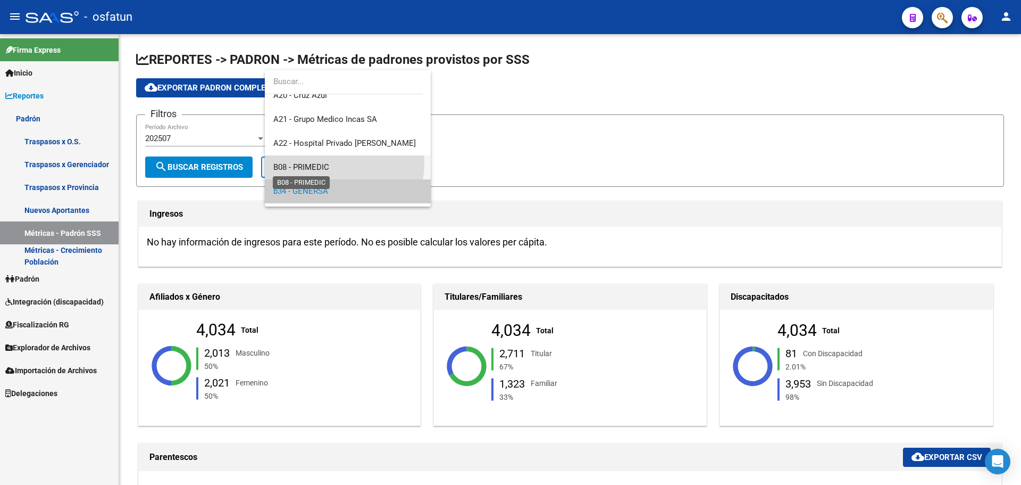
click at [327, 163] on span "B08 - PRIMEDIC" at bounding box center [301, 167] width 56 height 10
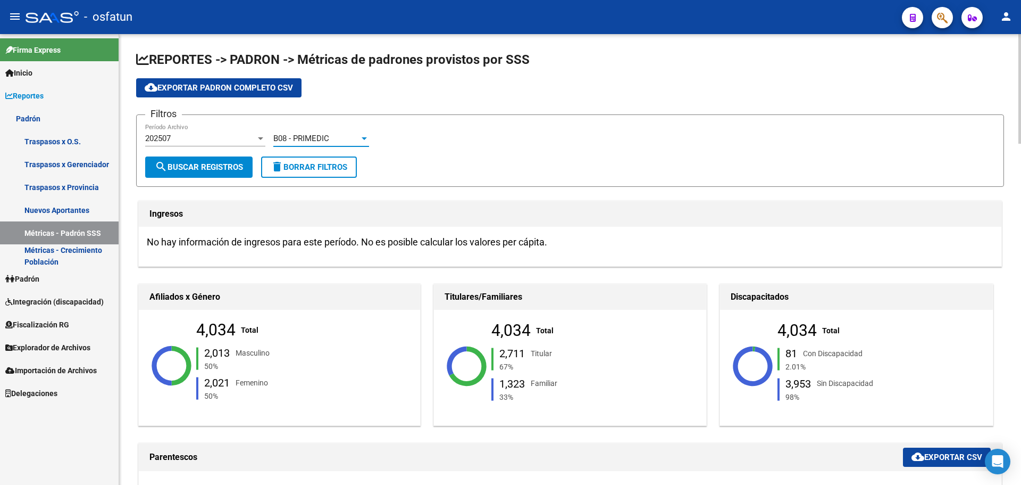
click at [243, 160] on button "search Buscar Registros" at bounding box center [198, 166] width 107 height 21
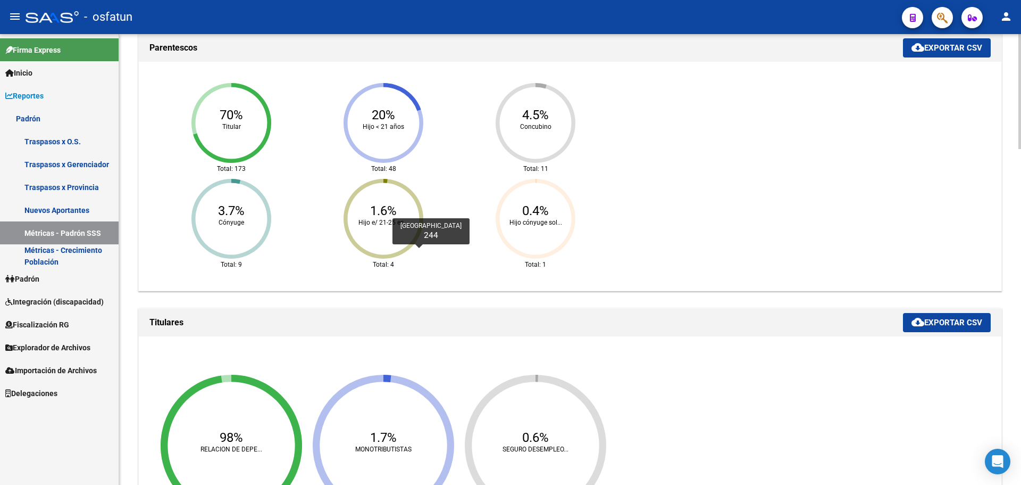
scroll to position [0, 0]
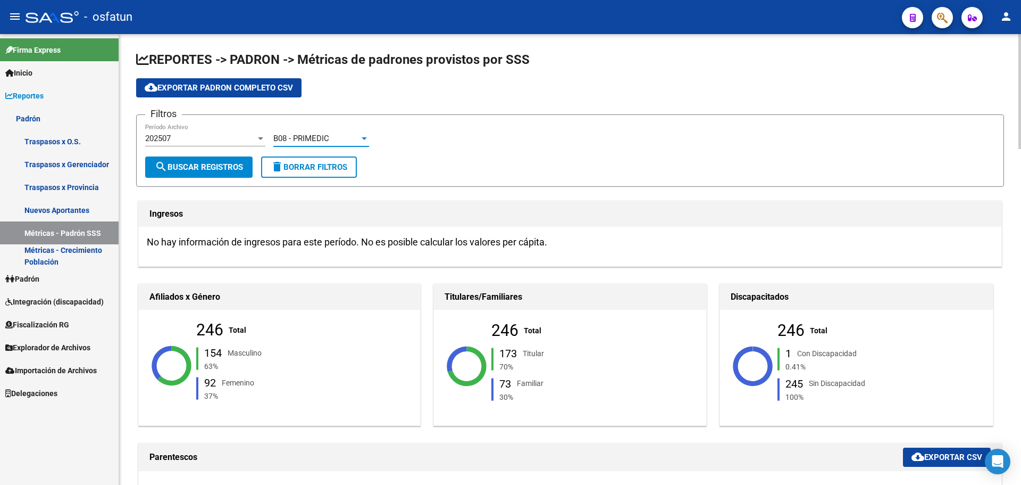
click at [325, 136] on span "B08 - PRIMEDIC" at bounding box center [301, 139] width 56 height 10
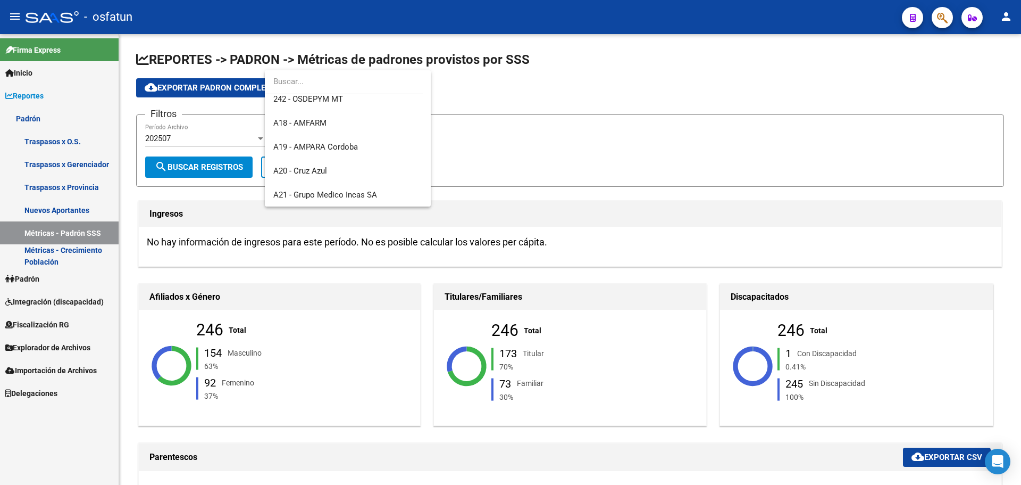
scroll to position [106, 0]
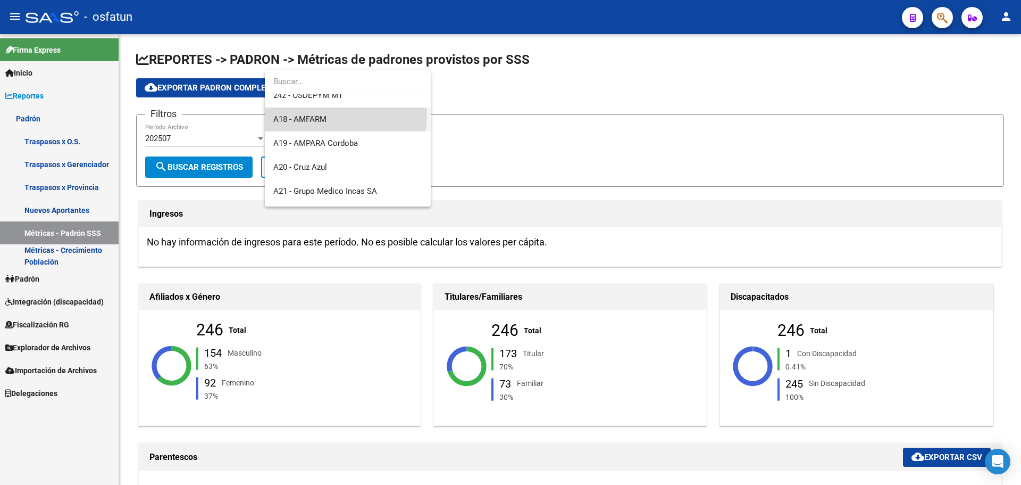
click at [345, 115] on span "A18 - AMFARM" at bounding box center [347, 119] width 149 height 24
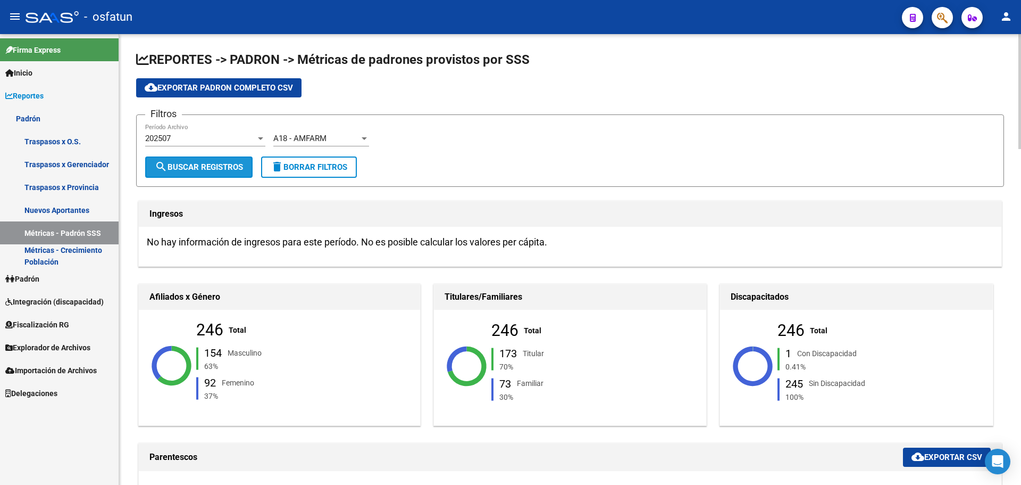
click at [226, 163] on span "search Buscar Registros" at bounding box center [199, 167] width 88 height 10
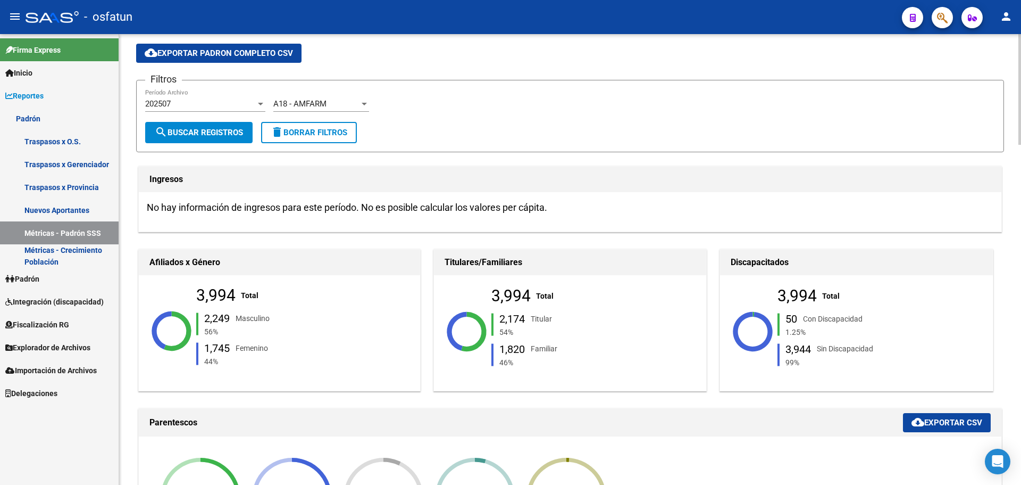
scroll to position [0, 0]
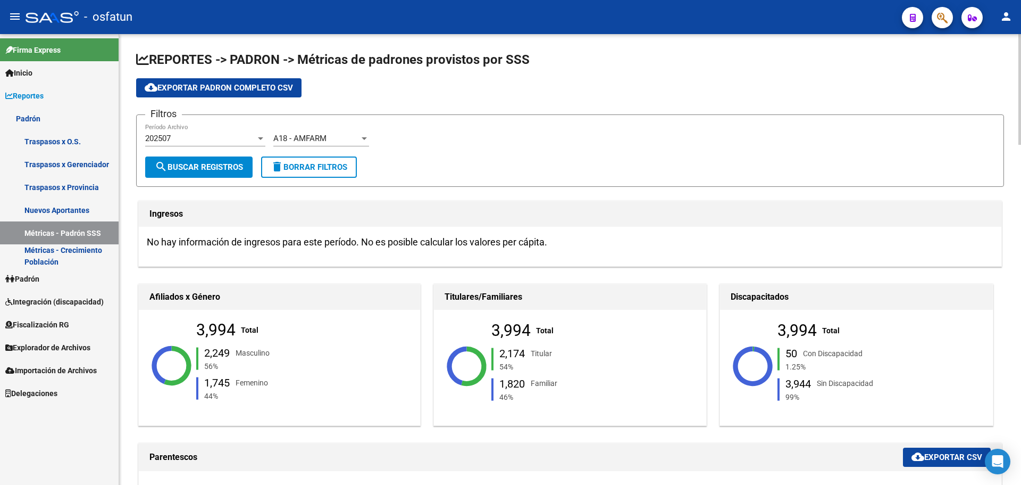
click at [339, 132] on div "A18 - AMFARM Seleccionar Gerenciador" at bounding box center [321, 134] width 96 height 23
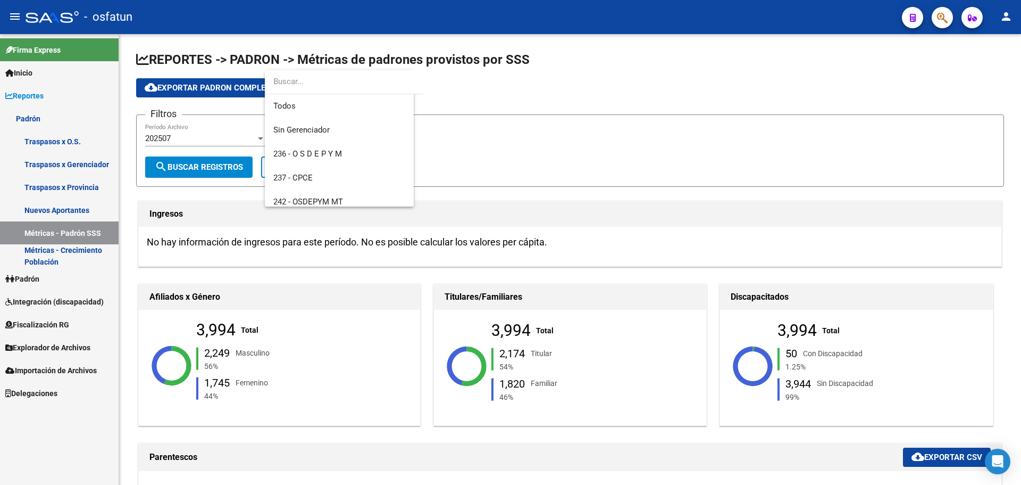
scroll to position [88, 0]
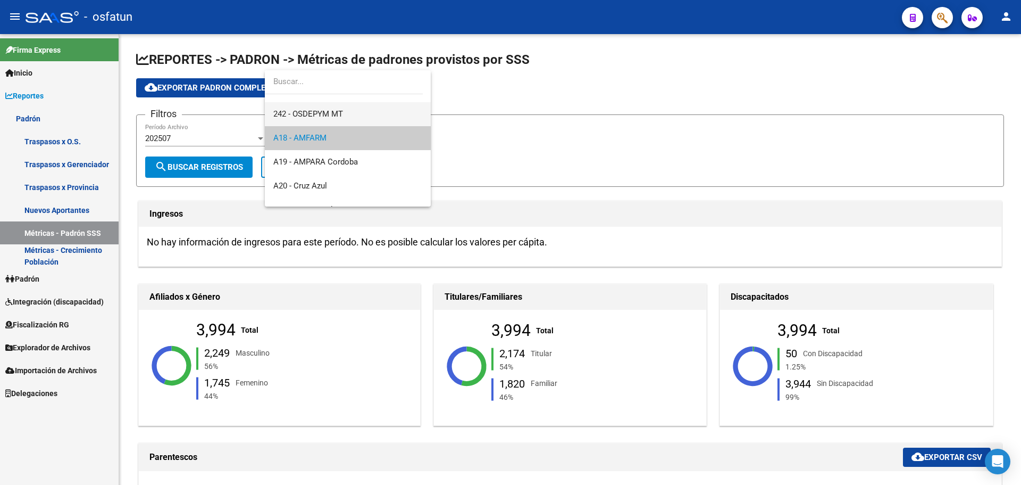
click at [353, 116] on span "242 - OSDEPYM MT" at bounding box center [347, 114] width 149 height 24
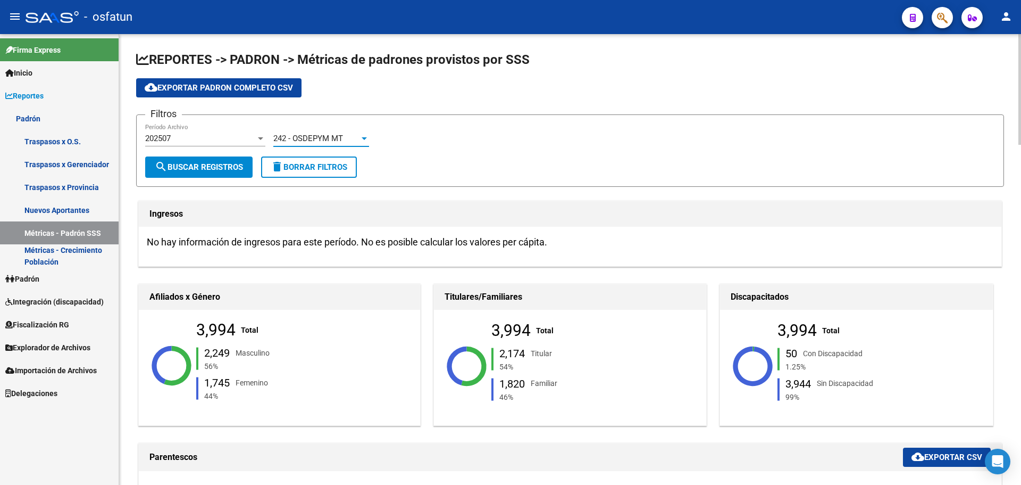
scroll to position [96, 0]
click at [193, 169] on span "search Buscar Registros" at bounding box center [199, 167] width 88 height 10
click at [337, 141] on span "242 - OSDEPYM MT" at bounding box center [308, 139] width 70 height 10
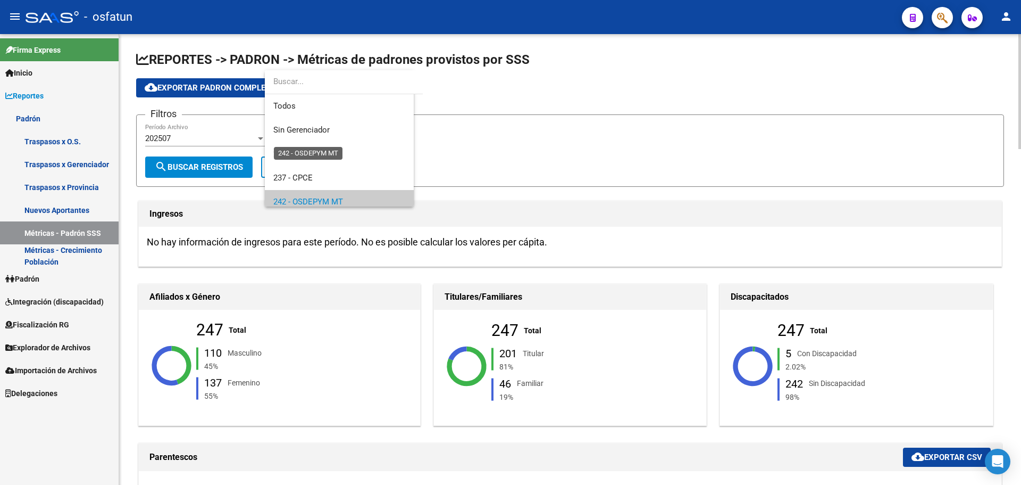
scroll to position [64, 0]
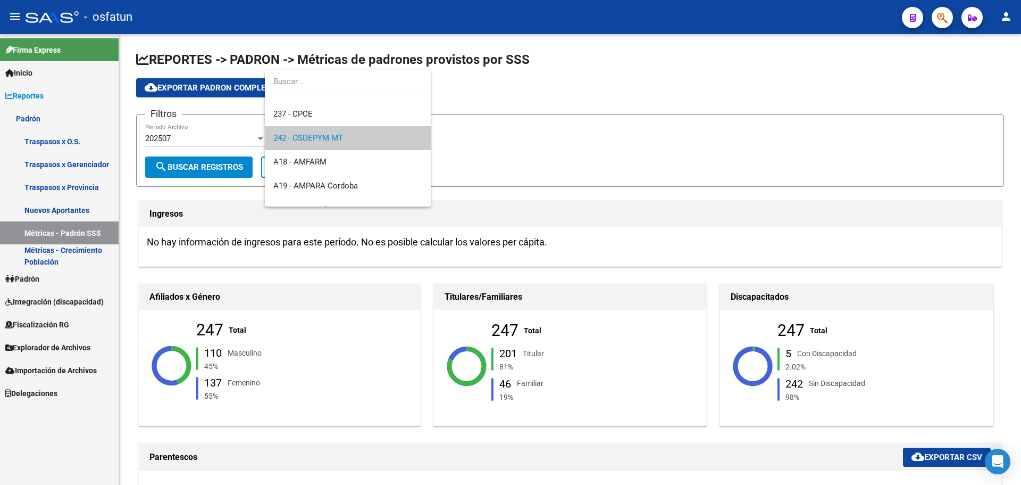
click at [520, 124] on div at bounding box center [510, 242] width 1021 height 485
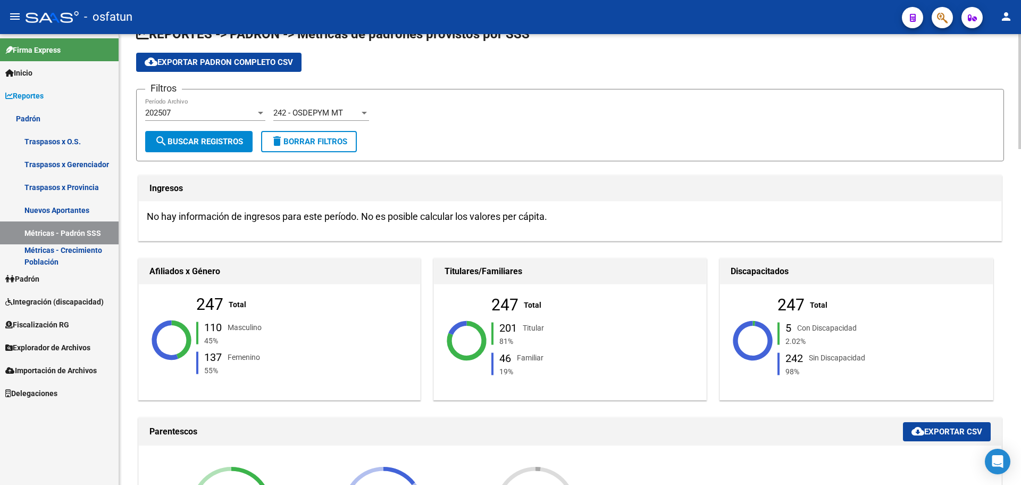
scroll to position [0, 0]
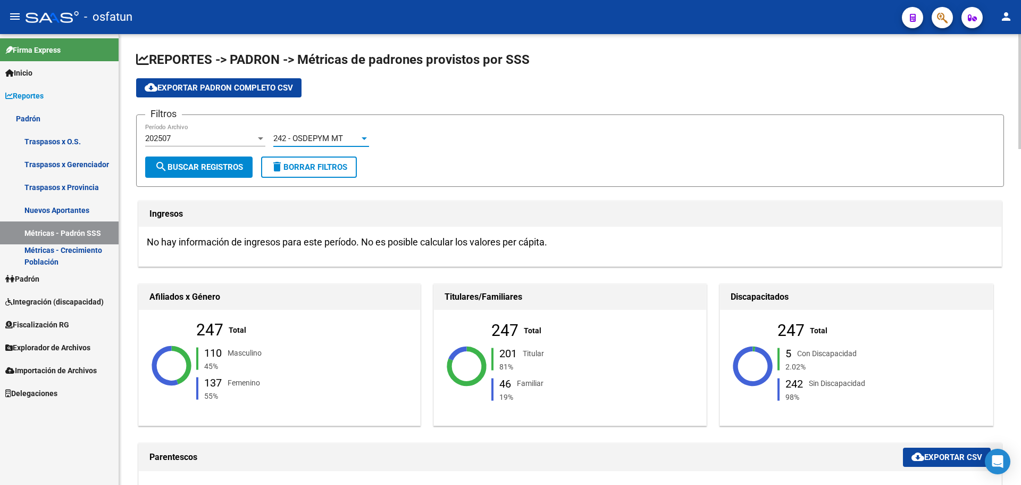
click at [347, 136] on div "242 - OSDEPYM MT" at bounding box center [316, 139] width 86 height 10
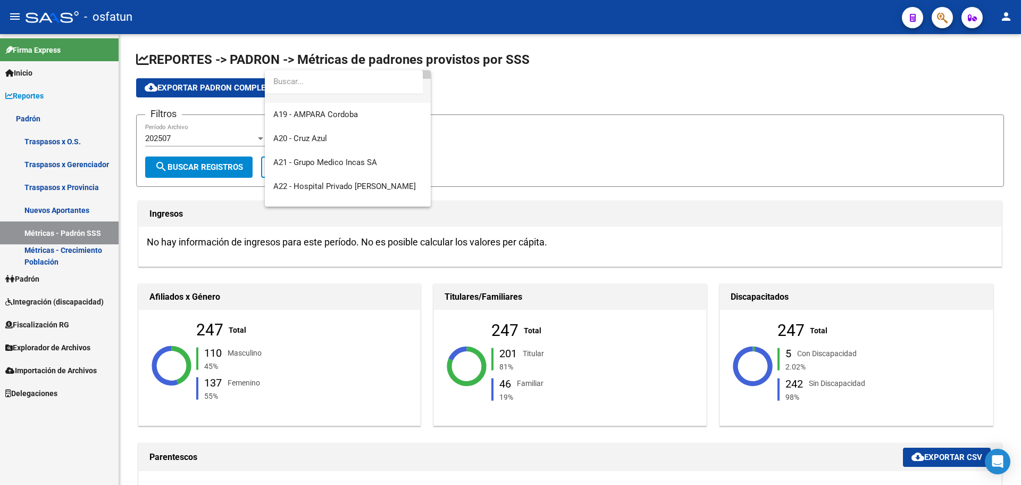
scroll to position [117, 0]
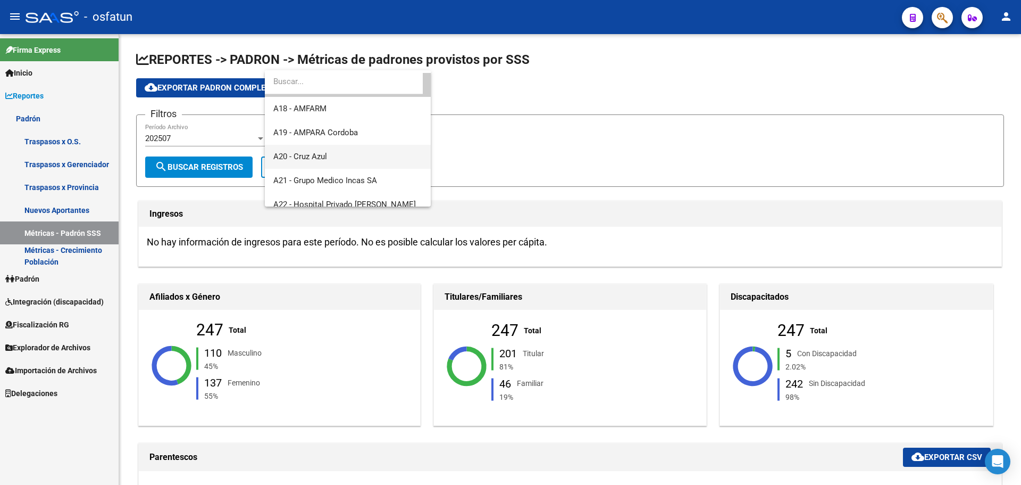
click at [360, 156] on span "A20 - Cruz Azul" at bounding box center [347, 157] width 149 height 24
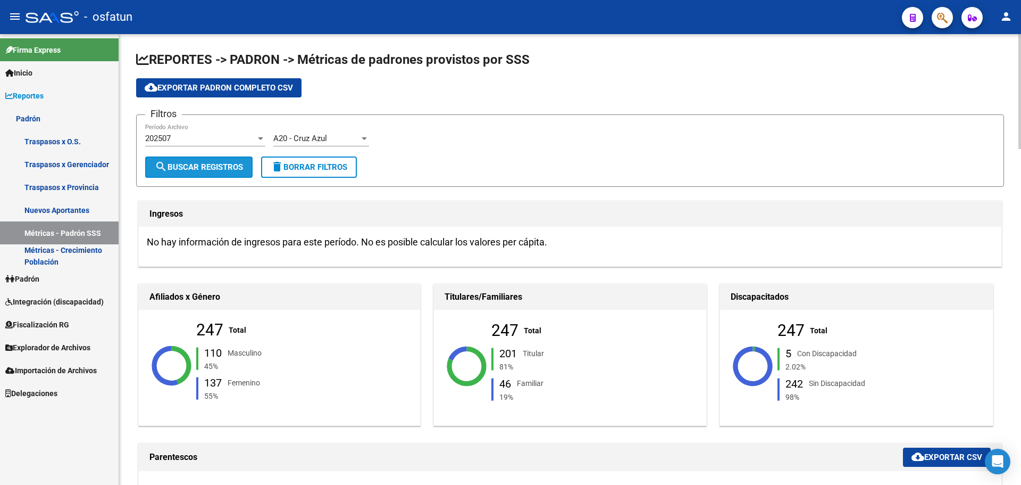
click at [236, 161] on button "search Buscar Registros" at bounding box center [198, 166] width 107 height 21
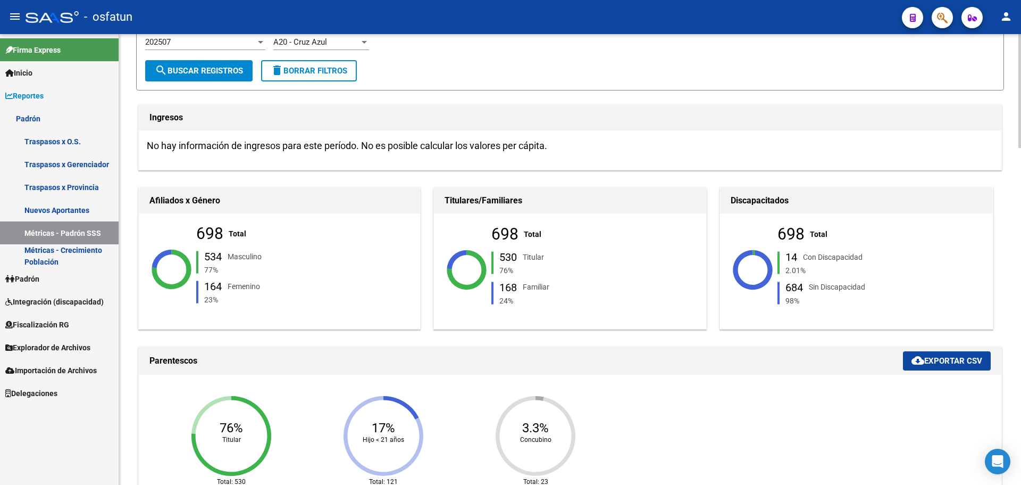
scroll to position [0, 0]
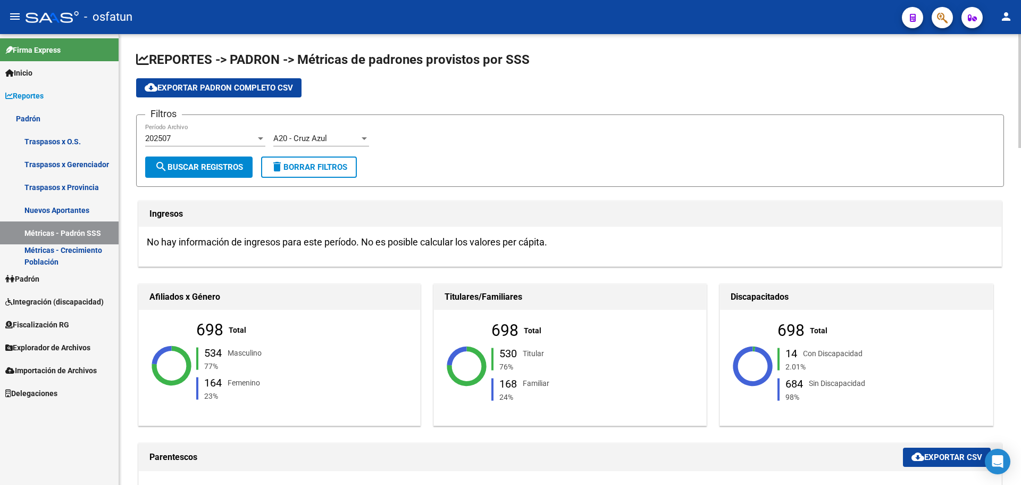
click at [309, 131] on div "A20 - Cruz Azul Seleccionar Gerenciador" at bounding box center [321, 134] width 96 height 23
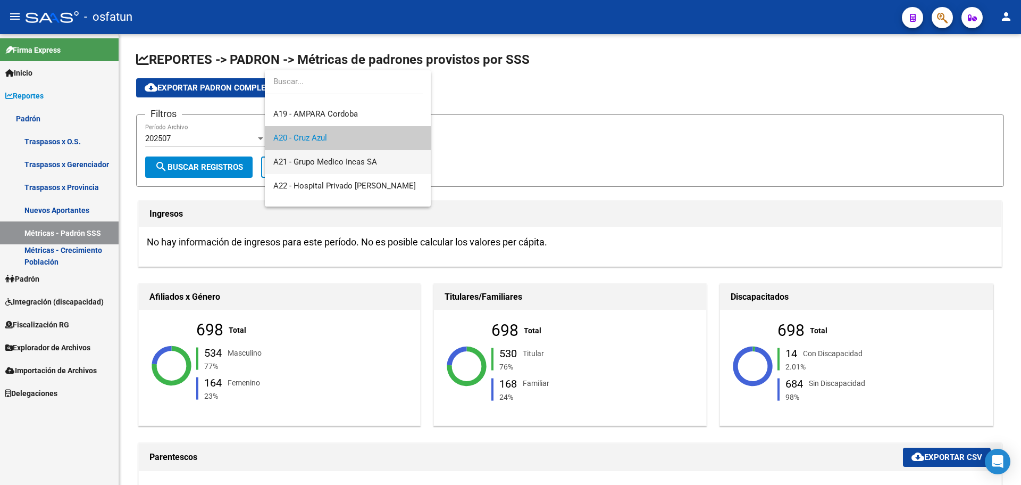
scroll to position [189, 0]
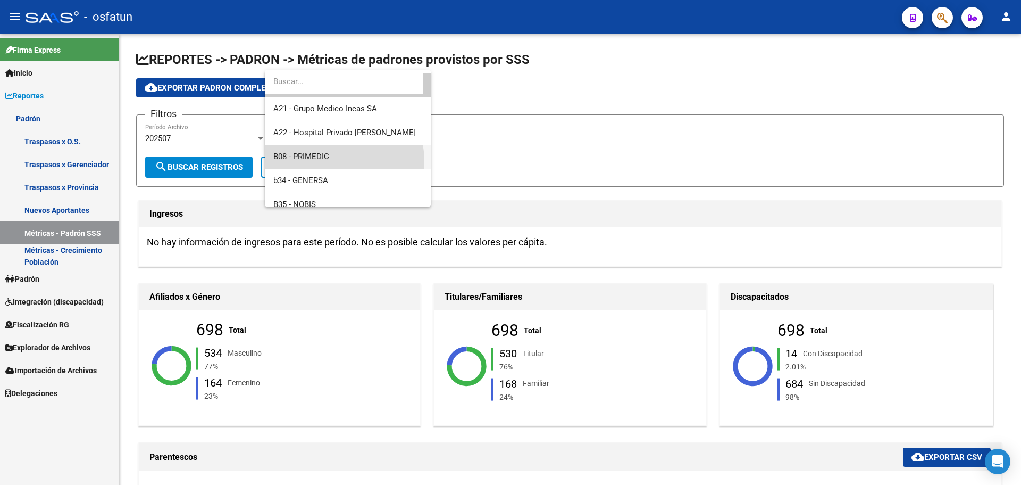
click at [329, 161] on span "B08 - PRIMEDIC" at bounding box center [347, 157] width 149 height 24
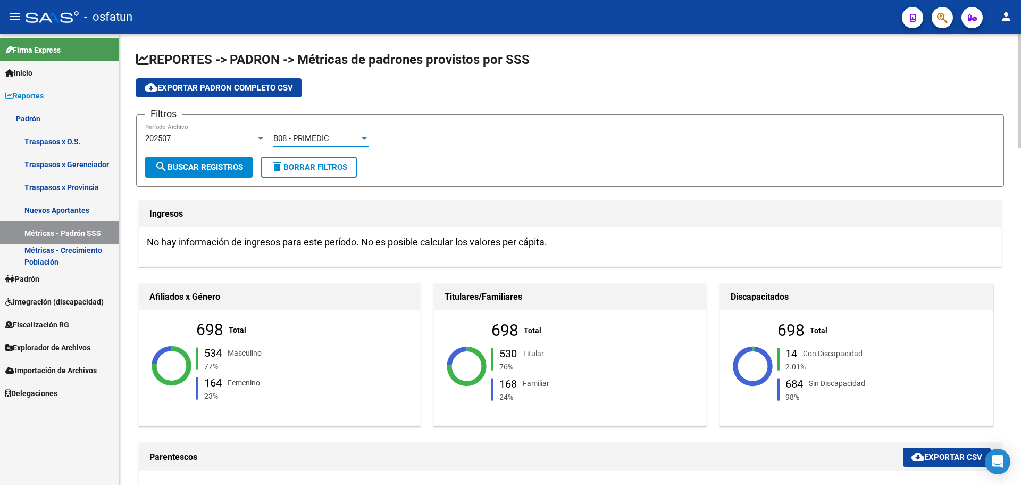
click at [180, 166] on span "search Buscar Registros" at bounding box center [199, 167] width 88 height 10
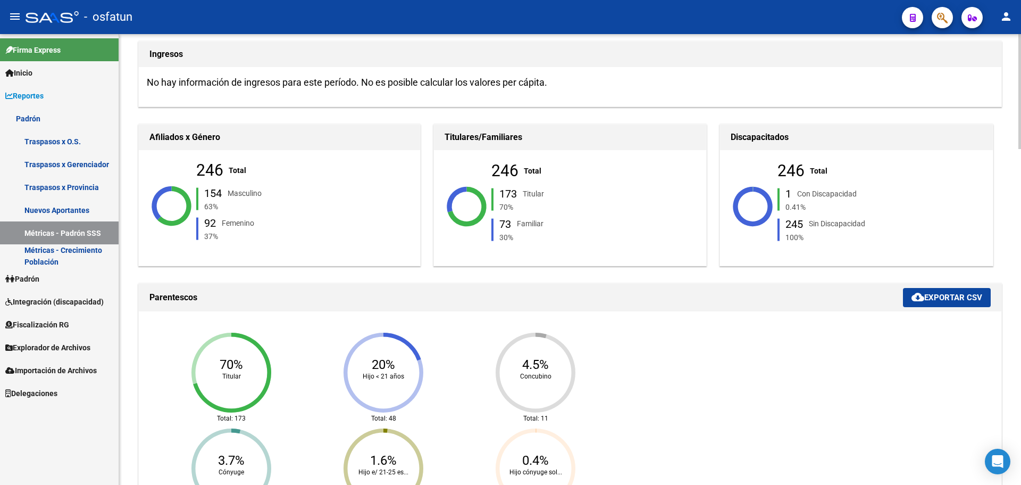
scroll to position [0, 0]
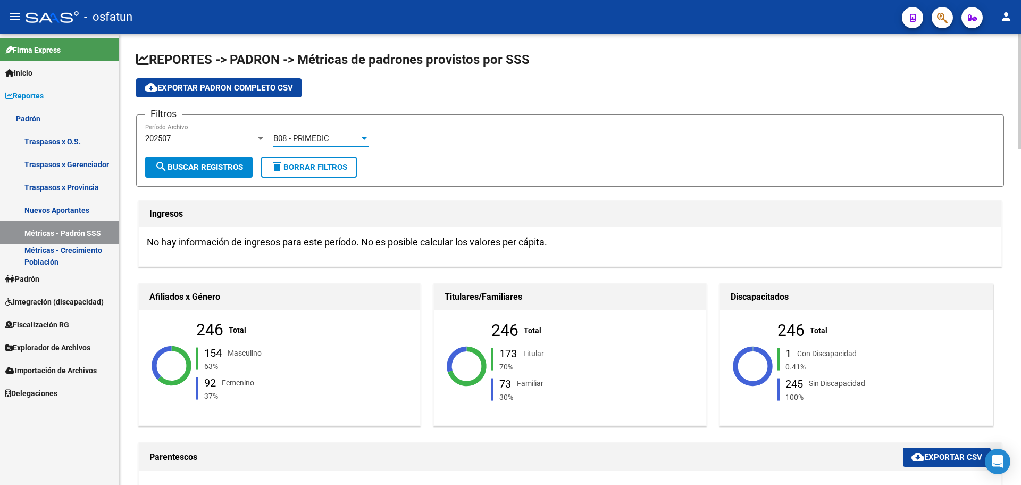
click at [339, 134] on div "B08 - PRIMEDIC" at bounding box center [316, 139] width 86 height 10
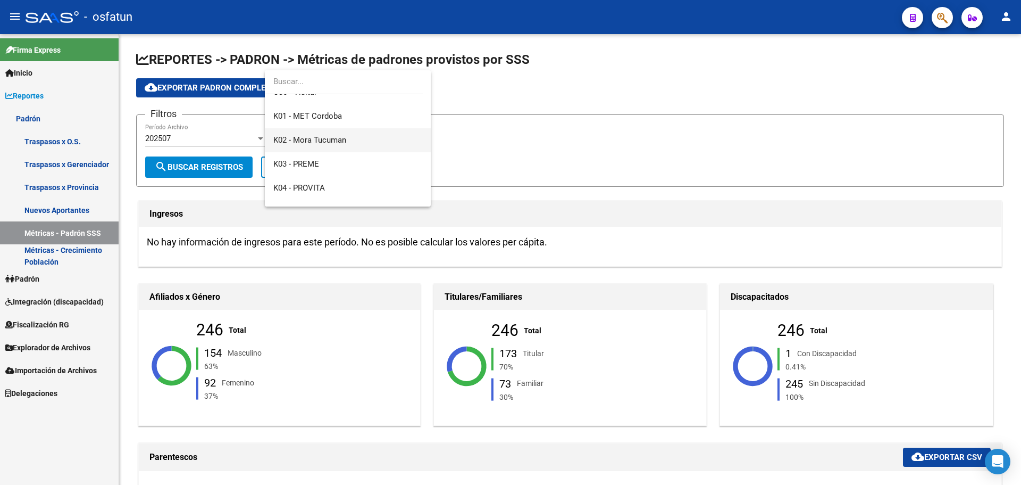
scroll to position [367, 0]
click at [338, 147] on span "K03 - PREME" at bounding box center [347, 146] width 149 height 24
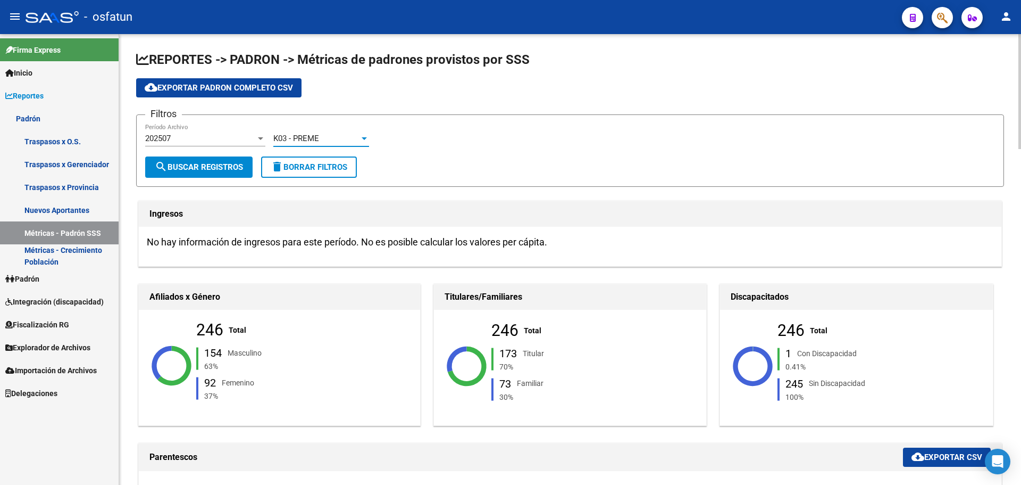
click at [223, 171] on span "search Buscar Registros" at bounding box center [199, 167] width 88 height 10
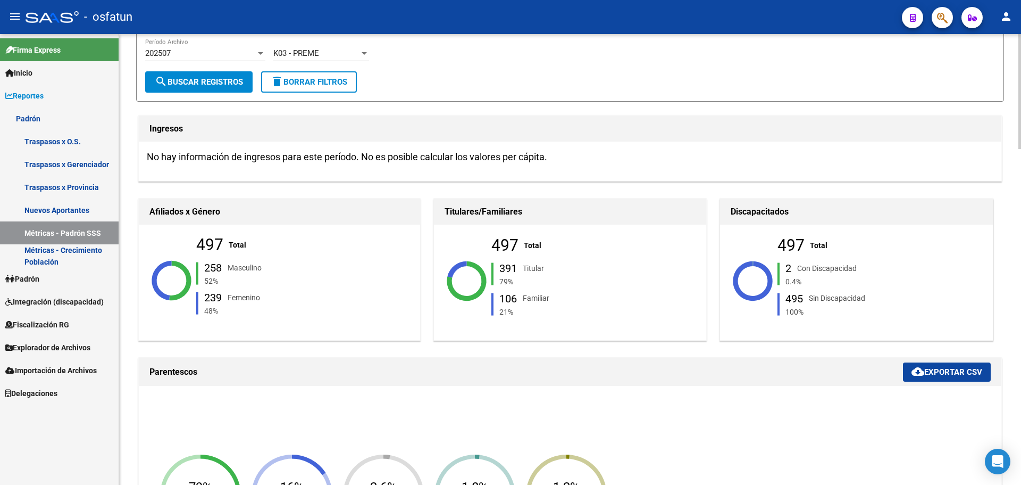
scroll to position [0, 0]
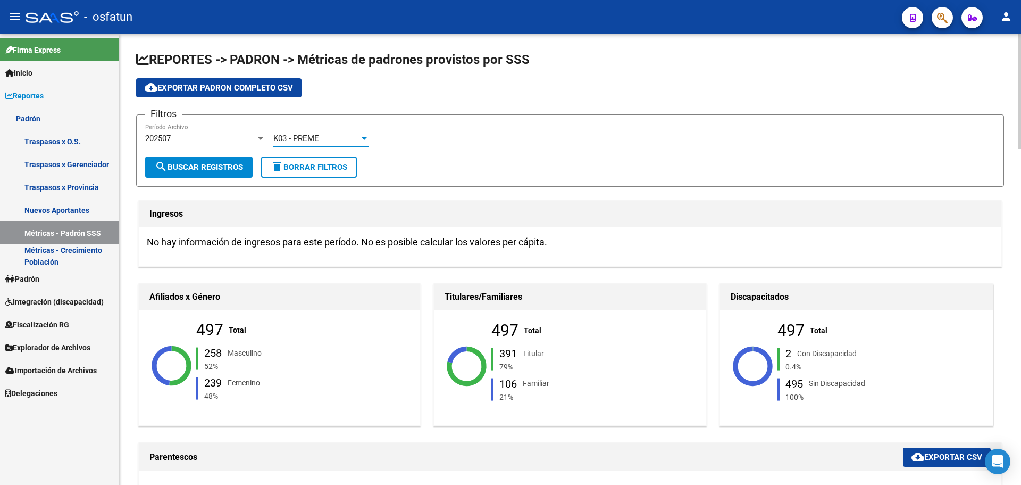
click at [302, 134] on span "K03 - PREME" at bounding box center [296, 139] width 46 height 10
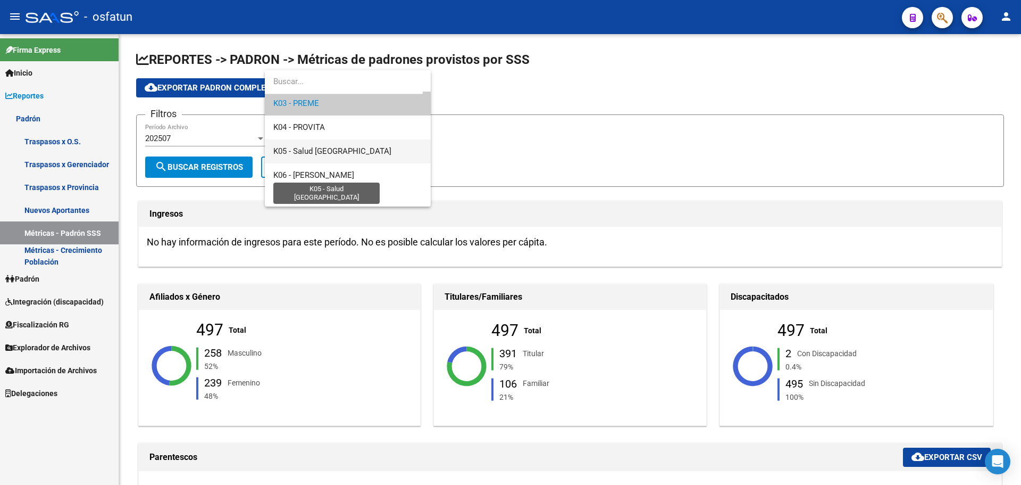
scroll to position [428, 0]
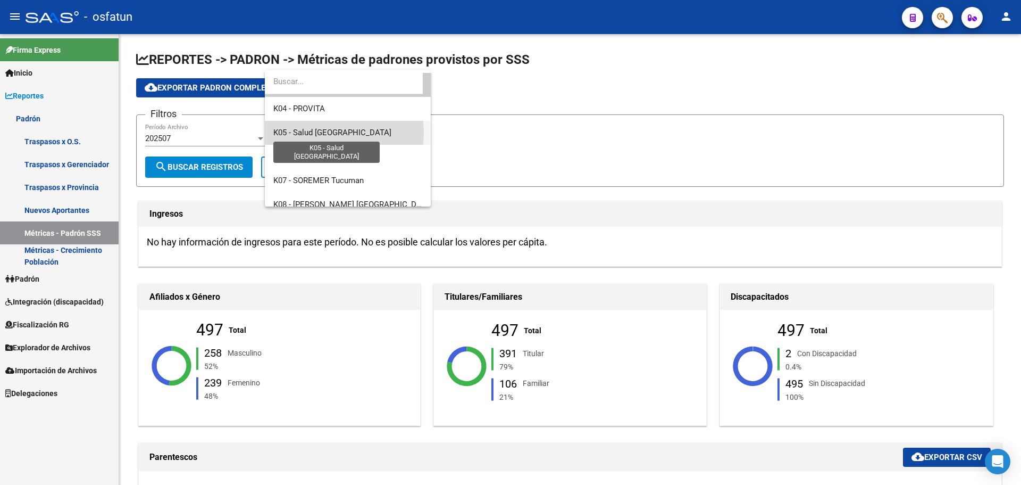
click at [322, 132] on span "K05 - Salud [GEOGRAPHIC_DATA]" at bounding box center [332, 133] width 118 height 10
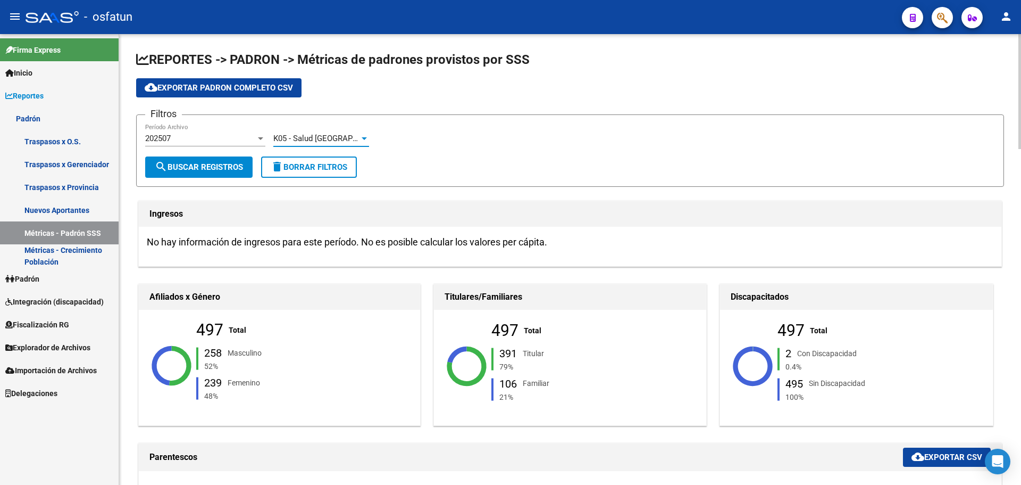
click at [233, 162] on span "search Buscar Registros" at bounding box center [199, 167] width 88 height 10
click at [343, 134] on div "K05 - Salud [GEOGRAPHIC_DATA]" at bounding box center [316, 139] width 86 height 10
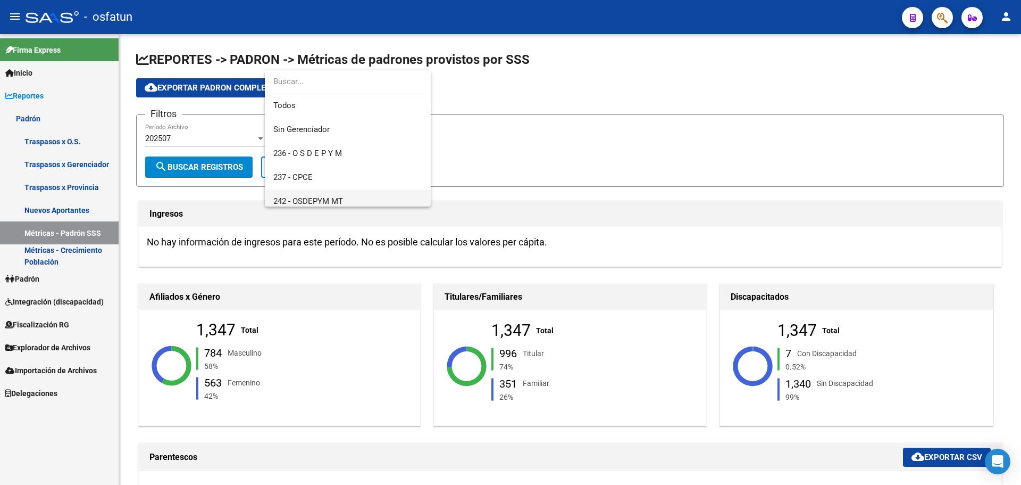
scroll to position [0, 0]
click at [335, 174] on span "237 - CPCE" at bounding box center [347, 178] width 149 height 24
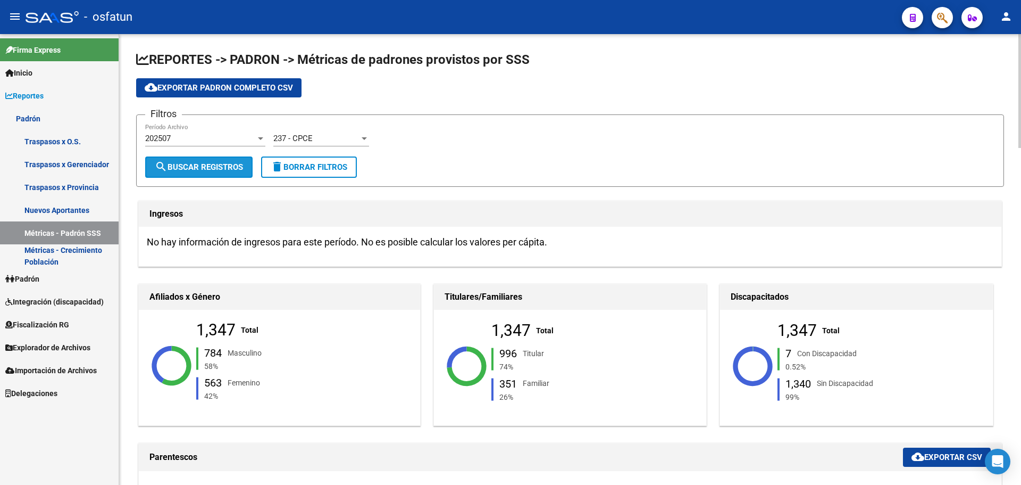
click at [219, 168] on span "search Buscar Registros" at bounding box center [199, 167] width 88 height 10
click at [323, 130] on div "237 - CPCE Seleccionar Gerenciador" at bounding box center [321, 134] width 96 height 23
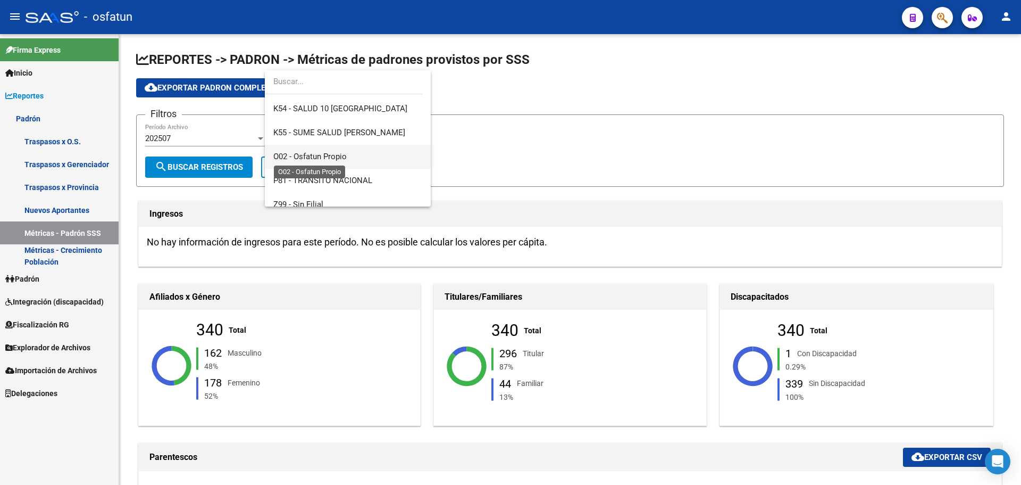
scroll to position [582, 0]
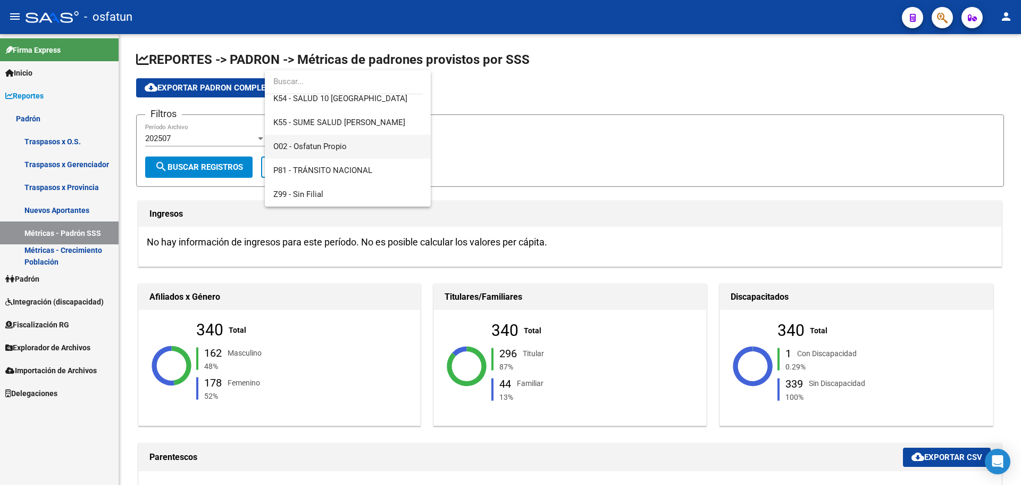
click at [362, 153] on span "O02 - Osfatun Propio" at bounding box center [347, 147] width 149 height 24
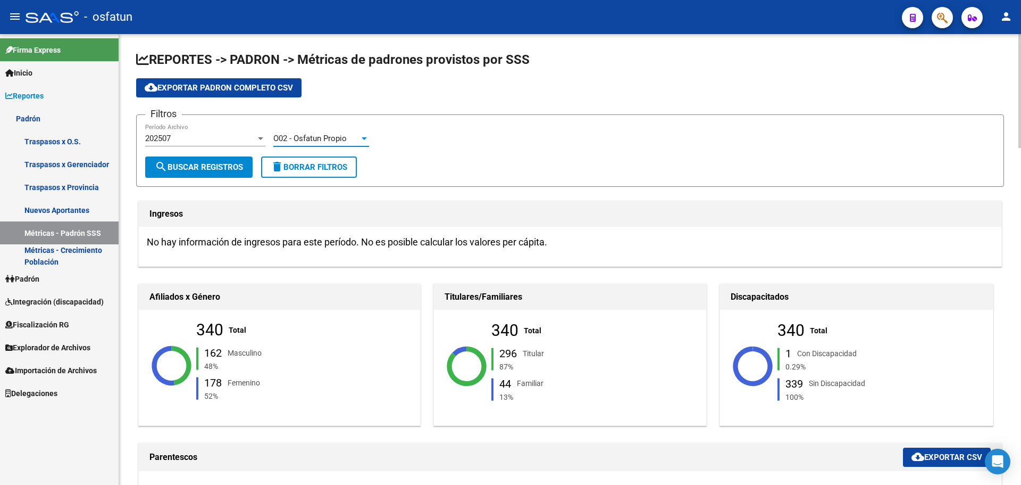
click at [201, 160] on button "search Buscar Registros" at bounding box center [198, 166] width 107 height 21
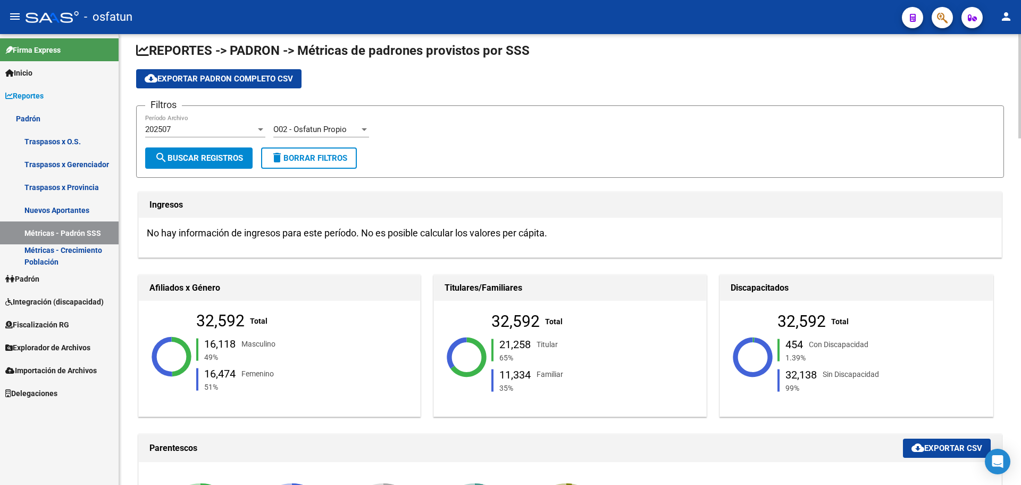
scroll to position [0, 0]
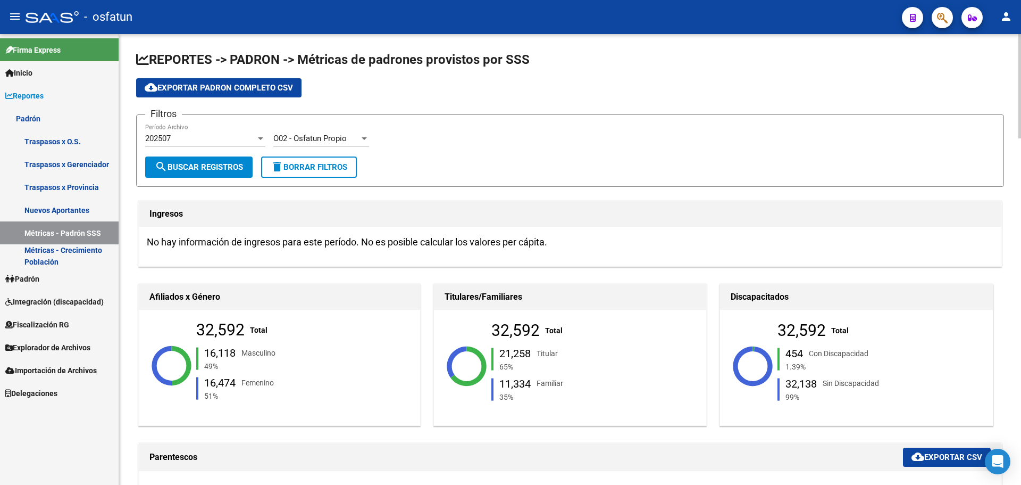
click at [311, 139] on span "O02 - Osfatun Propio" at bounding box center [309, 139] width 73 height 10
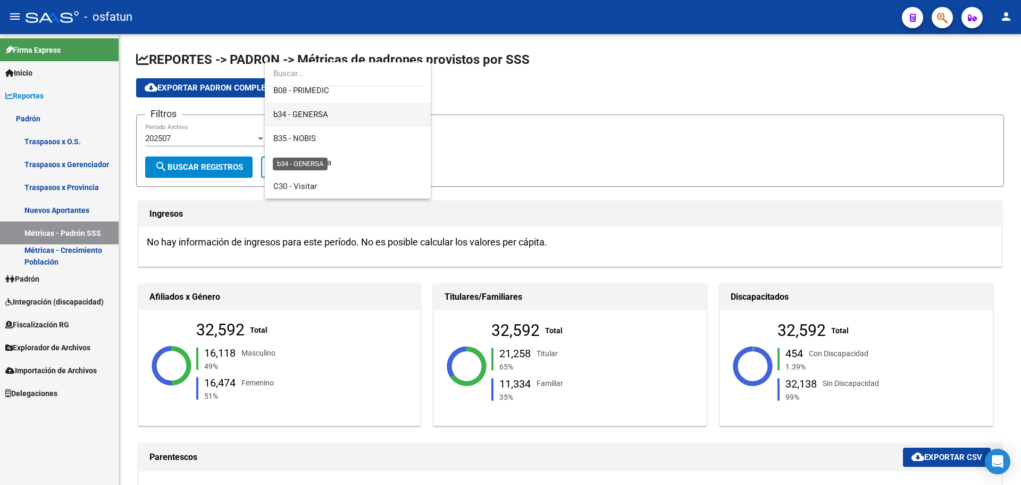
scroll to position [266, 0]
click at [327, 118] on span "B35 - NOBIS" at bounding box center [347, 119] width 149 height 24
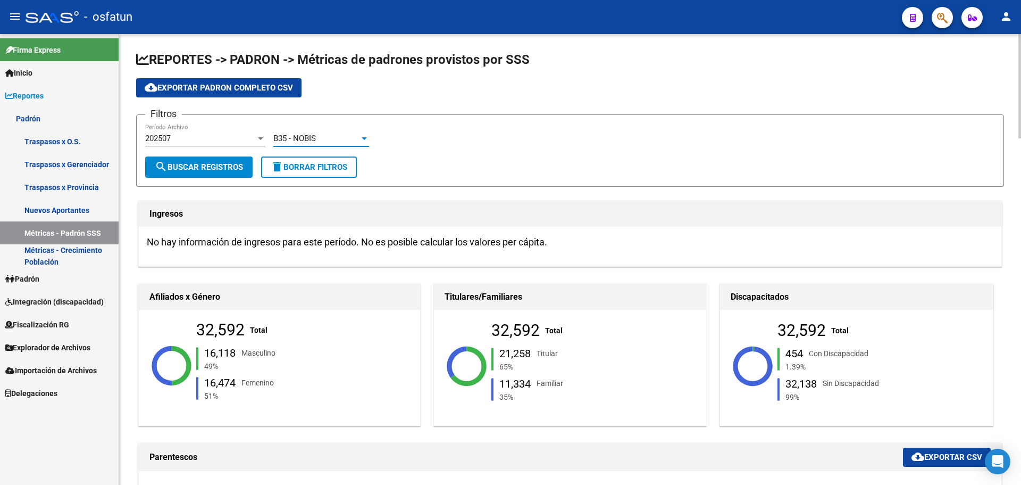
click at [230, 163] on span "search Buscar Registros" at bounding box center [199, 167] width 88 height 10
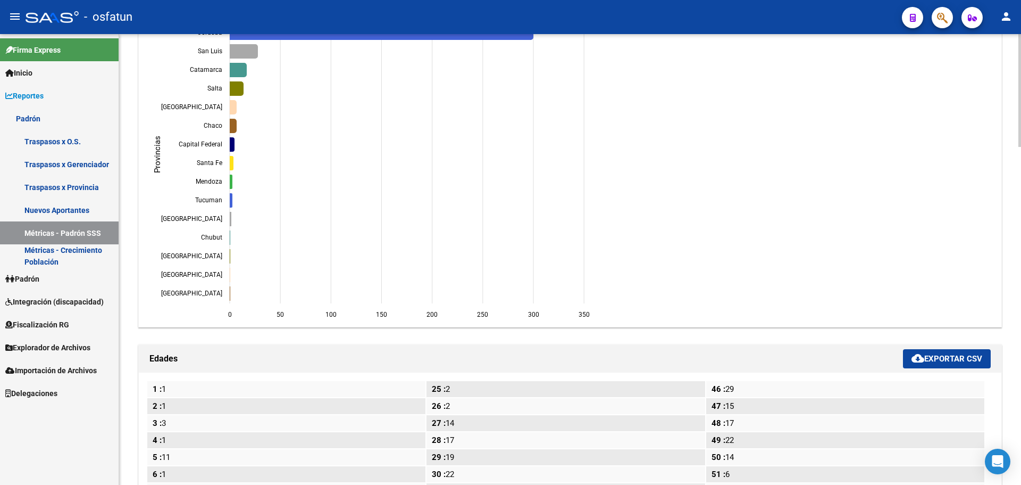
scroll to position [1294, 0]
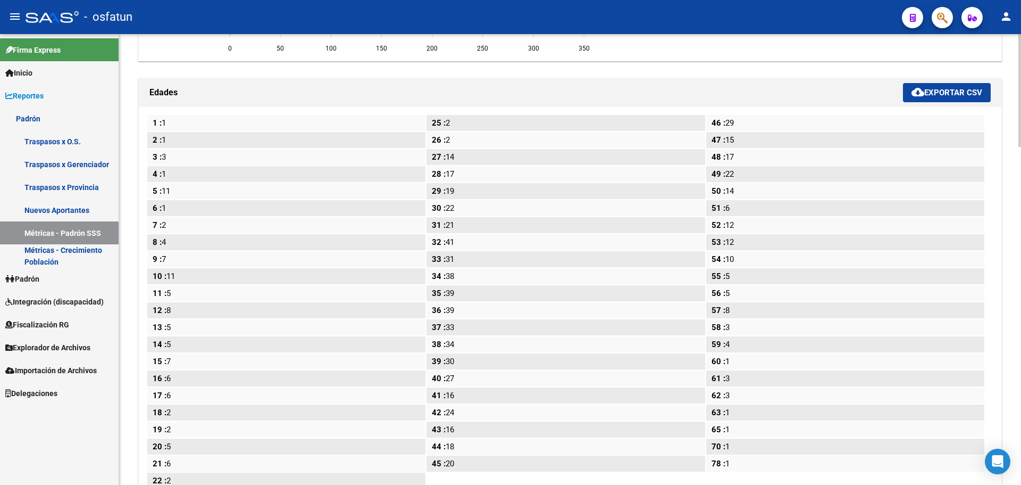
click at [962, 90] on span "cloud_download Exportar CSV" at bounding box center [947, 93] width 71 height 10
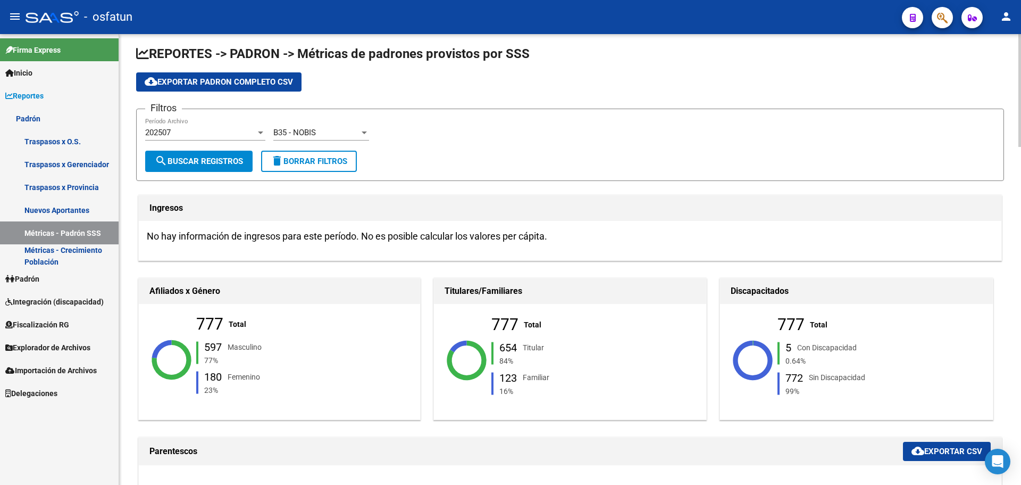
scroll to position [0, 0]
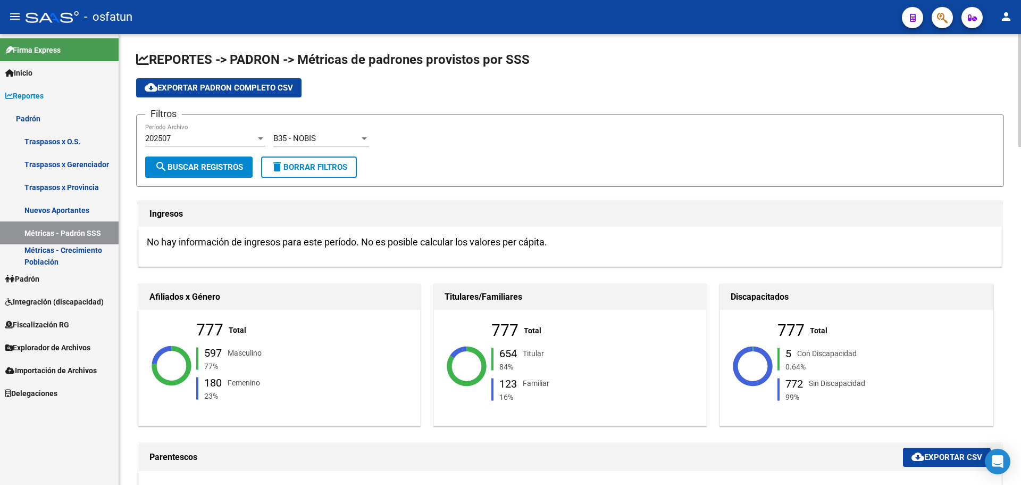
click at [234, 131] on div "202507 Período Archivo" at bounding box center [205, 134] width 120 height 23
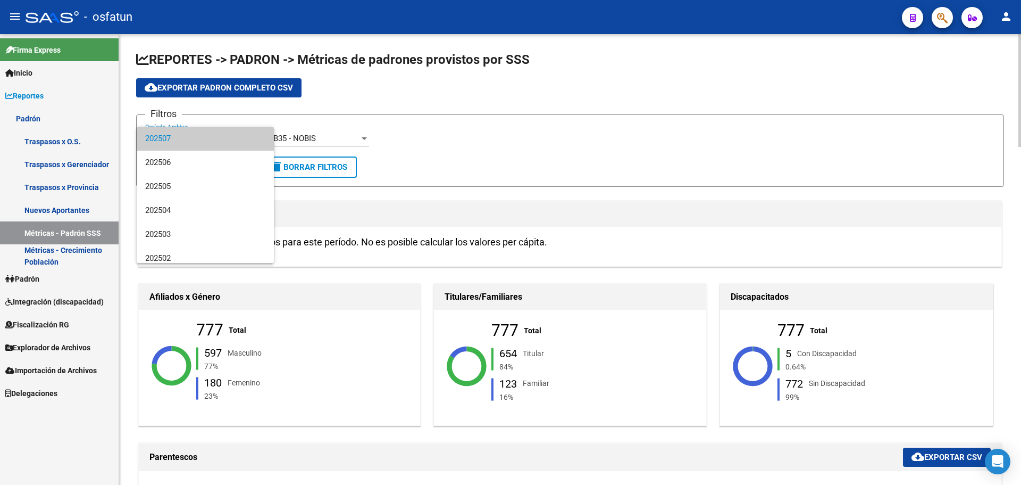
drag, startPoint x: 392, startPoint y: 124, endPoint x: 382, endPoint y: 127, distance: 9.8
click at [392, 125] on div at bounding box center [510, 242] width 1021 height 485
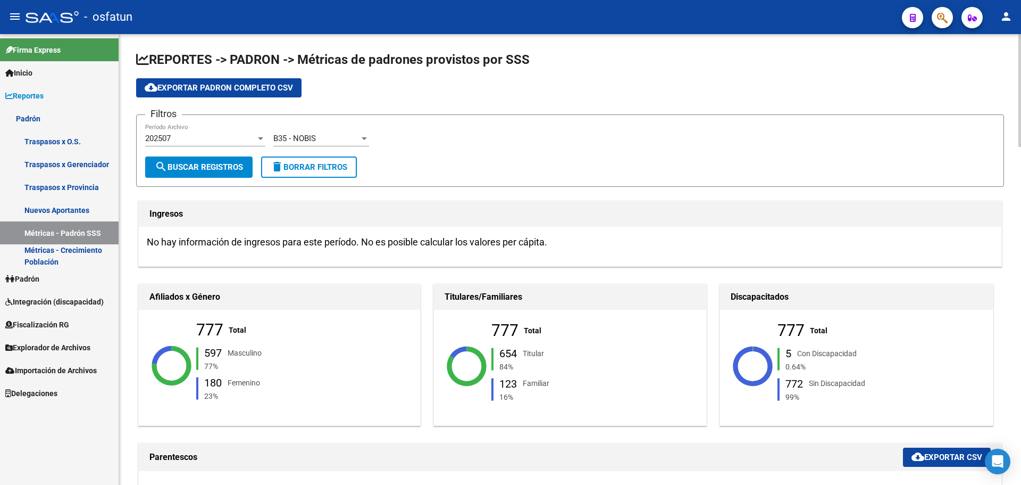
click at [345, 139] on div "B35 - NOBIS" at bounding box center [316, 139] width 86 height 10
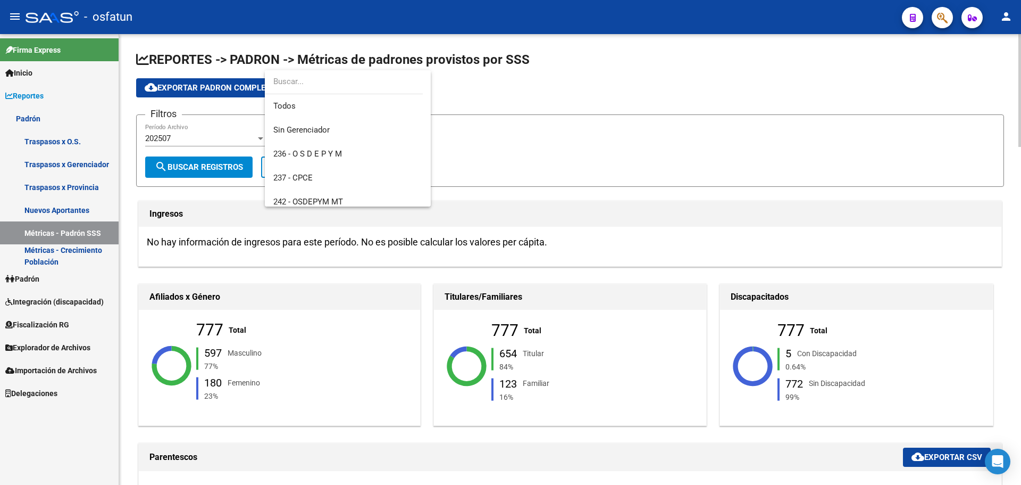
scroll to position [255, 0]
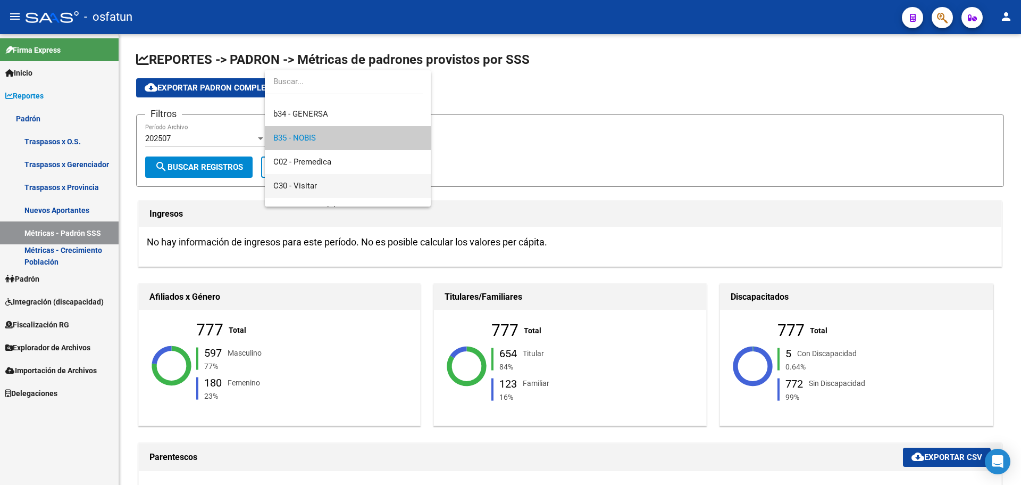
click at [325, 179] on span "C30 - Visitar" at bounding box center [347, 186] width 149 height 24
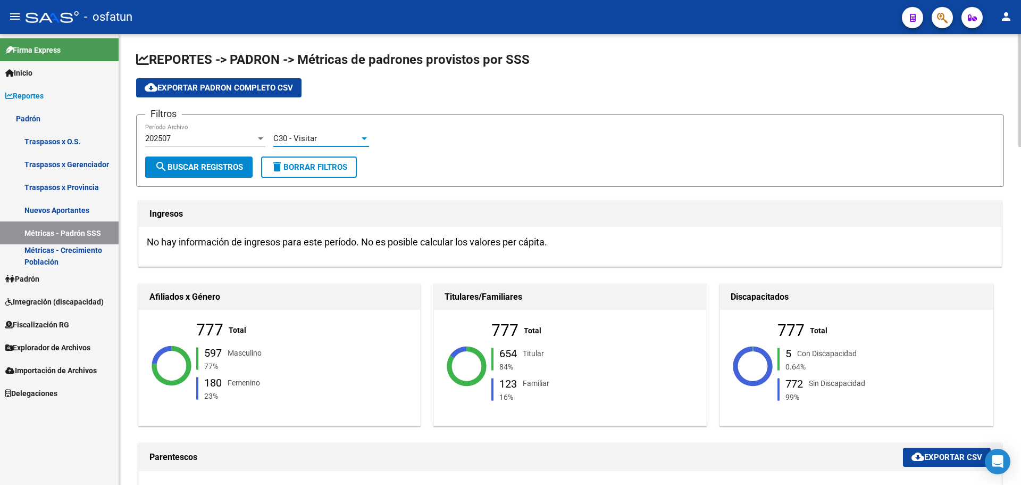
click at [210, 163] on span "search Buscar Registros" at bounding box center [199, 167] width 88 height 10
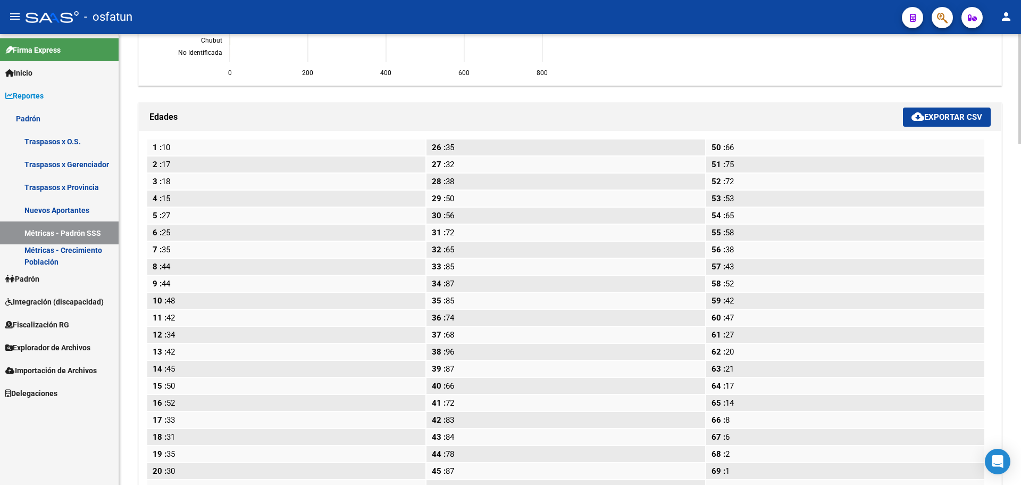
scroll to position [1133, 0]
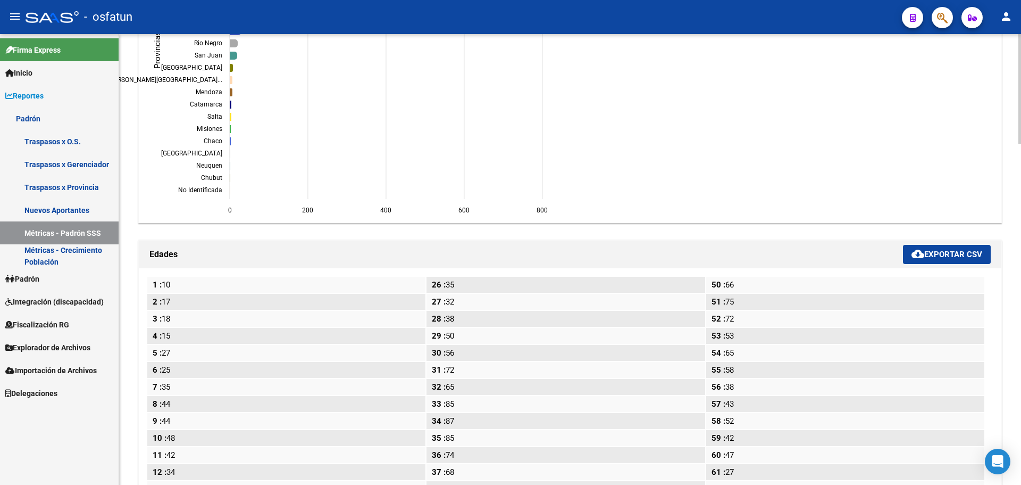
click at [951, 253] on span "cloud_download Exportar CSV" at bounding box center [947, 254] width 71 height 10
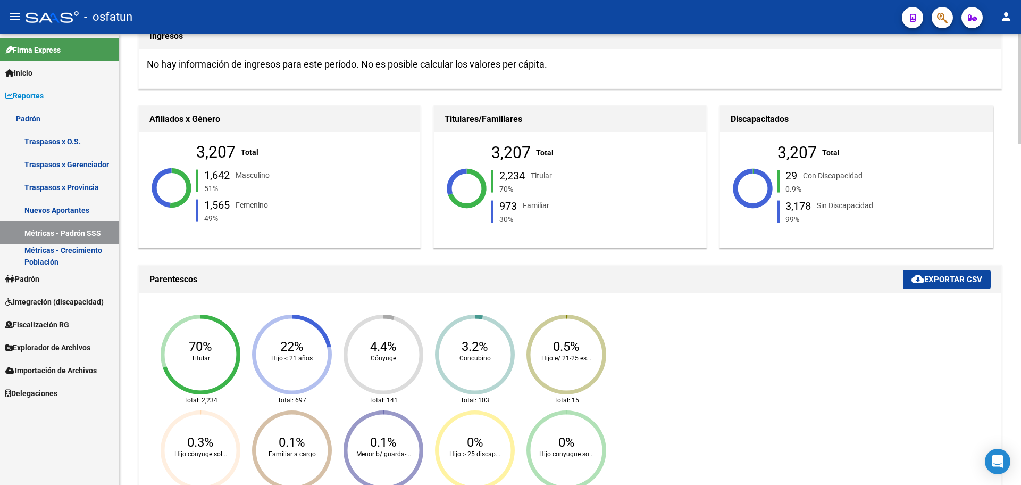
scroll to position [0, 0]
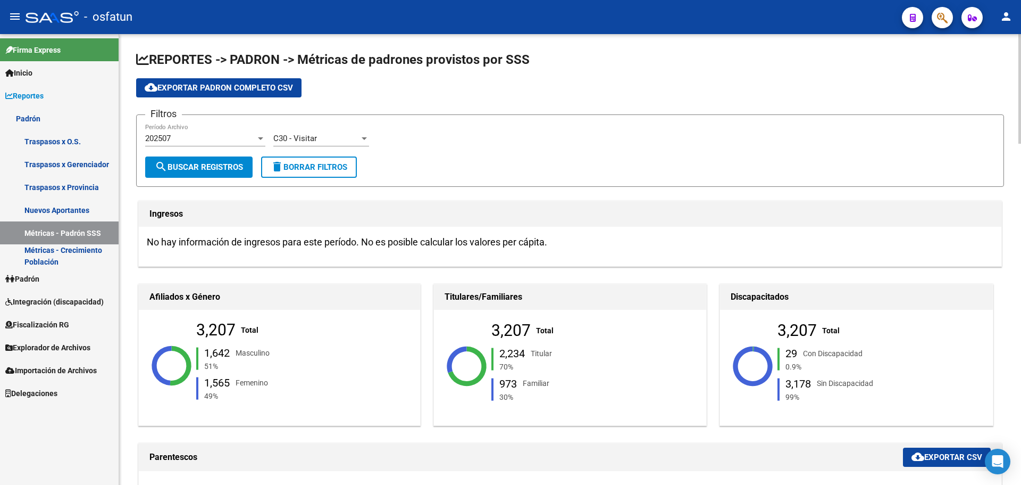
click at [299, 134] on span "C30 - Visitar" at bounding box center [295, 139] width 44 height 10
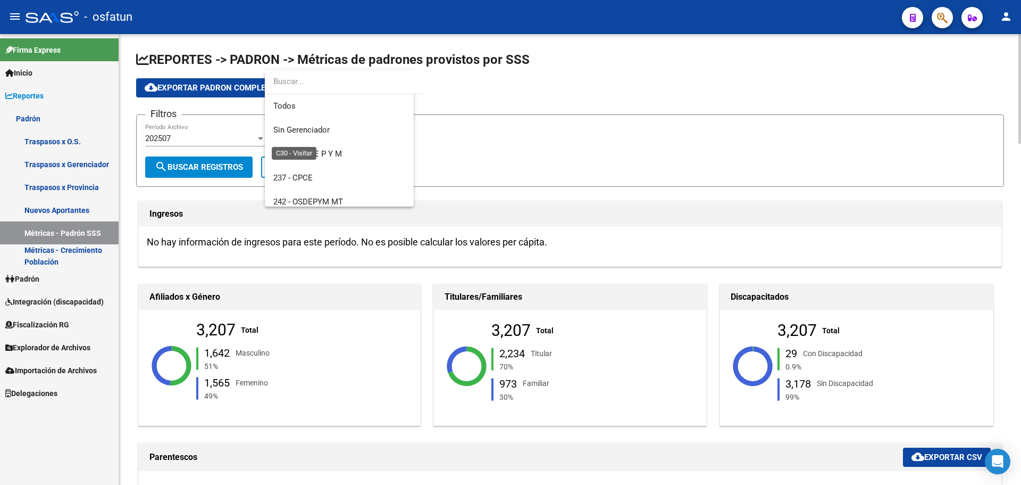
scroll to position [303, 0]
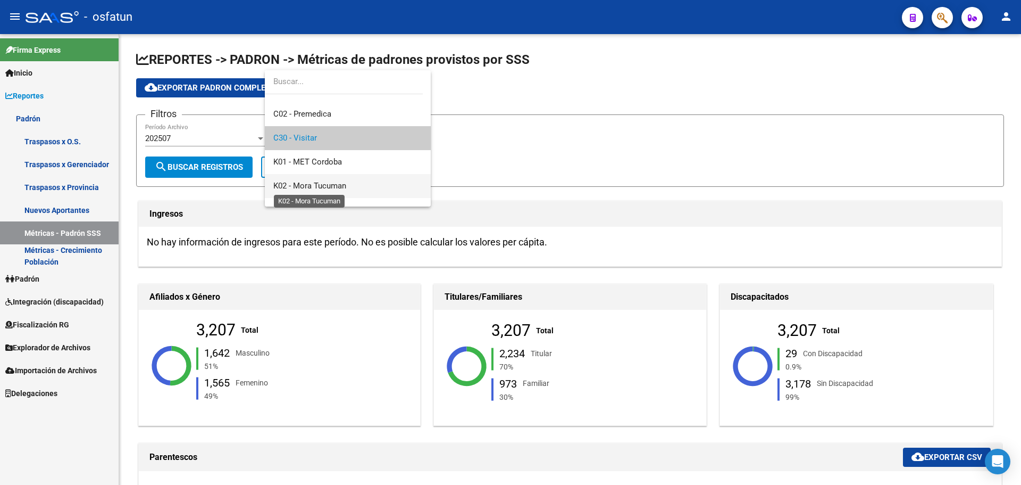
click at [345, 184] on span "K02 - Mora Tucuman" at bounding box center [309, 186] width 73 height 10
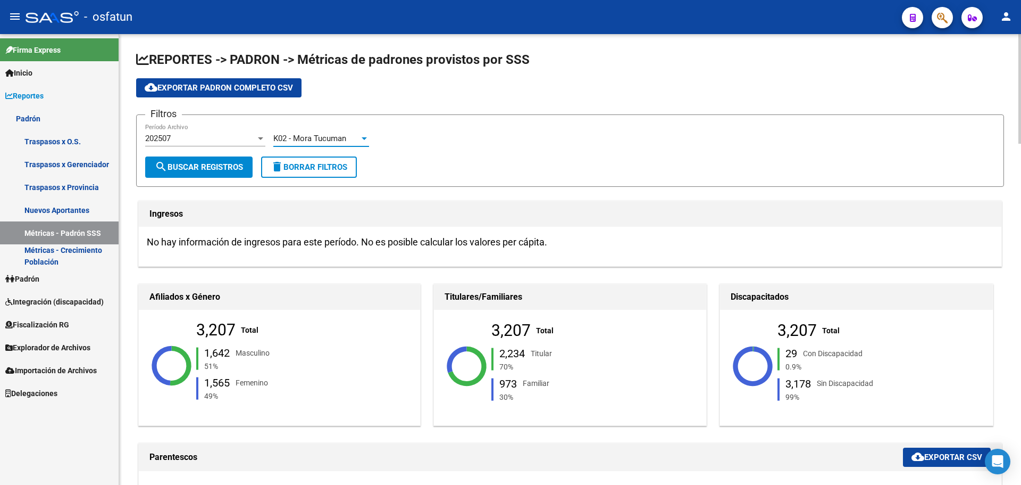
click at [180, 160] on button "search Buscar Registros" at bounding box center [198, 166] width 107 height 21
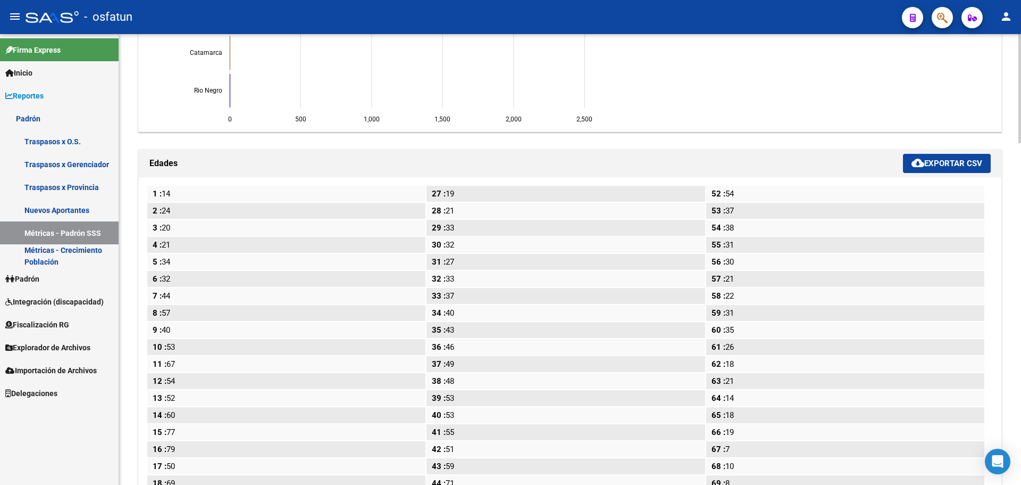
scroll to position [1096, 0]
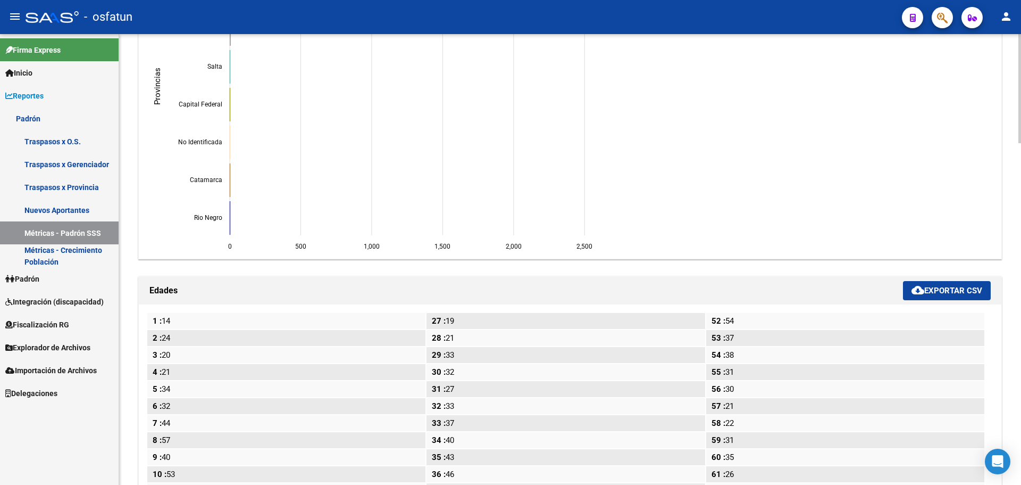
click at [957, 288] on span "cloud_download Exportar CSV" at bounding box center [947, 291] width 71 height 10
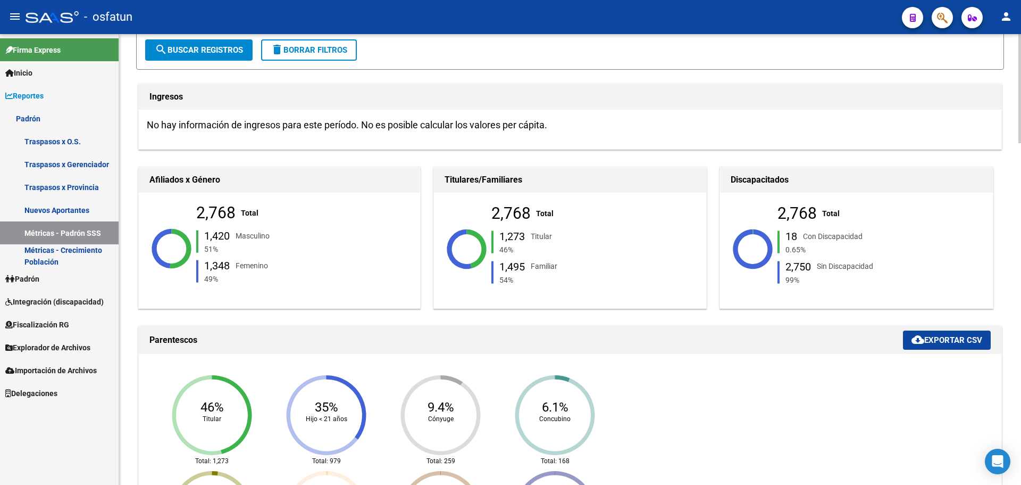
scroll to position [0, 0]
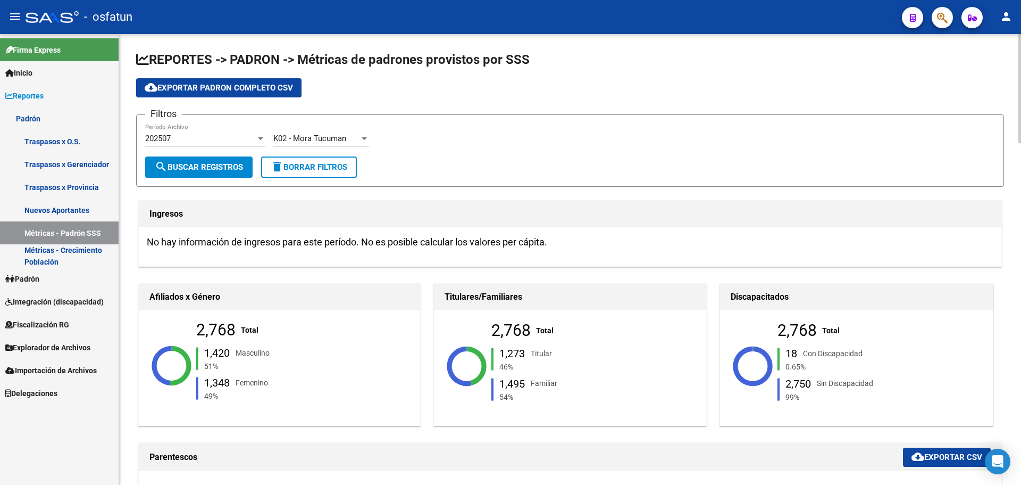
click at [335, 139] on span "K02 - Mora Tucuman" at bounding box center [309, 139] width 73 height 10
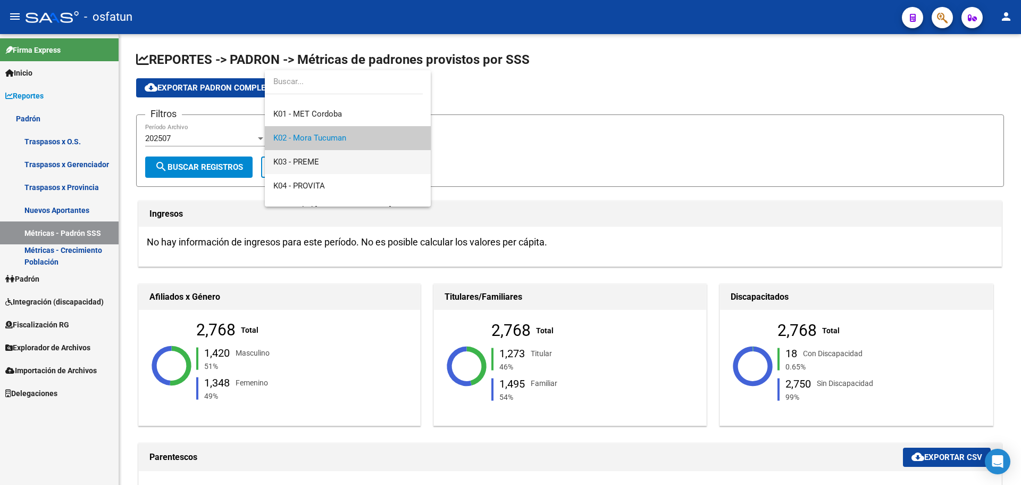
scroll to position [404, 0]
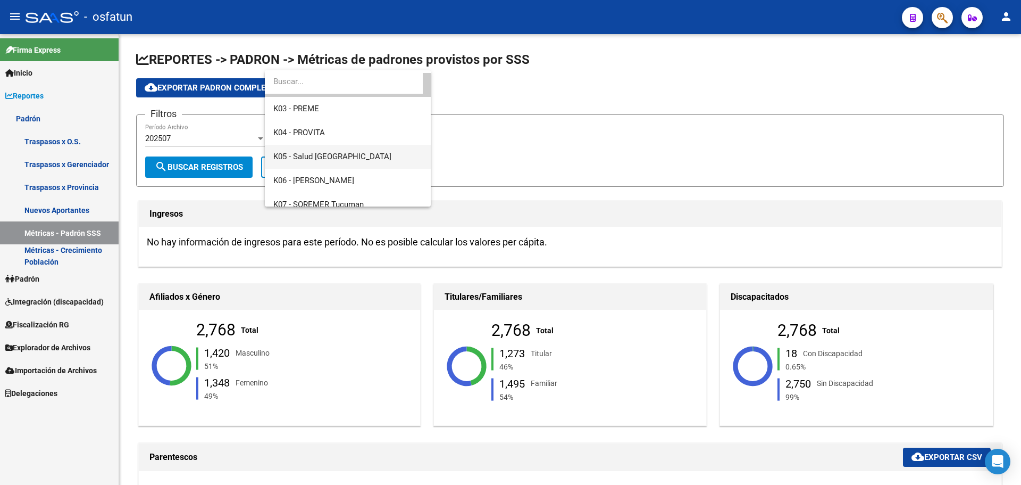
click at [367, 160] on span "K05 - Salud [GEOGRAPHIC_DATA]" at bounding box center [347, 157] width 149 height 24
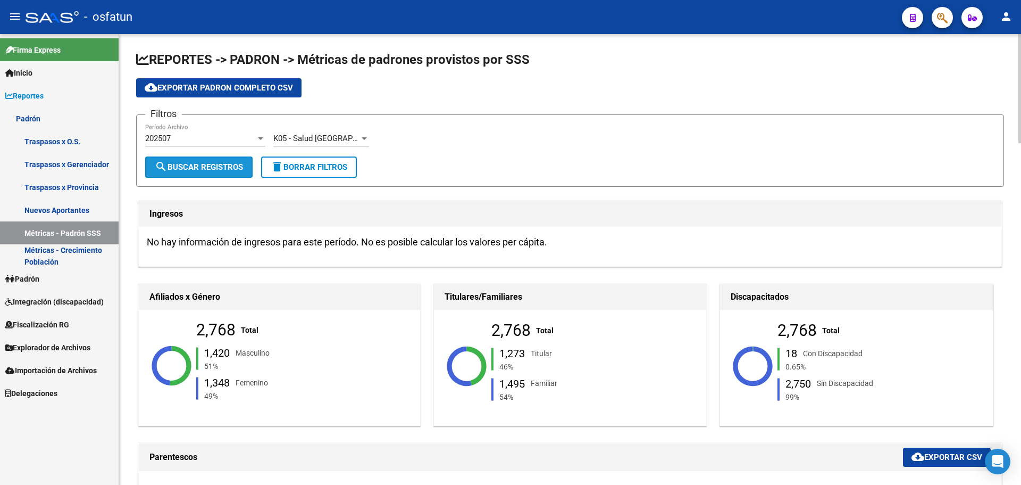
click at [216, 162] on span "search Buscar Registros" at bounding box center [199, 167] width 88 height 10
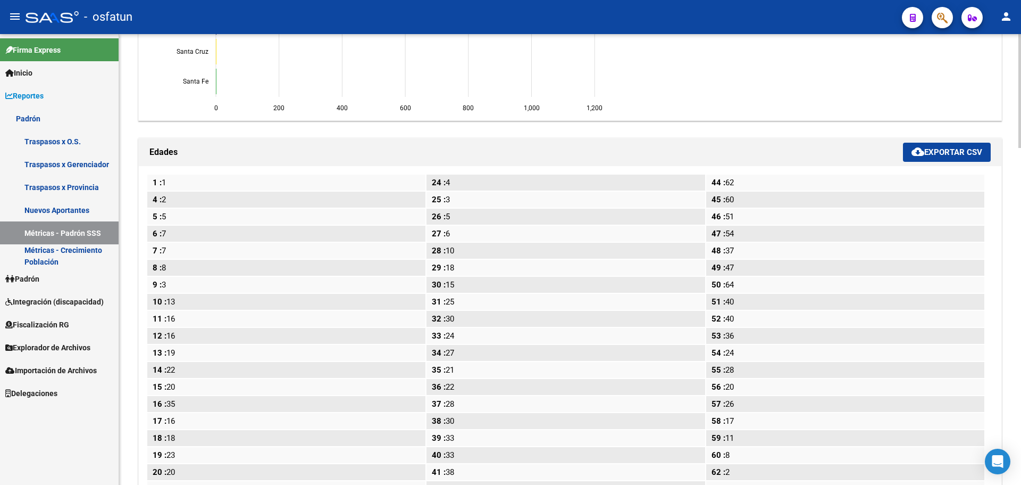
scroll to position [1330, 0]
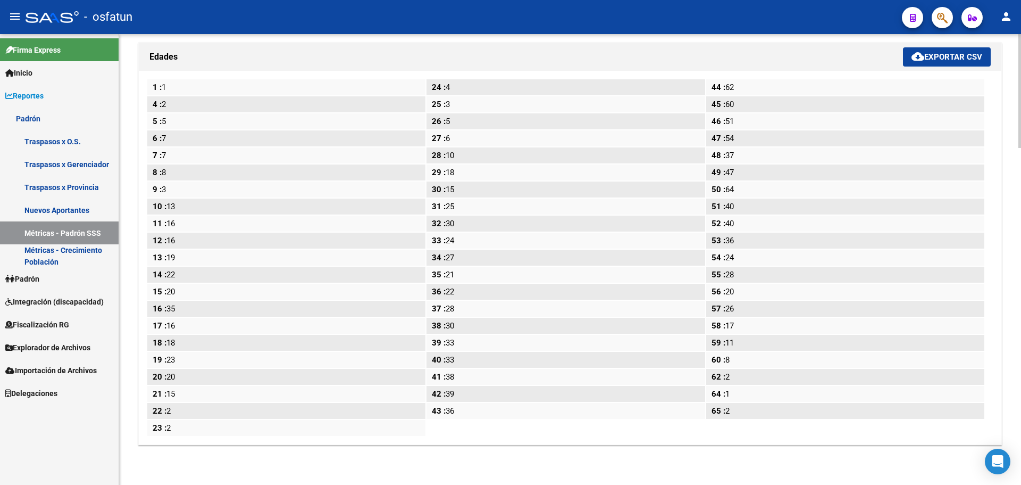
click at [942, 60] on span "cloud_download Exportar CSV" at bounding box center [947, 57] width 71 height 10
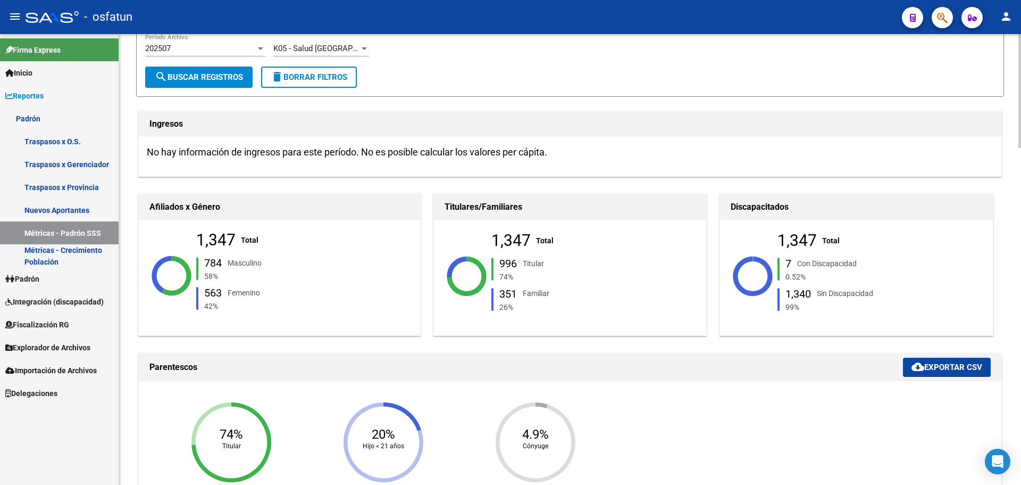
scroll to position [0, 0]
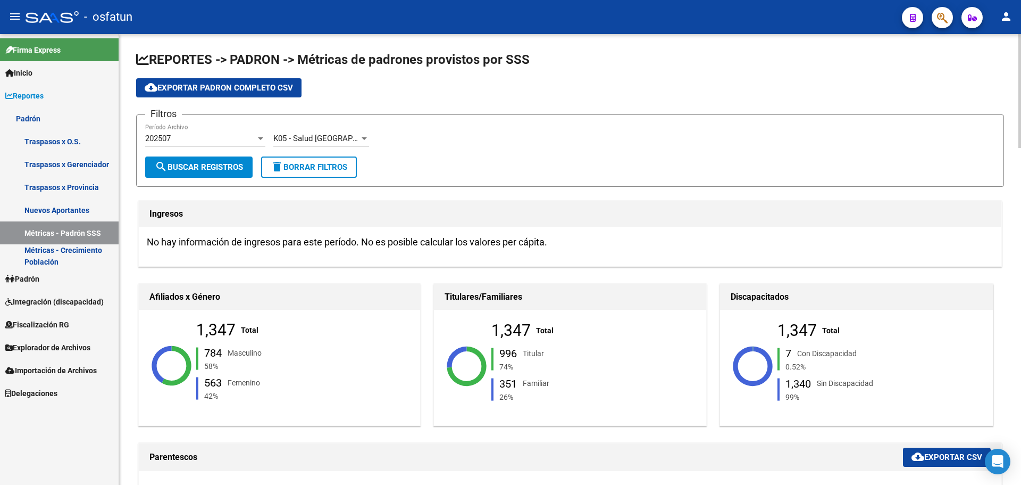
click at [1021, 86] on div at bounding box center [1020, 91] width 3 height 114
click at [332, 138] on span "K05 - Salud [GEOGRAPHIC_DATA]" at bounding box center [332, 139] width 118 height 10
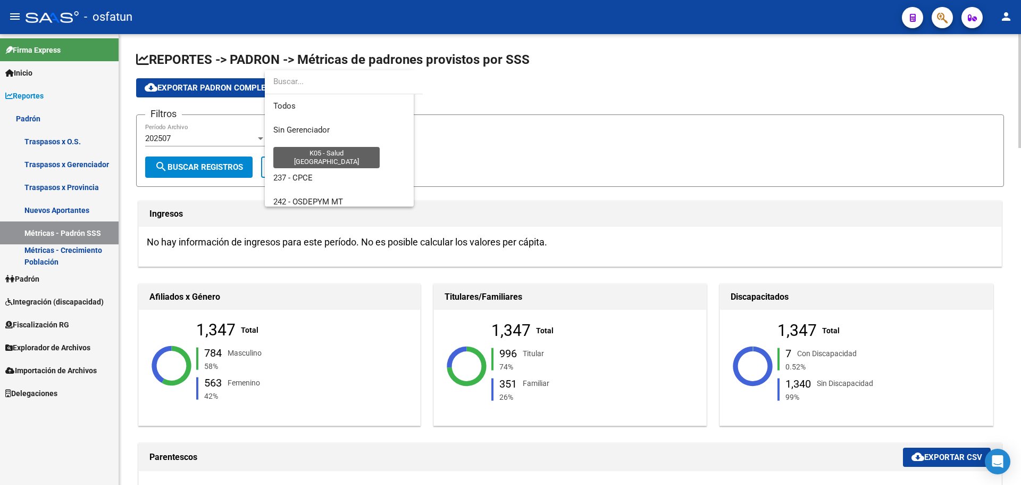
scroll to position [423, 0]
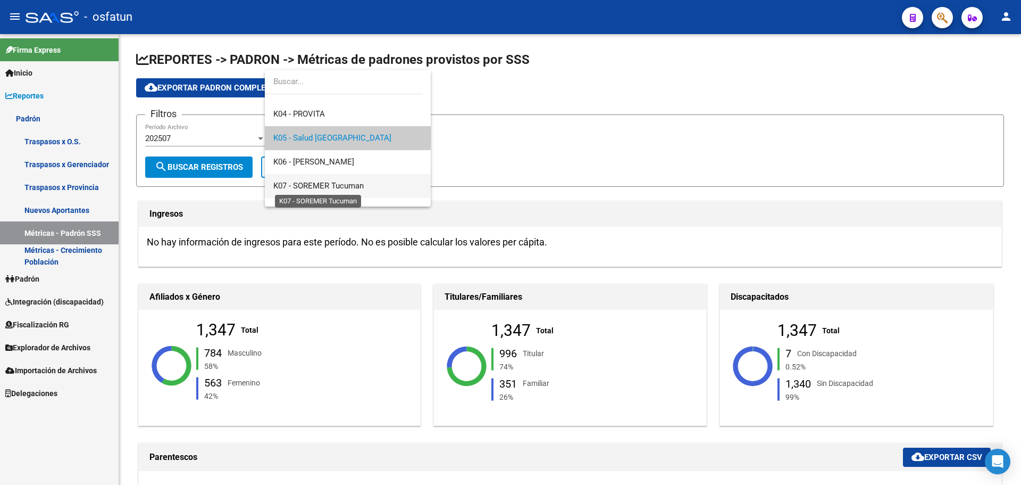
click at [342, 186] on span "K07 - SOREMER Tucuman" at bounding box center [318, 186] width 90 height 10
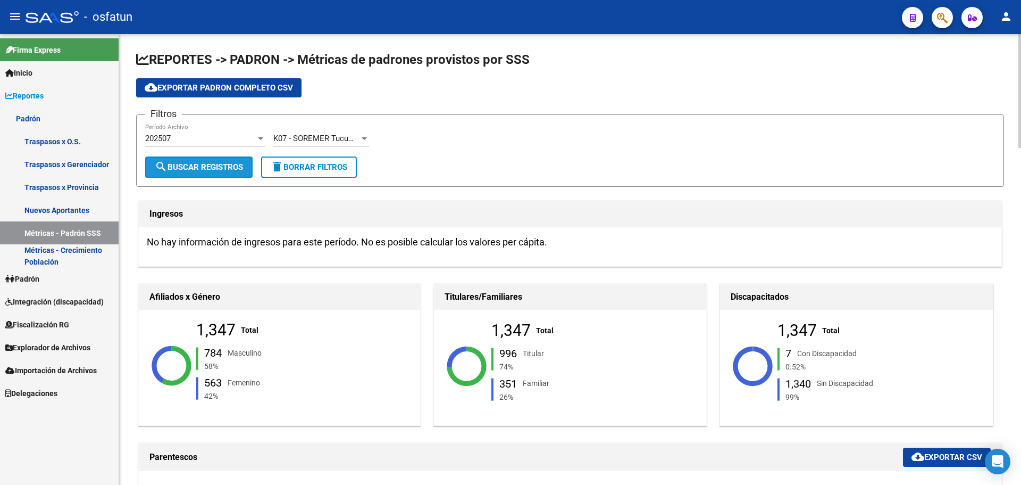
click at [222, 165] on span "search Buscar Registros" at bounding box center [199, 167] width 88 height 10
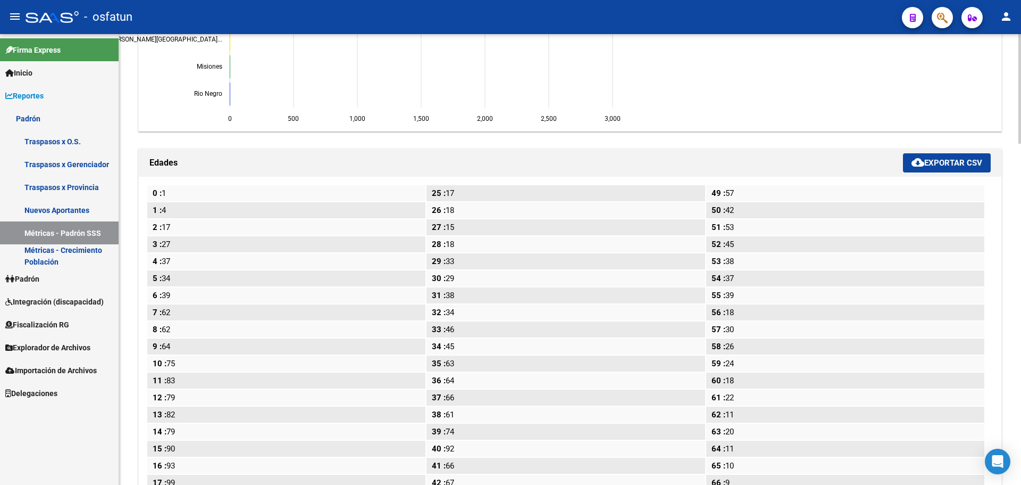
scroll to position [1223, 0]
click at [933, 168] on span "cloud_download Exportar CSV" at bounding box center [947, 164] width 71 height 10
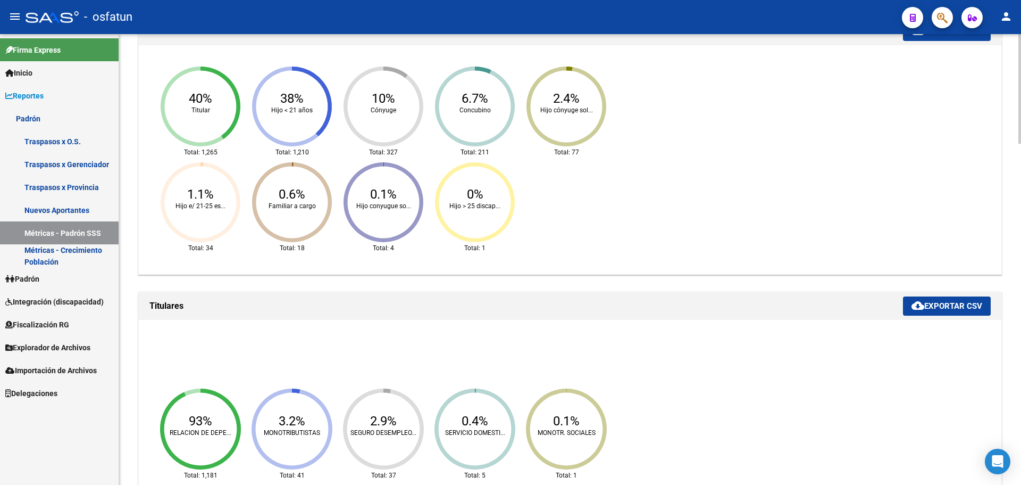
scroll to position [0, 0]
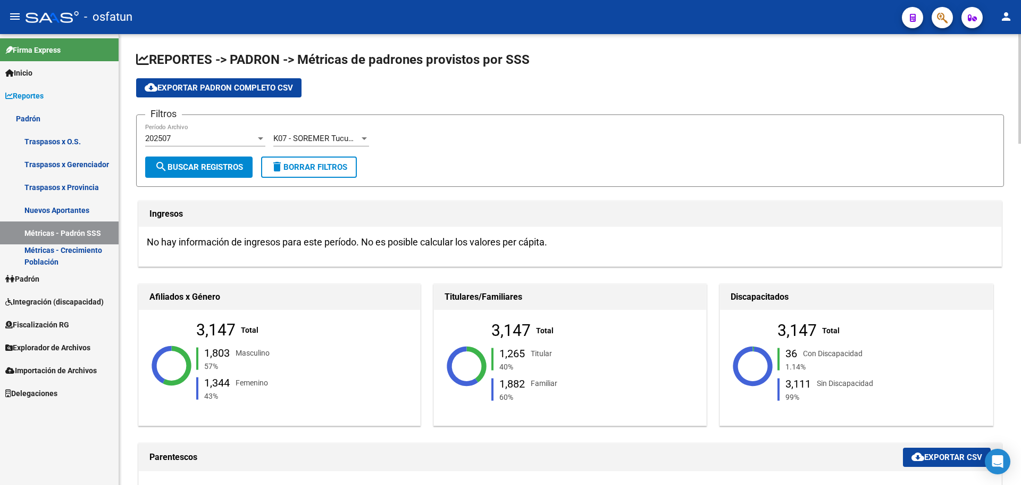
click at [1017, 12] on div "menu - osfatun person Firma Express Inicio Calendario SSS Instructivos Contacto…" at bounding box center [510, 242] width 1021 height 485
click at [306, 142] on span "K07 - SOREMER Tucuman" at bounding box center [318, 139] width 90 height 10
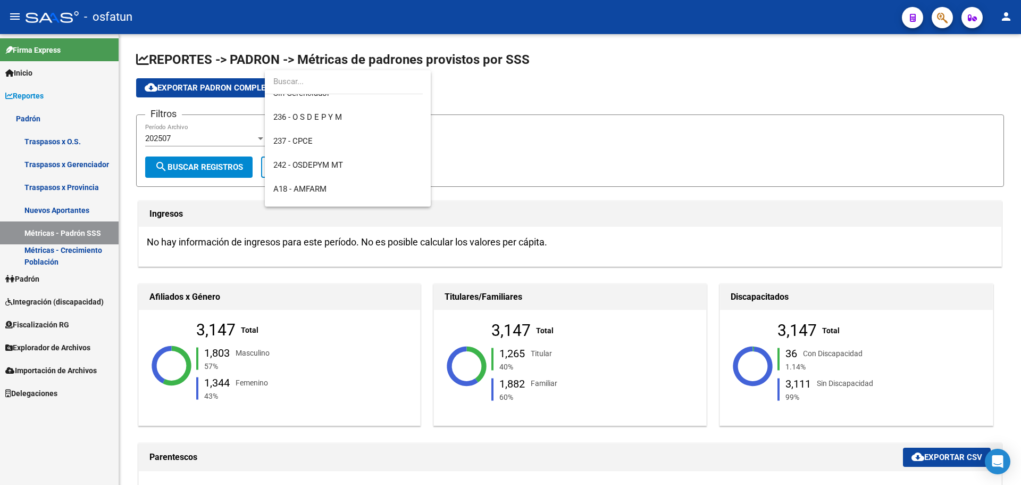
scroll to position [53, 0]
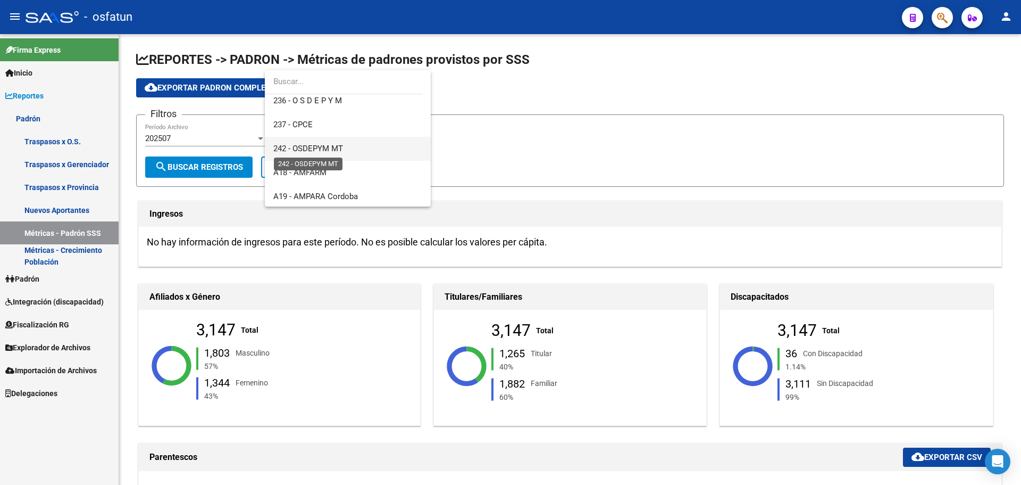
click at [330, 150] on span "242 - OSDEPYM MT" at bounding box center [308, 149] width 70 height 10
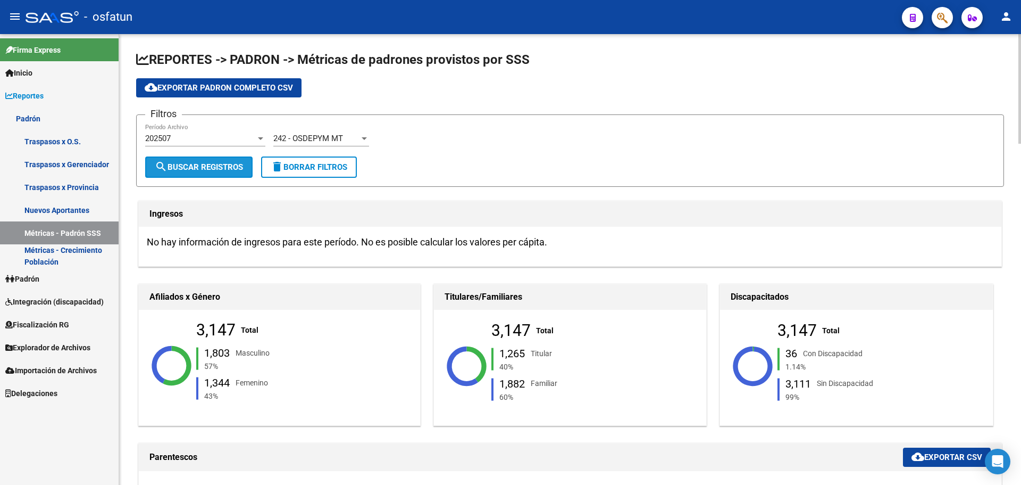
click at [194, 164] on span "search Buscar Registros" at bounding box center [199, 167] width 88 height 10
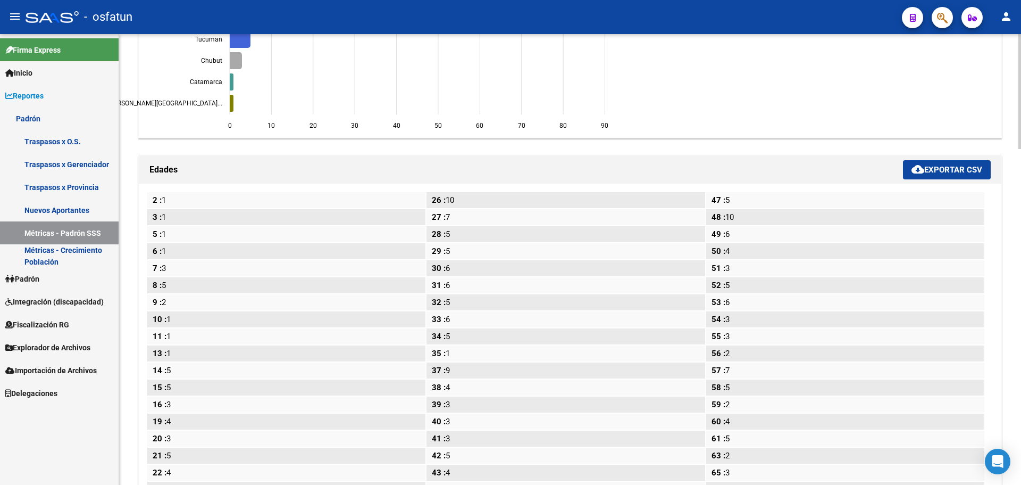
scroll to position [1207, 0]
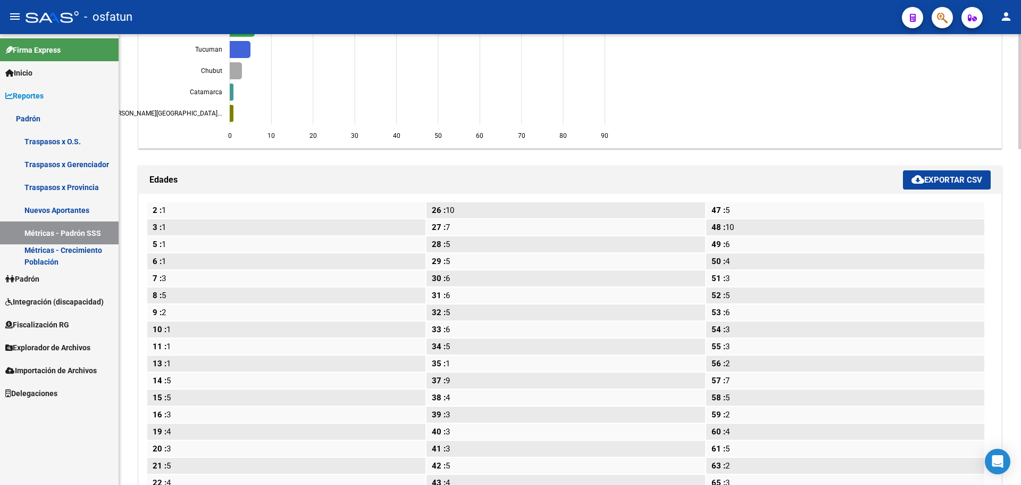
click at [934, 179] on span "cloud_download Exportar CSV" at bounding box center [947, 180] width 71 height 10
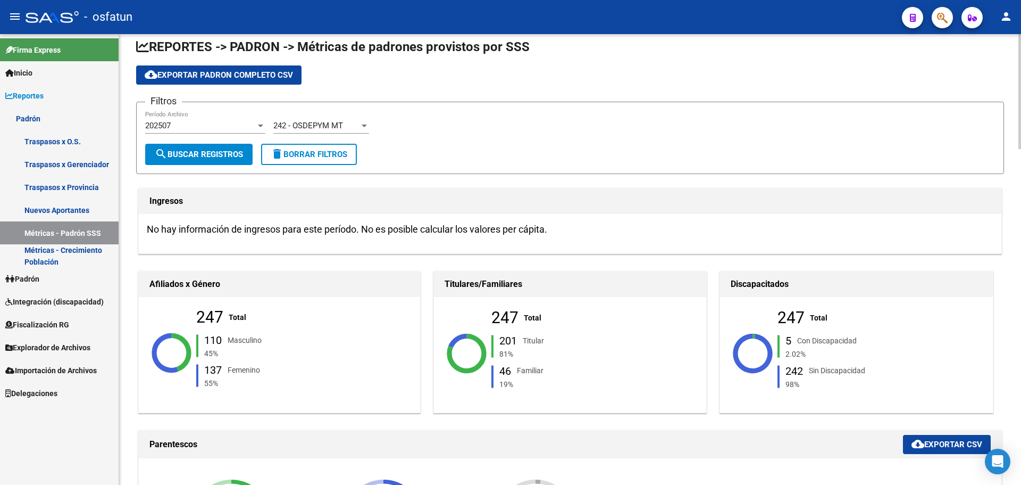
scroll to position [0, 0]
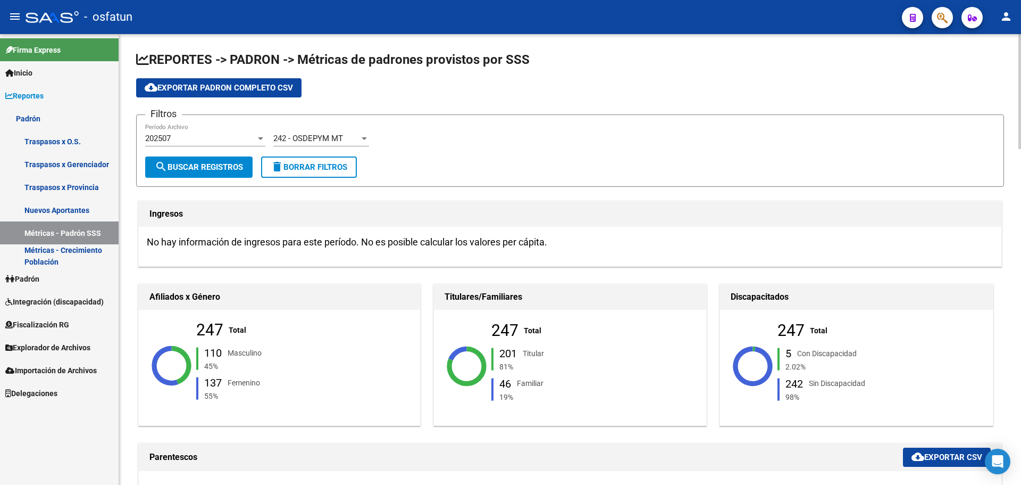
click at [336, 135] on span "242 - OSDEPYM MT" at bounding box center [308, 139] width 70 height 10
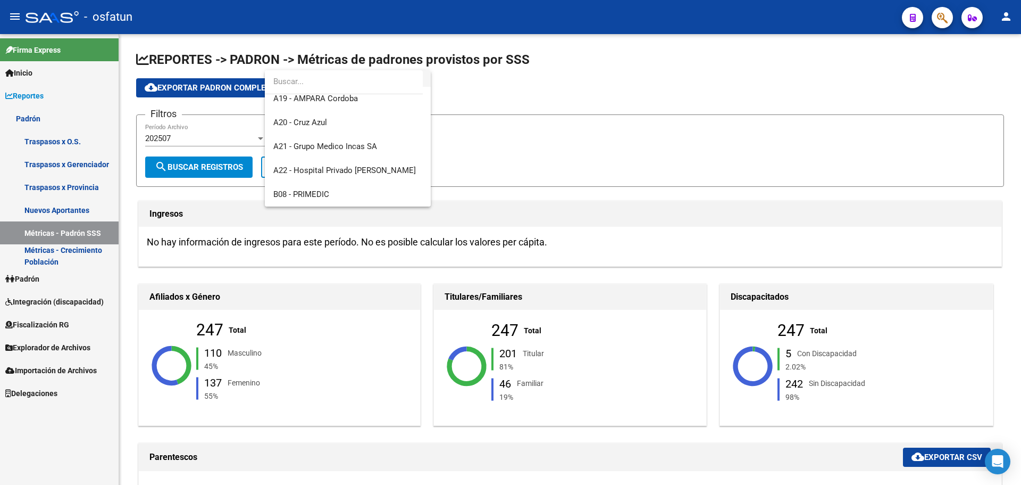
scroll to position [170, 0]
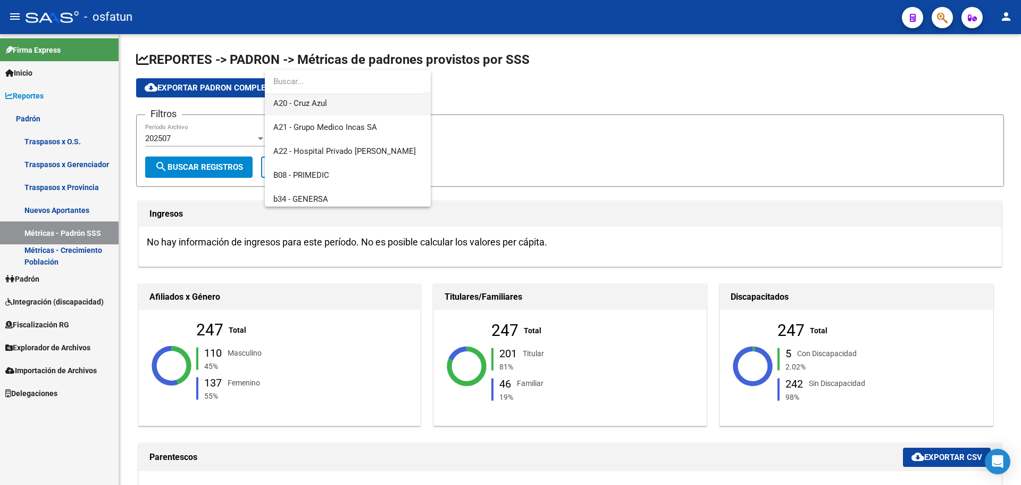
click at [345, 106] on span "A20 - Cruz Azul" at bounding box center [347, 103] width 149 height 24
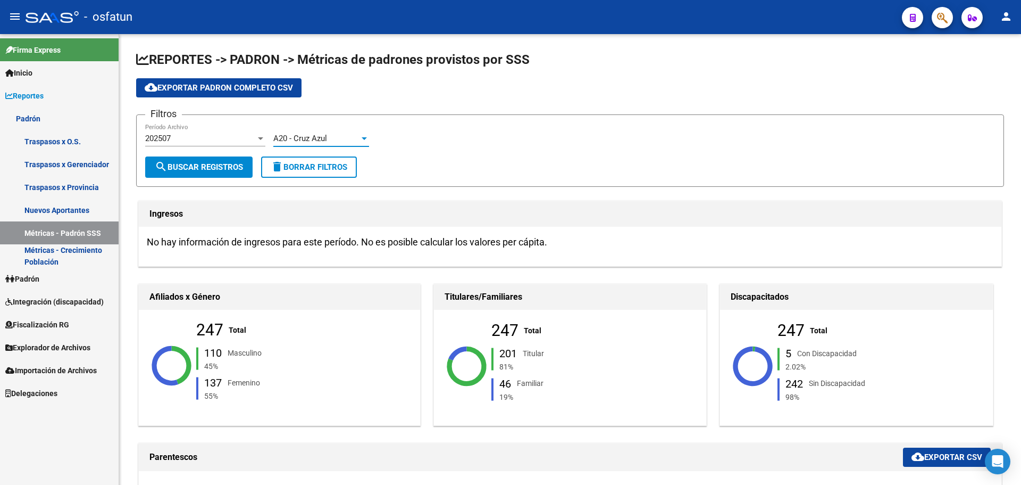
scroll to position [168, 0]
click at [229, 168] on span "search Buscar Registros" at bounding box center [199, 167] width 88 height 10
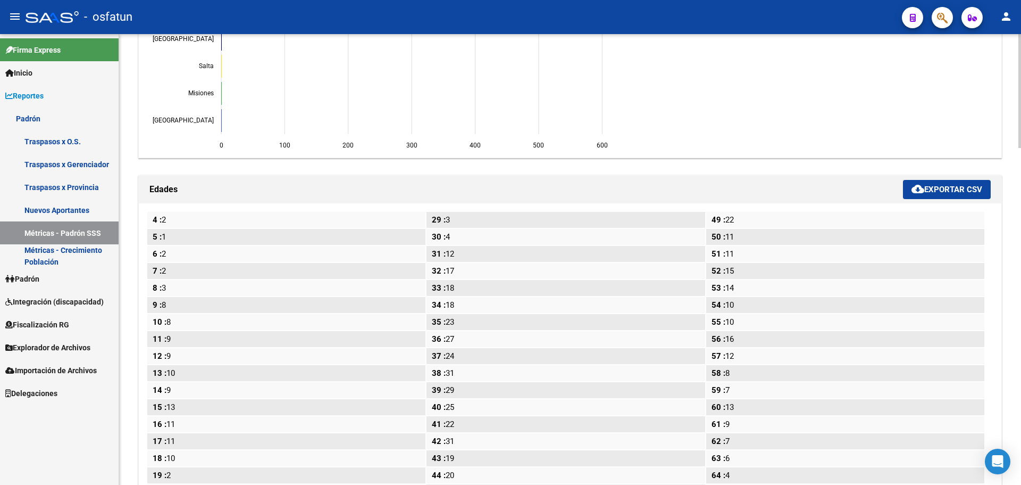
scroll to position [1277, 0]
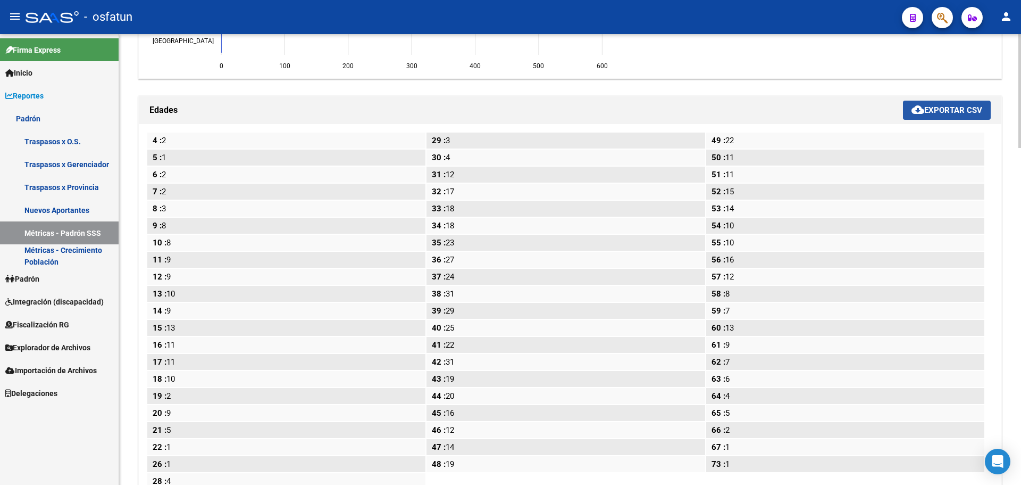
click at [921, 111] on mat-icon "cloud_download" at bounding box center [918, 109] width 13 height 13
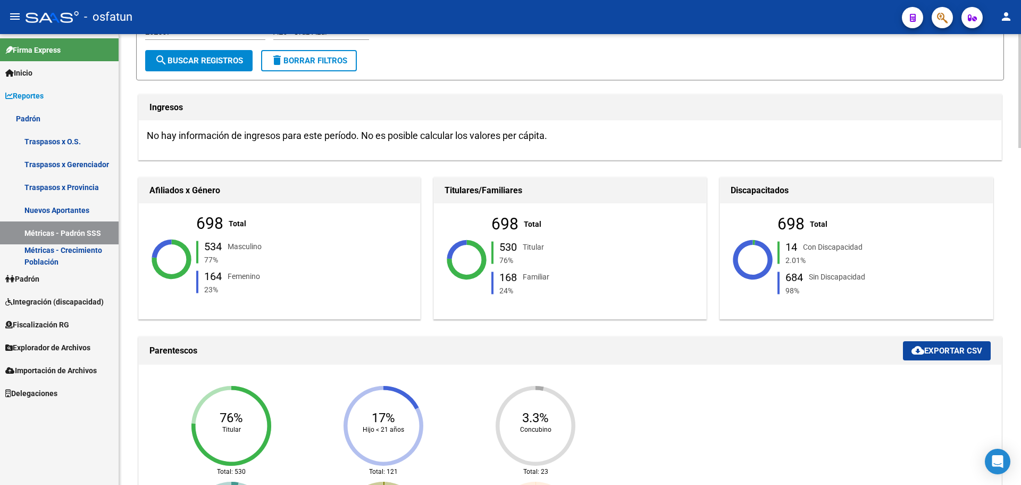
scroll to position [0, 0]
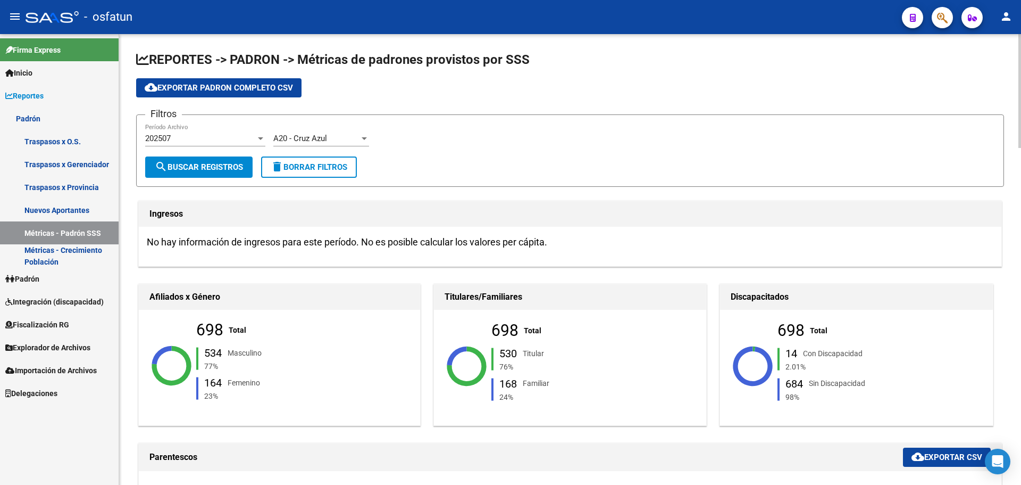
click at [344, 144] on div "A20 - Cruz Azul Seleccionar Gerenciador" at bounding box center [321, 134] width 96 height 23
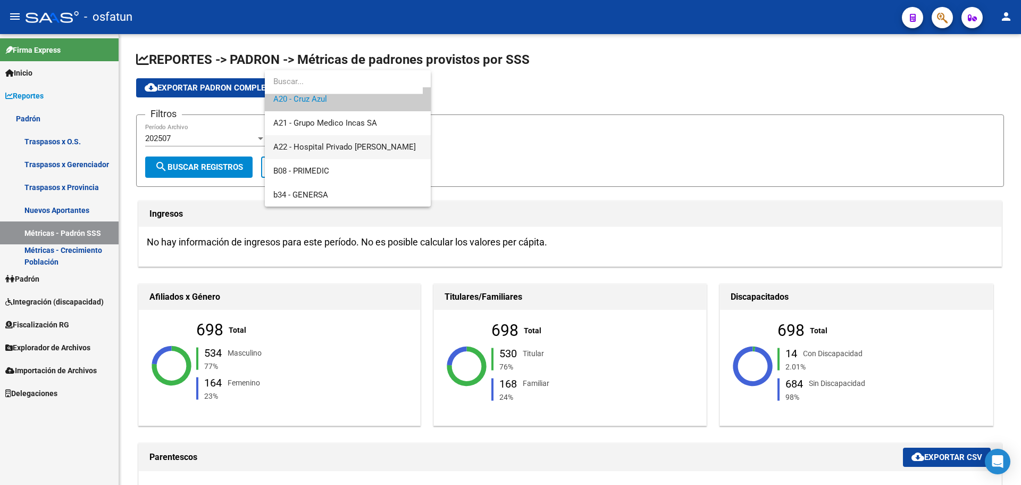
scroll to position [156, 0]
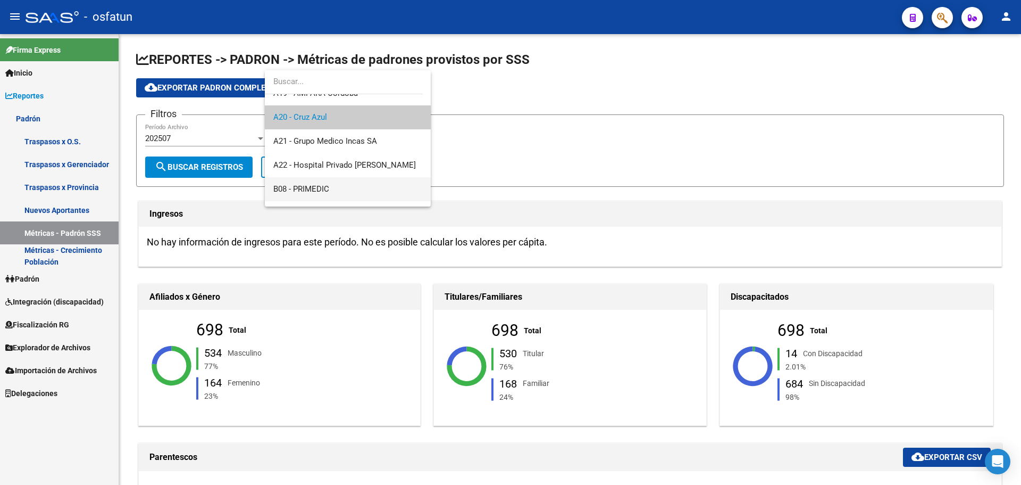
click at [342, 186] on span "B08 - PRIMEDIC" at bounding box center [347, 189] width 149 height 24
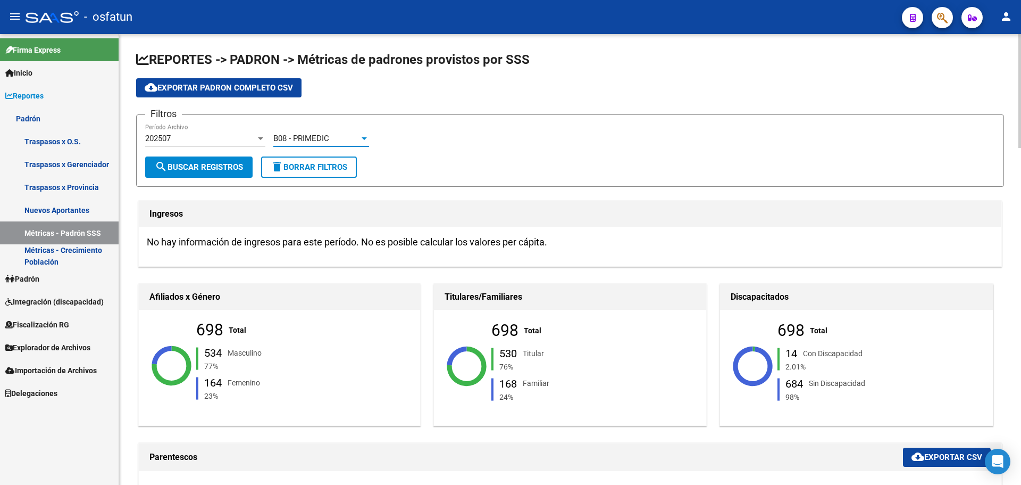
click at [218, 162] on span "search Buscar Registros" at bounding box center [199, 167] width 88 height 10
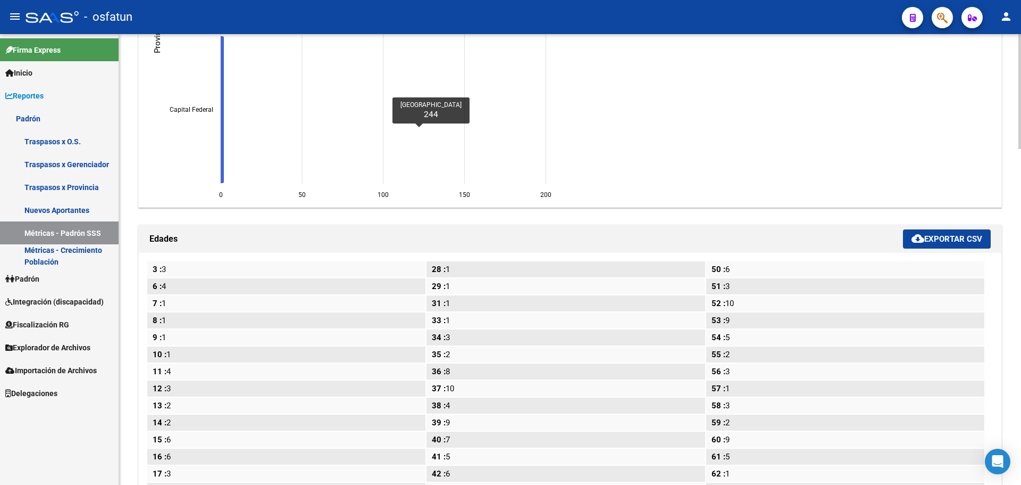
scroll to position [1223, 0]
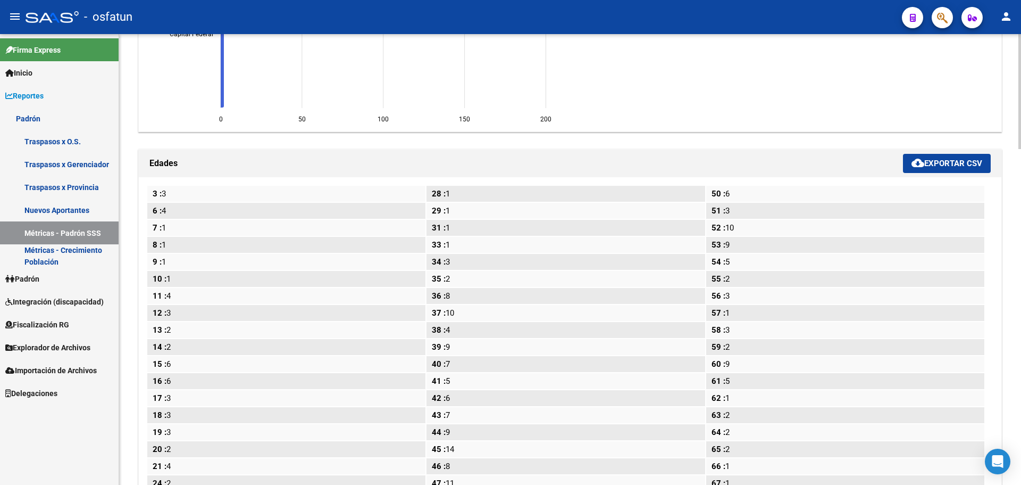
click at [940, 162] on span "cloud_download Exportar CSV" at bounding box center [947, 164] width 71 height 10
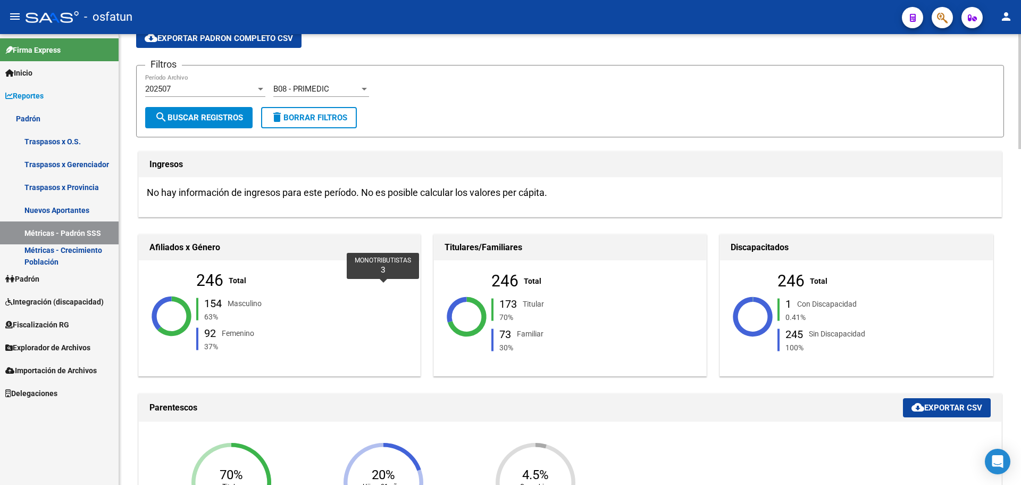
scroll to position [0, 0]
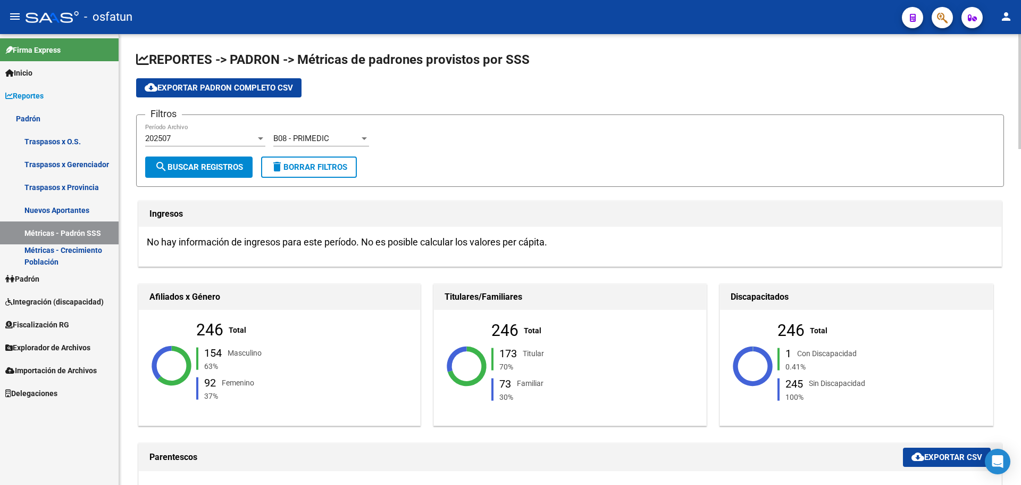
click at [333, 138] on div "B08 - PRIMEDIC" at bounding box center [316, 139] width 86 height 10
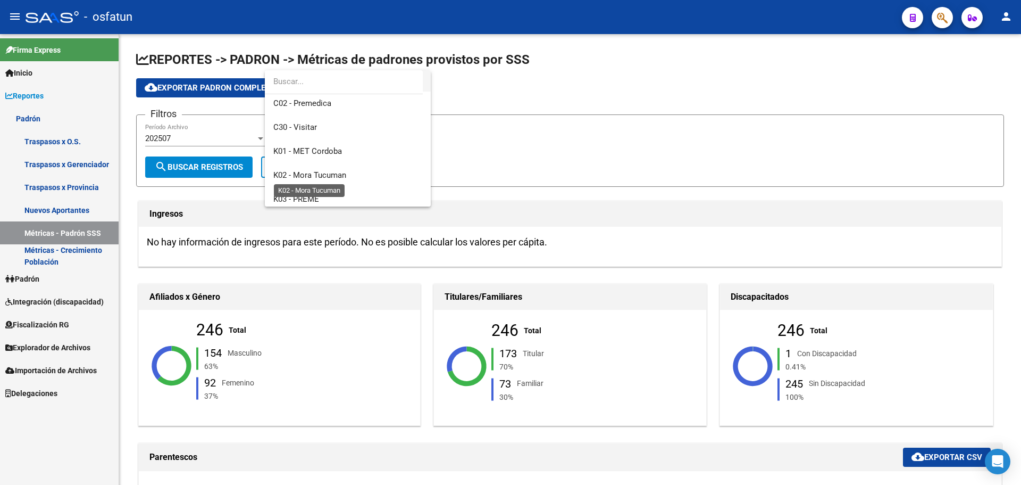
scroll to position [367, 0]
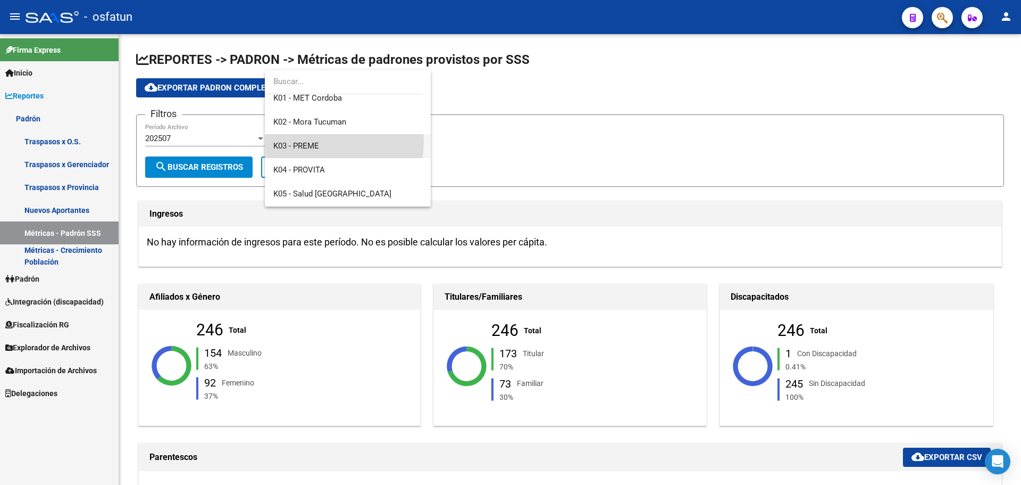
click at [330, 143] on span "K03 - PREME" at bounding box center [347, 146] width 149 height 24
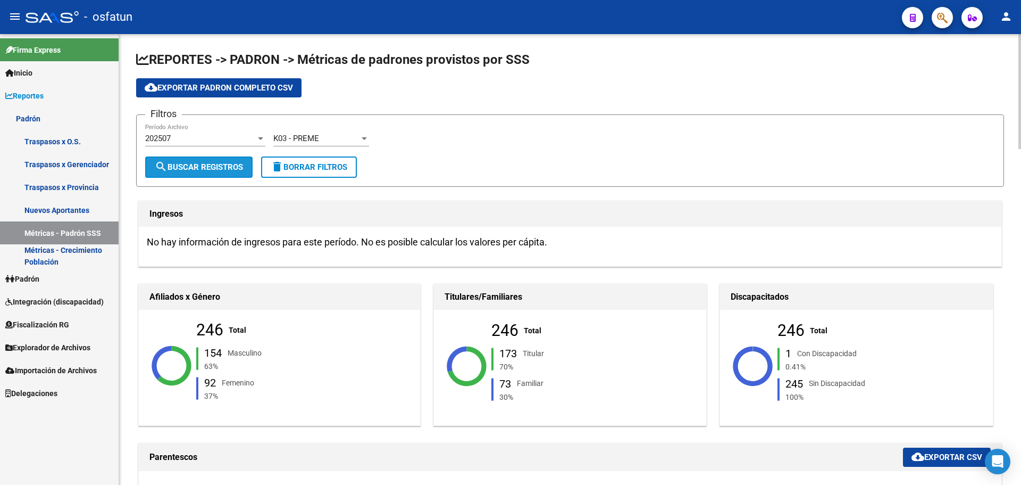
click at [202, 165] on span "search Buscar Registros" at bounding box center [199, 167] width 88 height 10
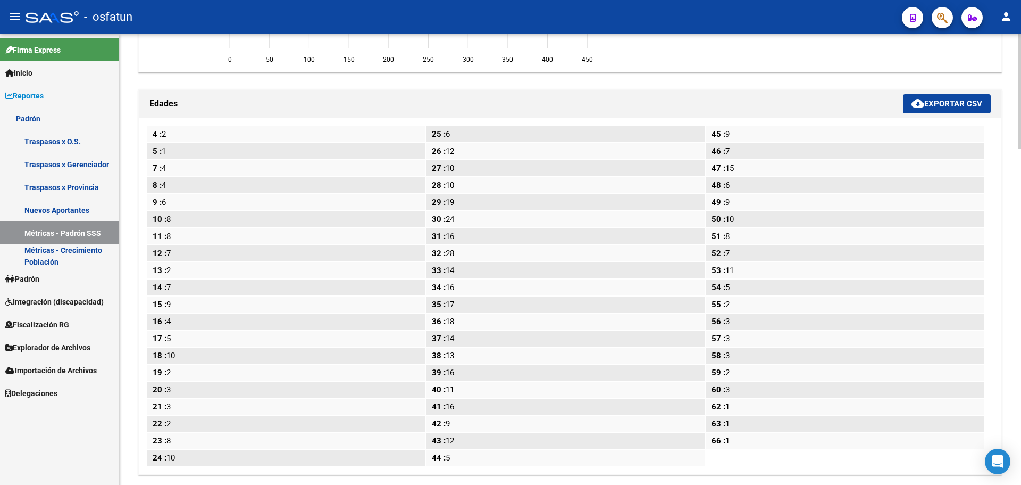
scroll to position [1260, 0]
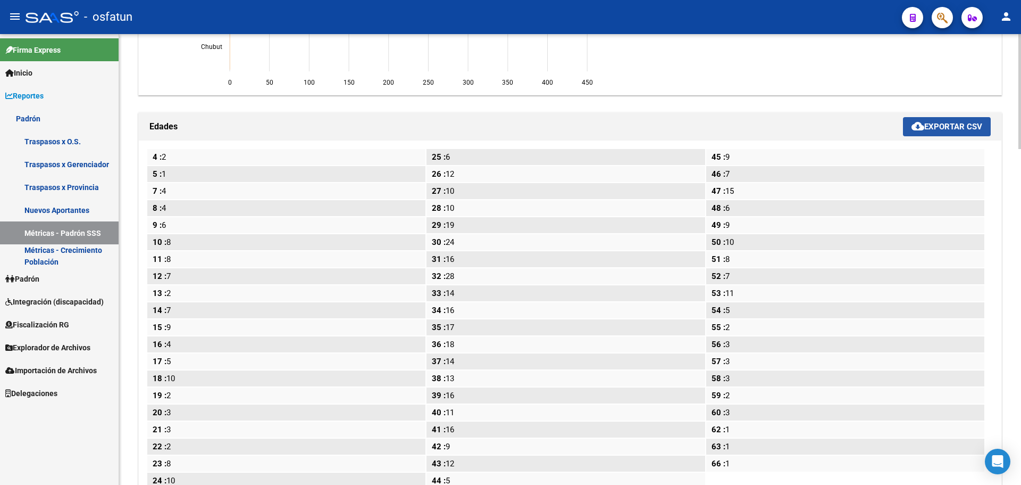
click at [919, 124] on mat-icon "cloud_download" at bounding box center [918, 126] width 13 height 13
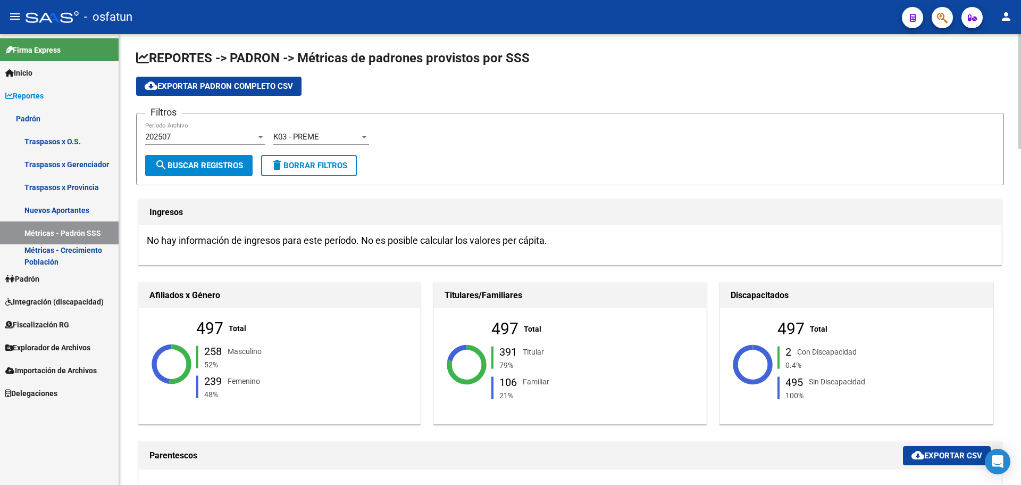
scroll to position [0, 0]
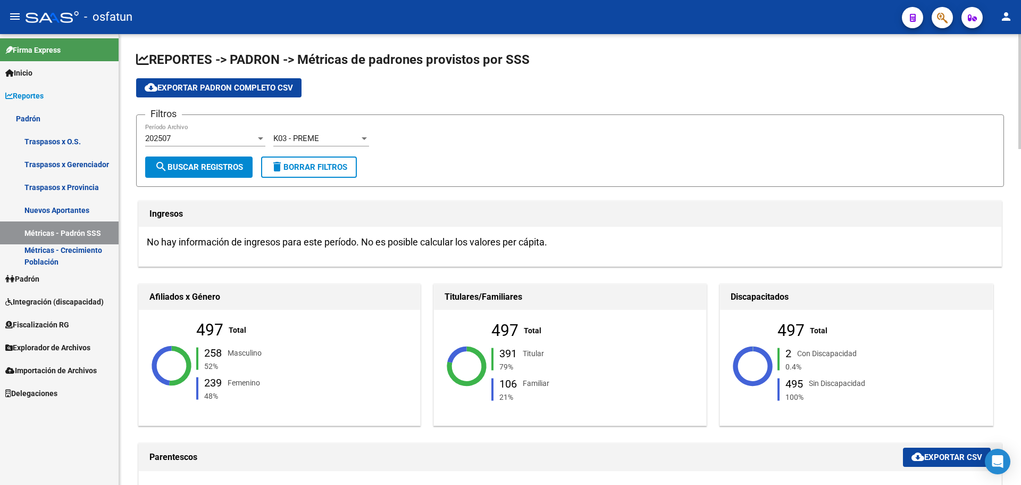
click at [324, 136] on div "K03 - PREME" at bounding box center [316, 139] width 86 height 10
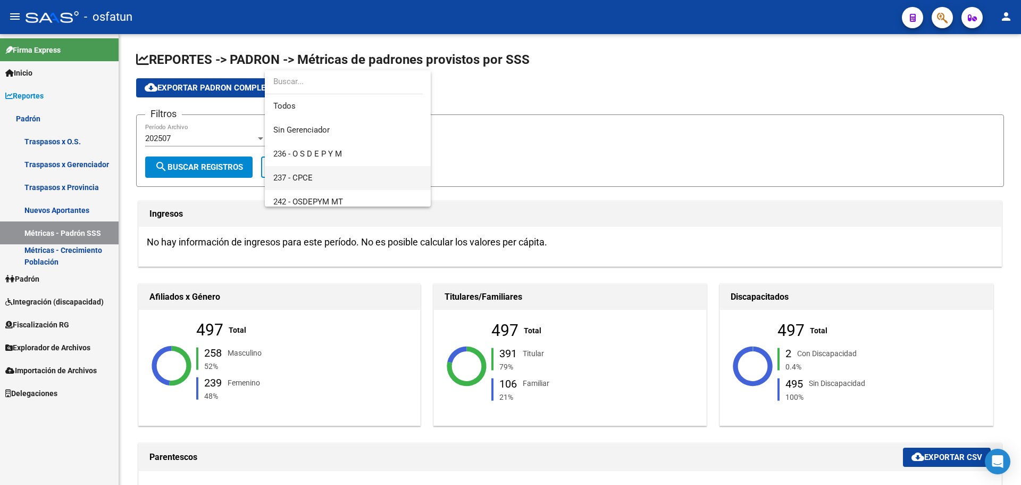
click at [330, 171] on span "237 - CPCE" at bounding box center [347, 178] width 149 height 24
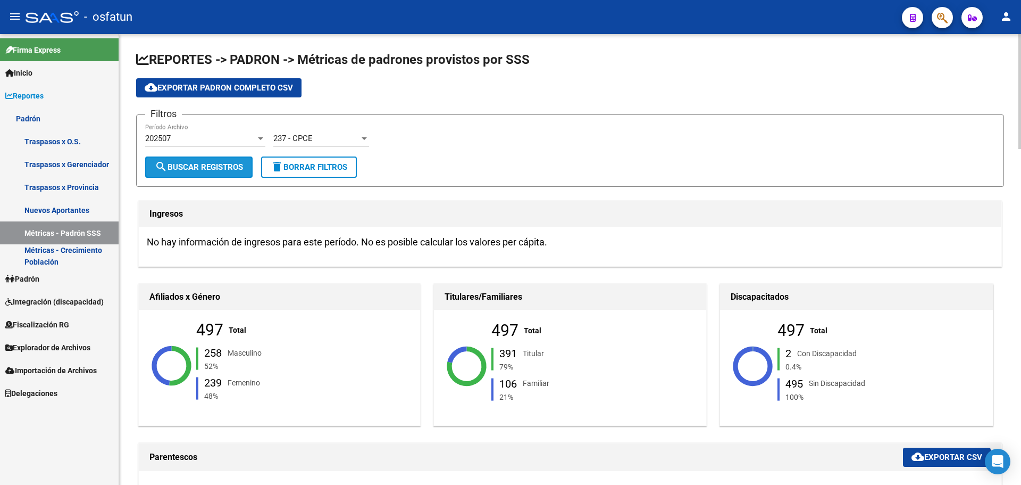
click at [211, 168] on span "search Buscar Registros" at bounding box center [199, 167] width 88 height 10
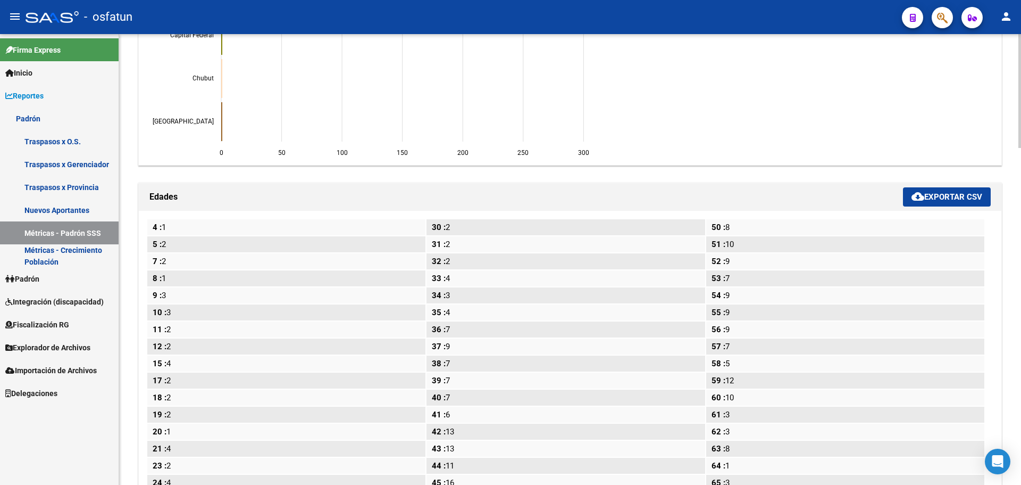
scroll to position [1330, 0]
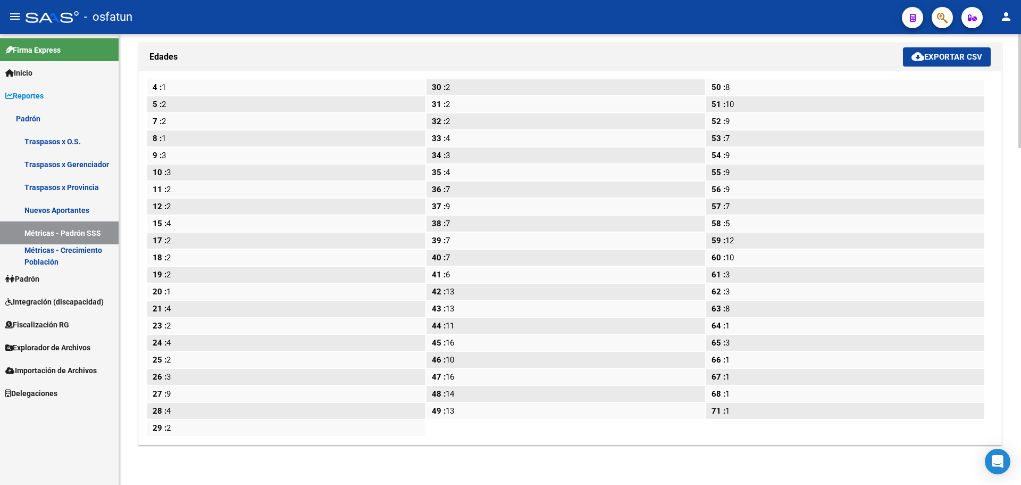
click at [946, 56] on span "cloud_download Exportar CSV" at bounding box center [947, 57] width 71 height 10
